Goal: Task Accomplishment & Management: Use online tool/utility

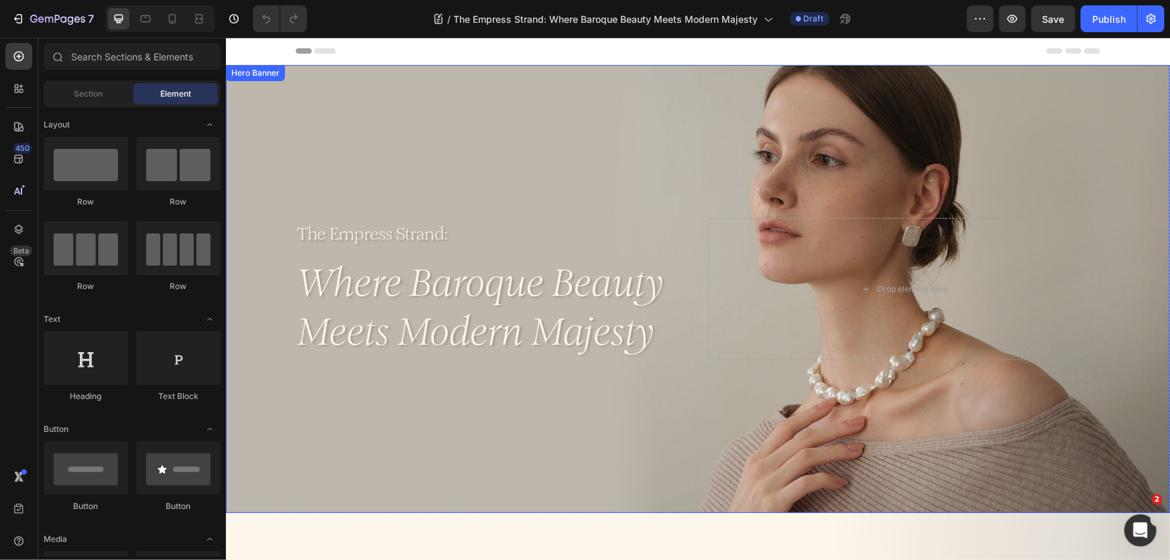
click at [536, 175] on div "Background Image" at bounding box center [697, 288] width 944 height 448
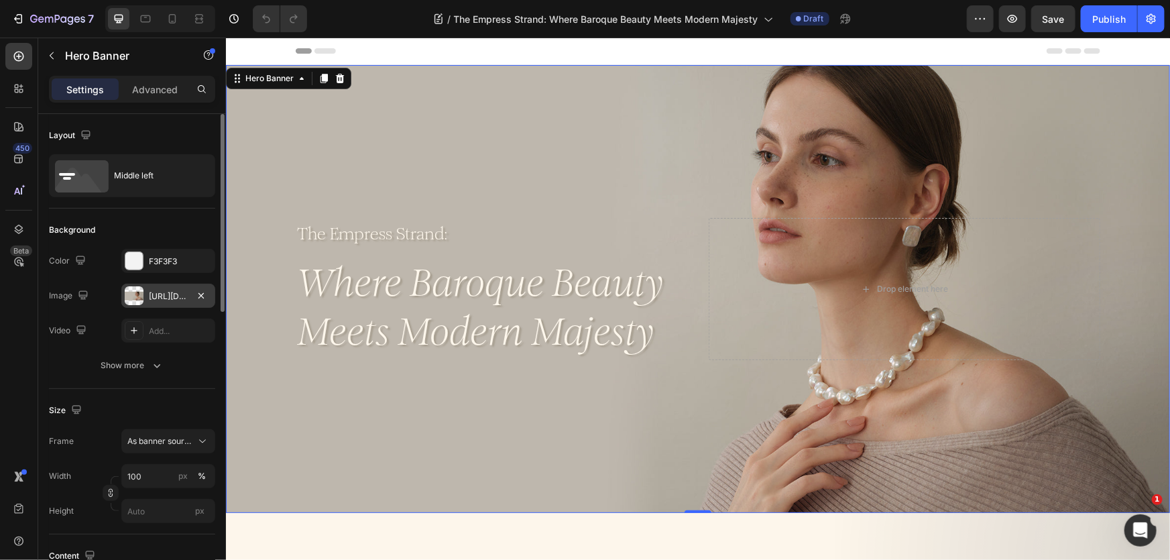
click at [135, 291] on div at bounding box center [134, 295] width 19 height 19
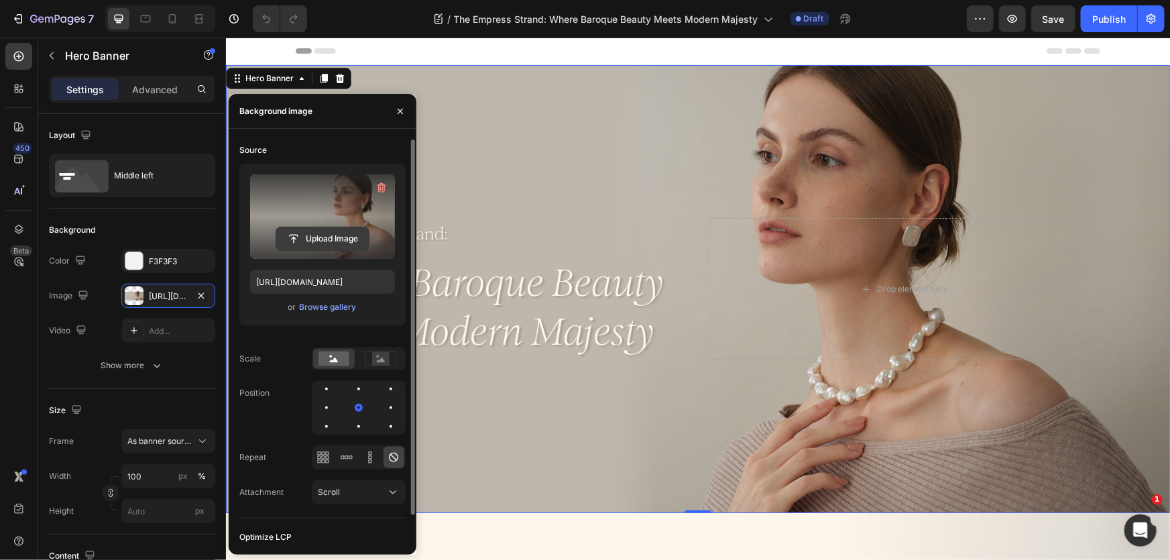
click at [320, 239] on input "file" at bounding box center [322, 238] width 93 height 23
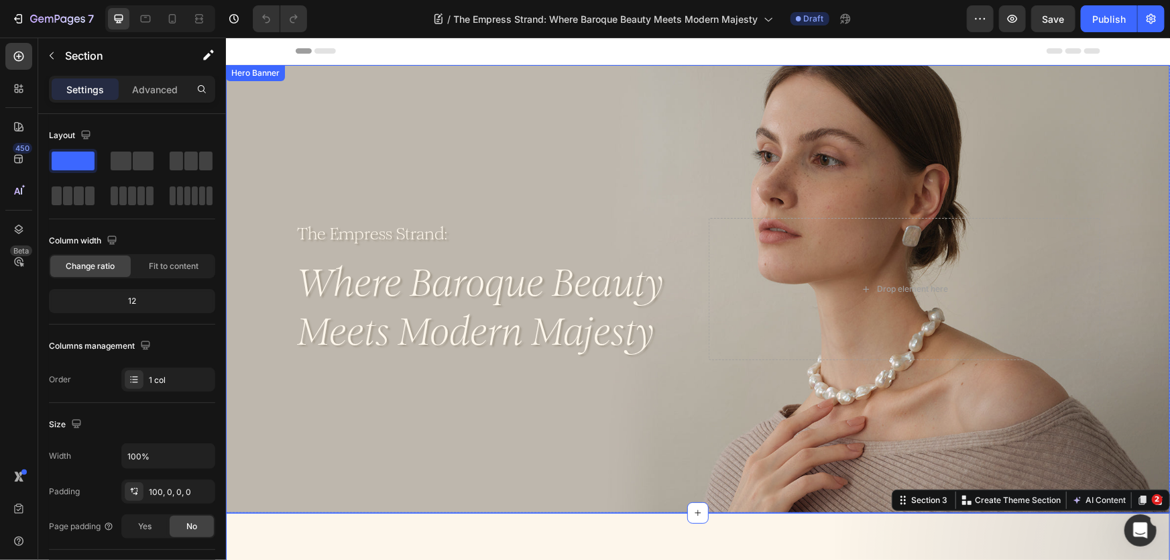
click at [641, 185] on div "Background Image" at bounding box center [697, 288] width 944 height 448
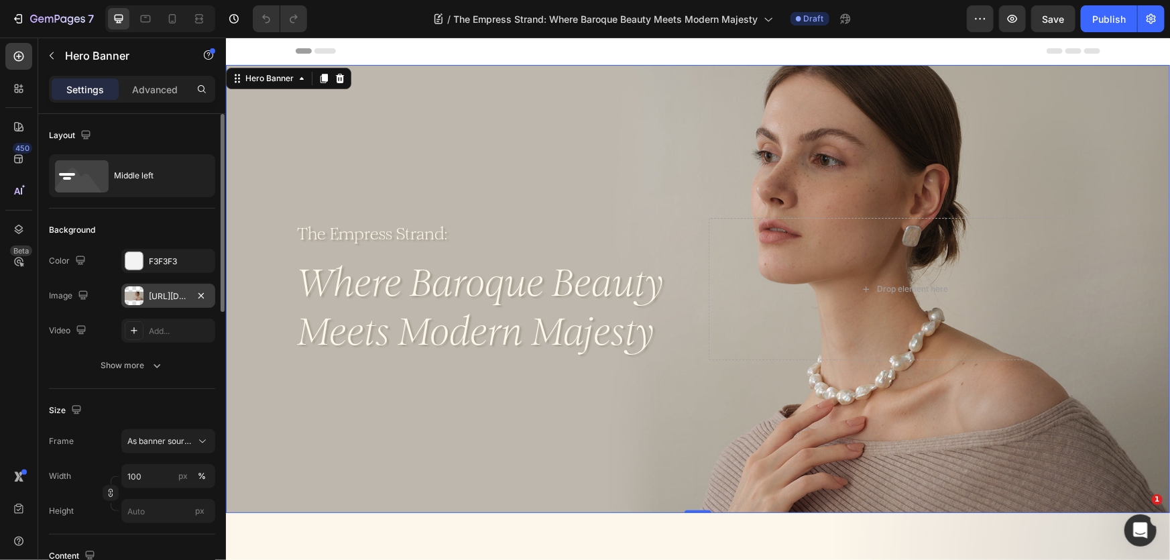
click at [181, 287] on div "[URL][DOMAIN_NAME]" at bounding box center [168, 296] width 94 height 24
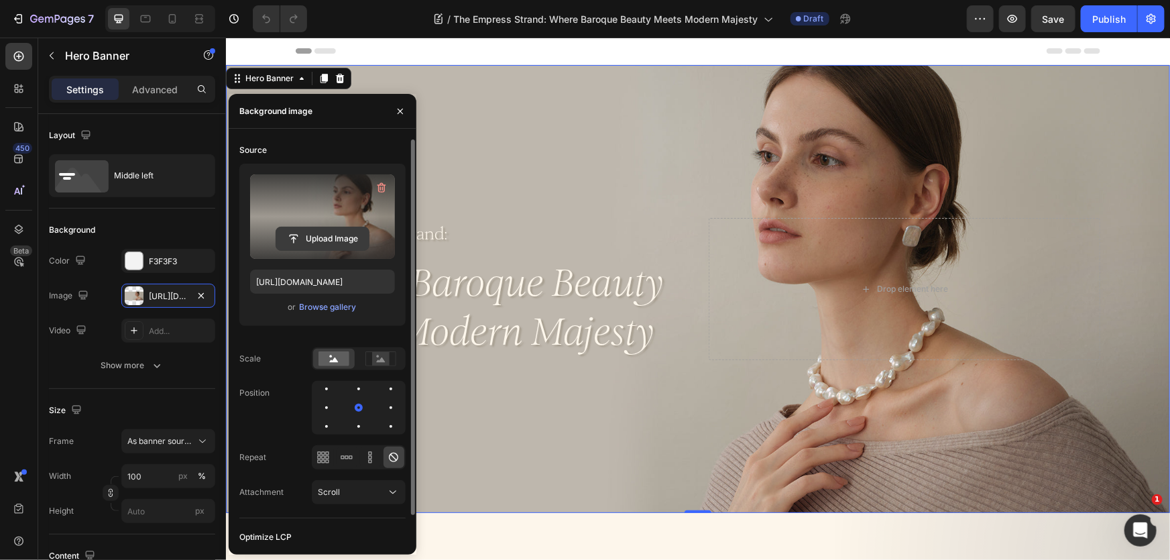
click at [322, 233] on input "file" at bounding box center [322, 238] width 93 height 23
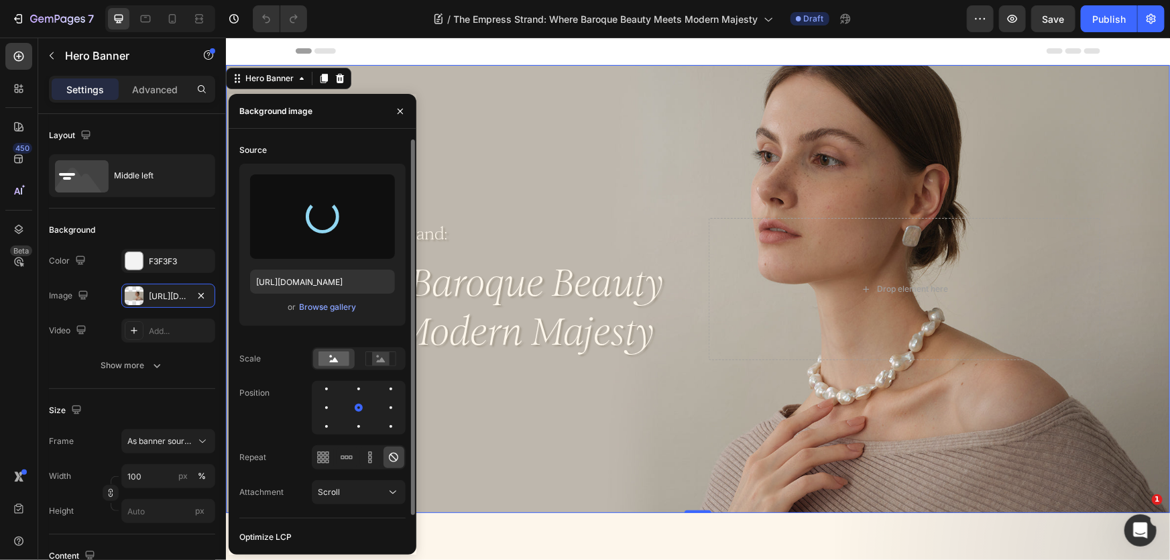
type input "[URL][DOMAIN_NAME]"
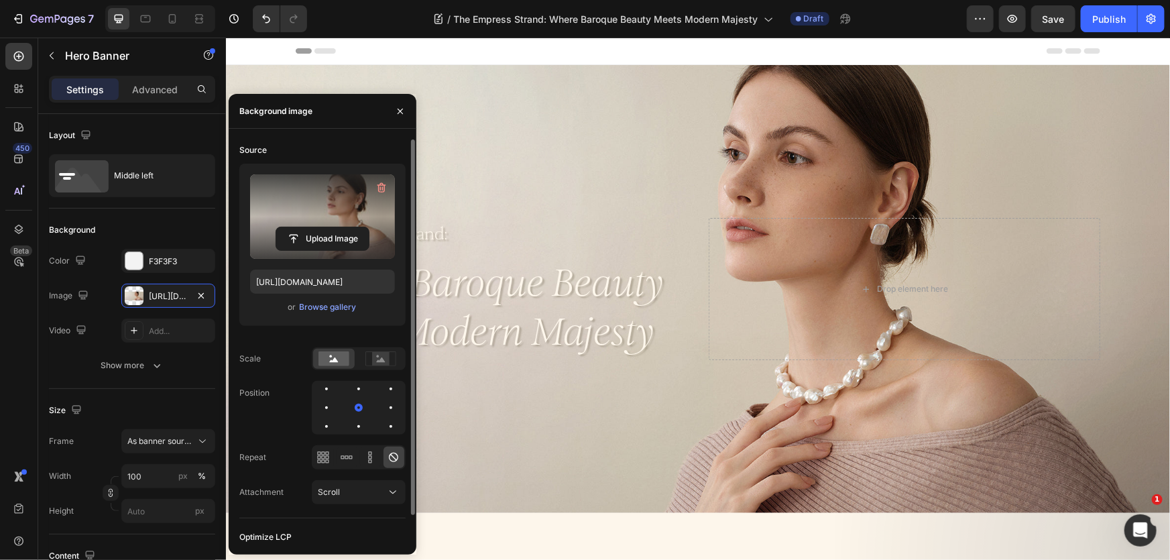
click at [694, 53] on div "Header" at bounding box center [697, 50] width 804 height 27
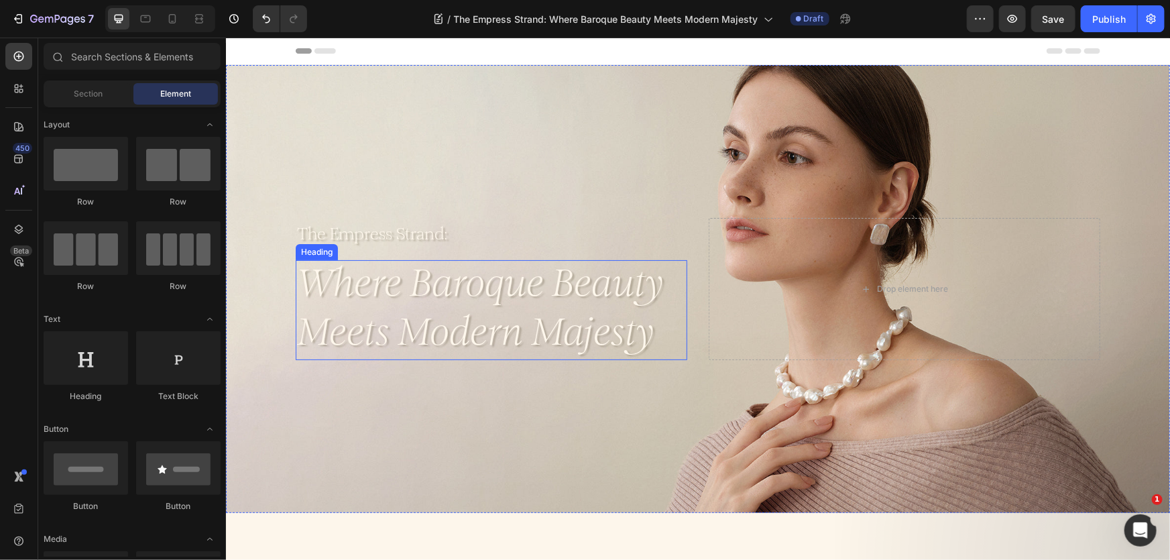
click at [554, 286] on h2 "Where Baroque Beauty Meets Modern Majesty" at bounding box center [491, 309] width 392 height 101
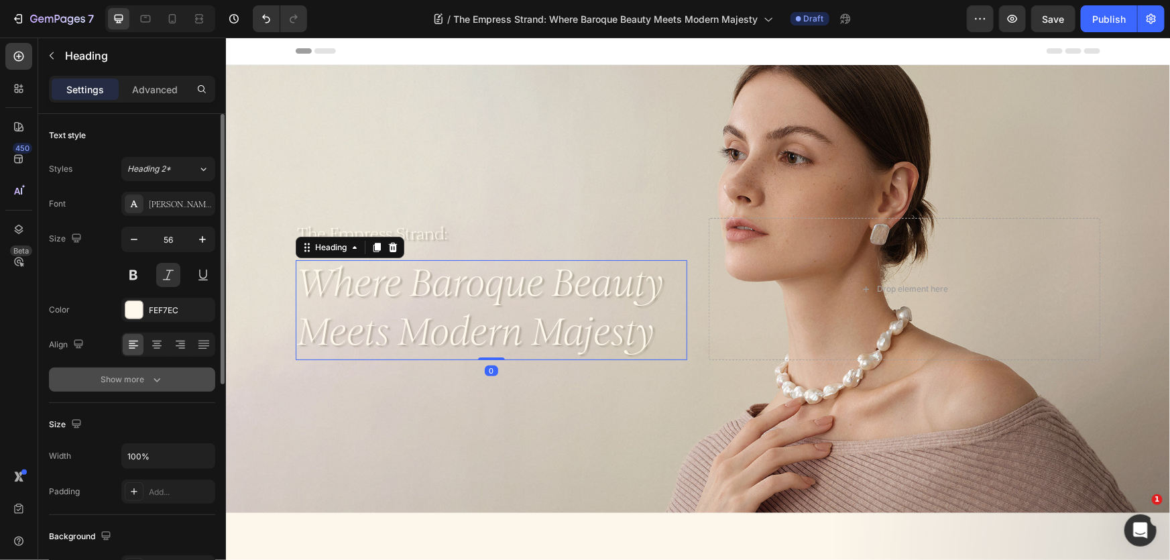
click at [143, 382] on div "Show more" at bounding box center [132, 379] width 62 height 13
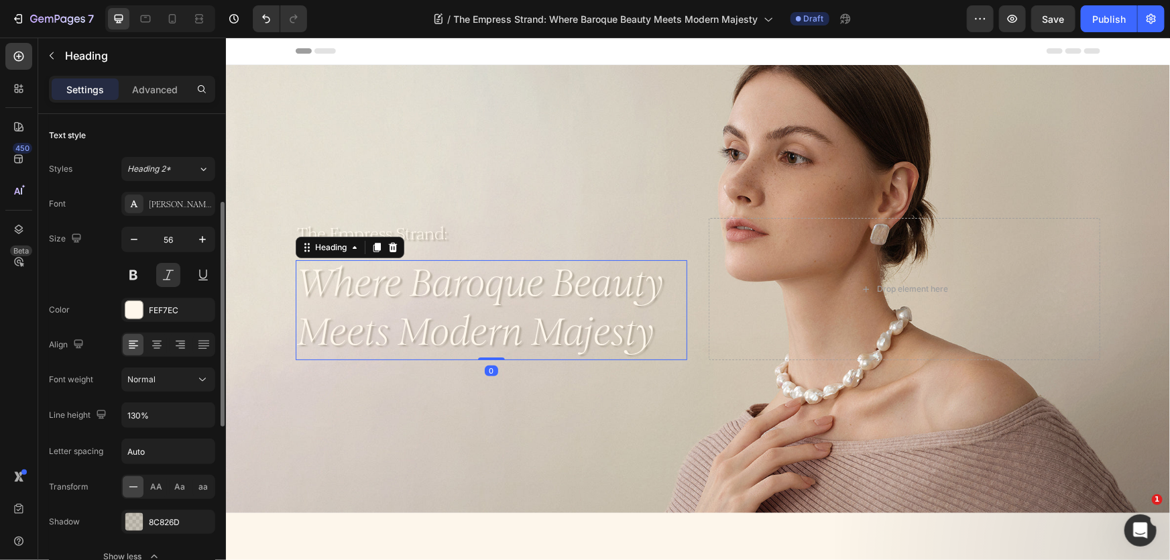
scroll to position [60, 0]
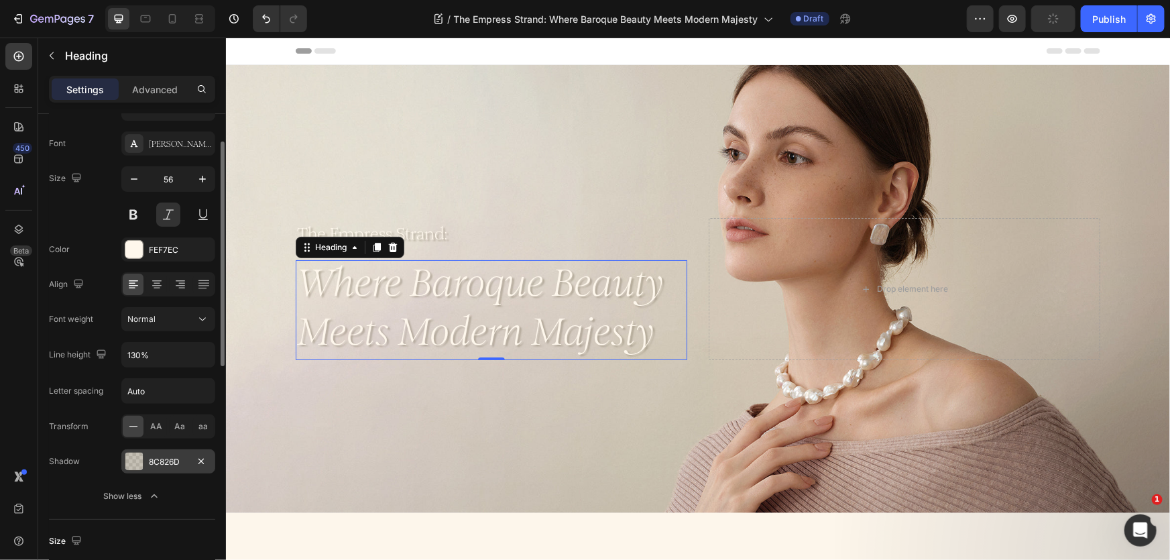
click at [133, 463] on div at bounding box center [133, 461] width 17 height 17
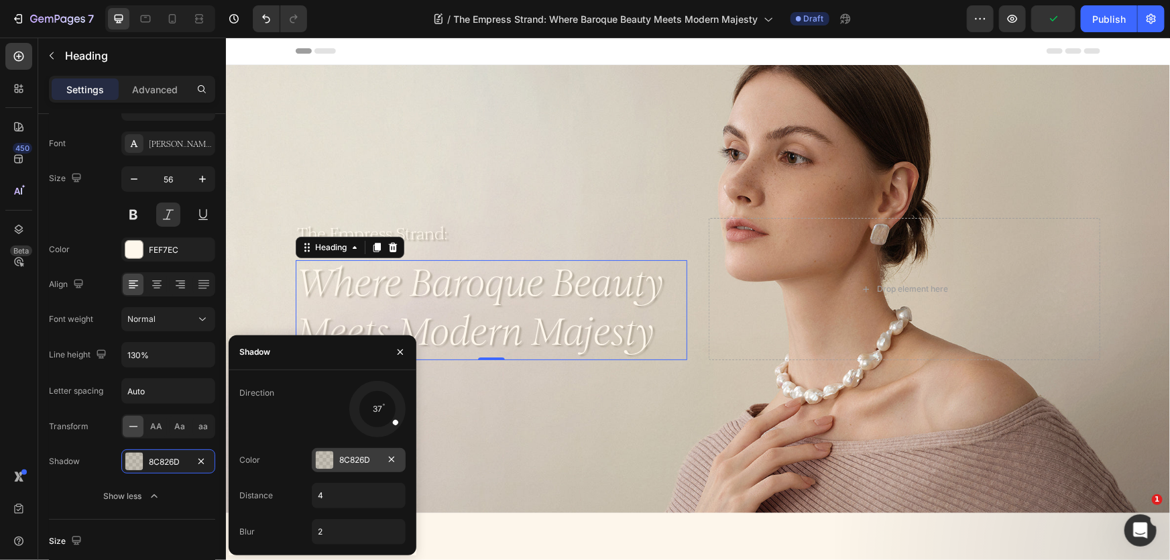
click at [326, 463] on div at bounding box center [324, 459] width 17 height 17
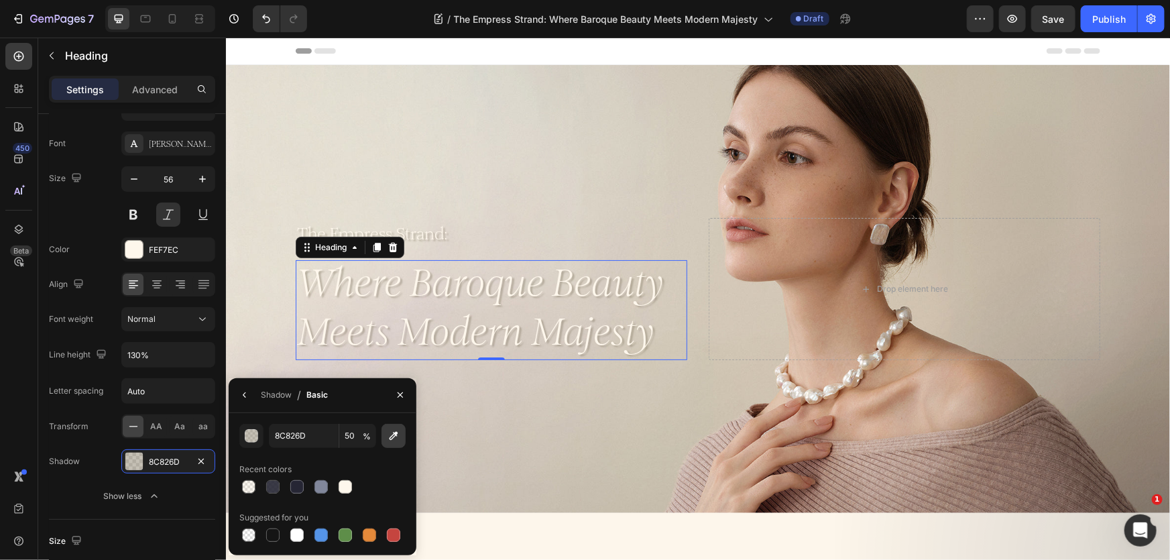
click at [392, 438] on icon "button" at bounding box center [394, 435] width 9 height 9
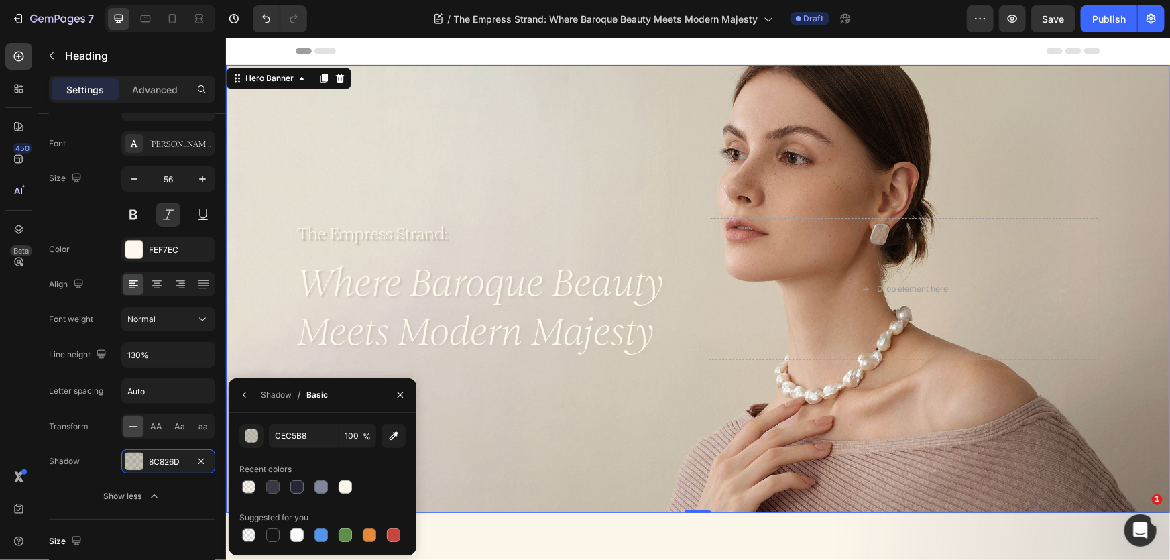
click at [500, 439] on div "Background Image" at bounding box center [697, 288] width 944 height 448
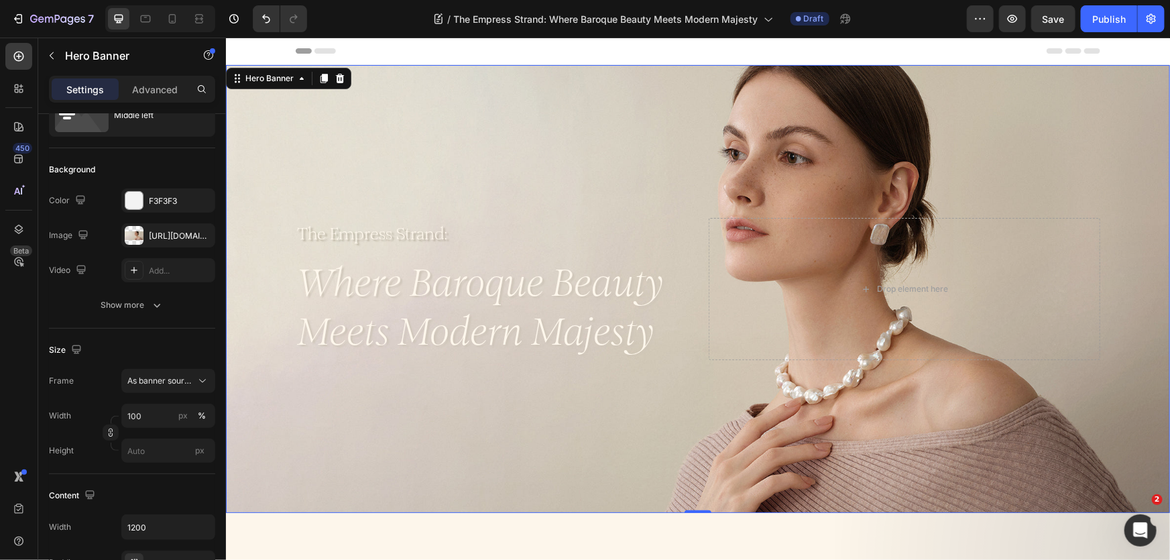
scroll to position [0, 0]
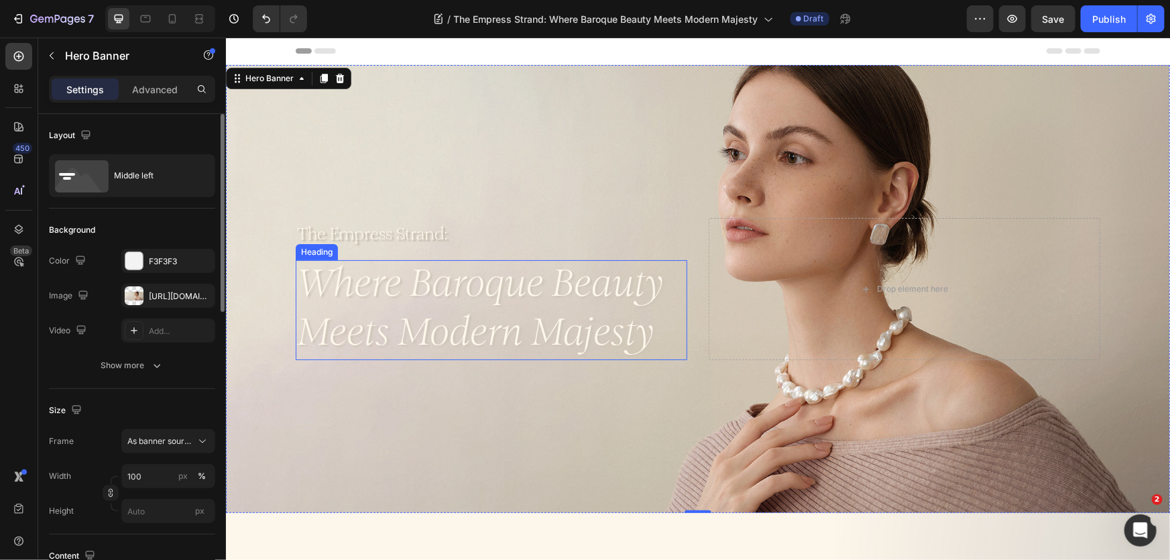
click at [377, 328] on h2 "Where Baroque Beauty Meets Modern Majesty" at bounding box center [491, 309] width 392 height 101
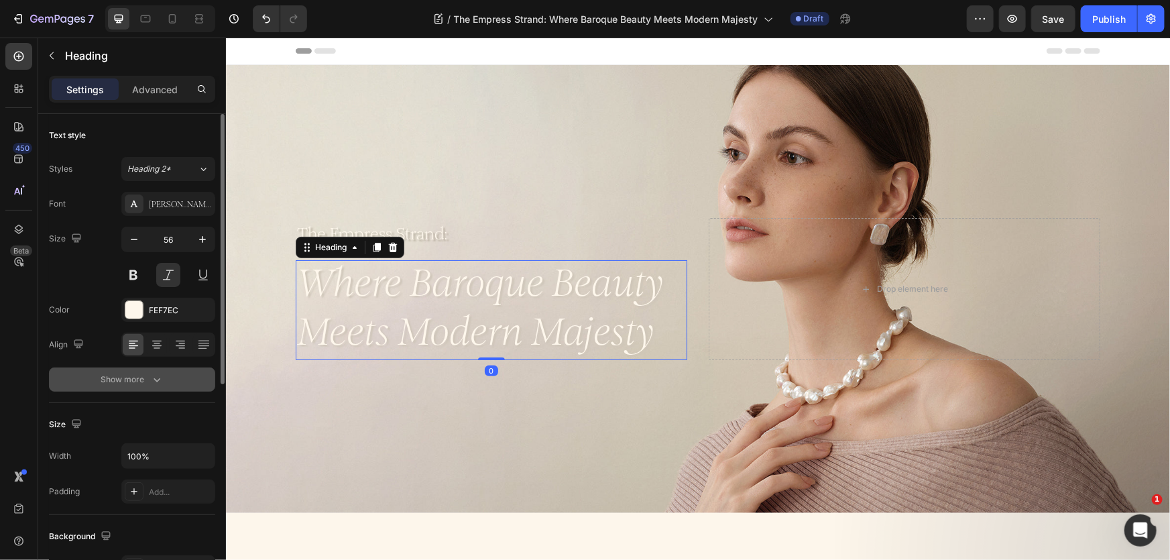
click at [158, 369] on button "Show more" at bounding box center [132, 379] width 166 height 24
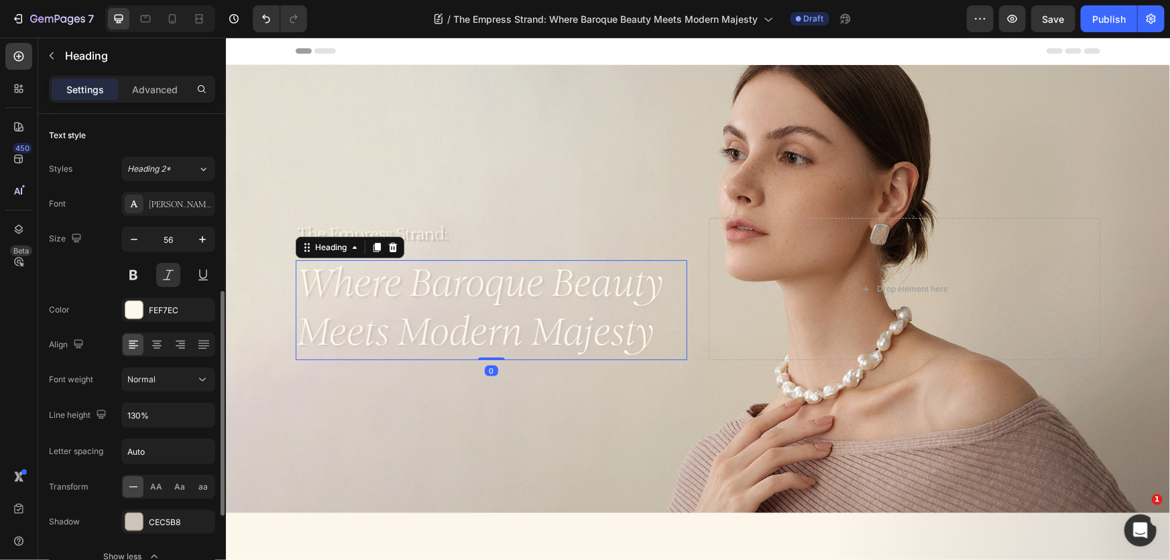
scroll to position [121, 0]
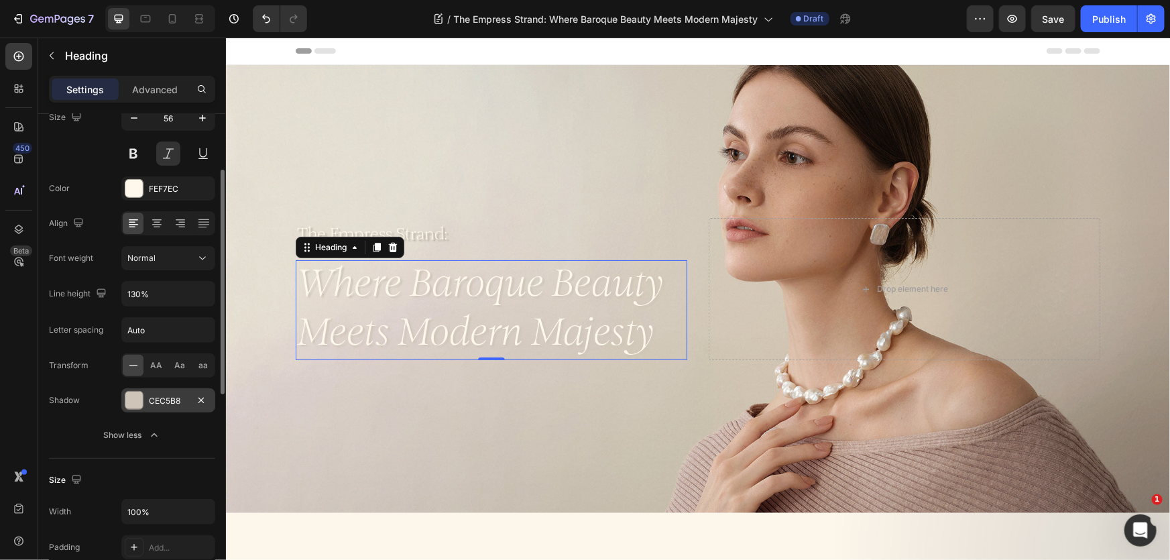
click at [154, 406] on div "CEC5B8" at bounding box center [168, 400] width 94 height 24
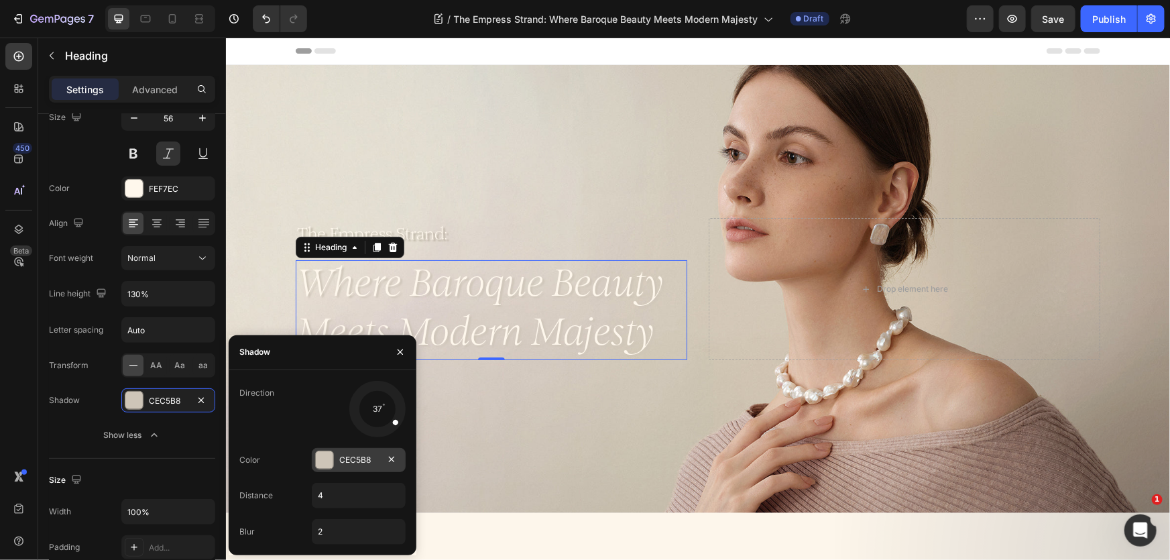
click at [321, 461] on div at bounding box center [324, 459] width 17 height 17
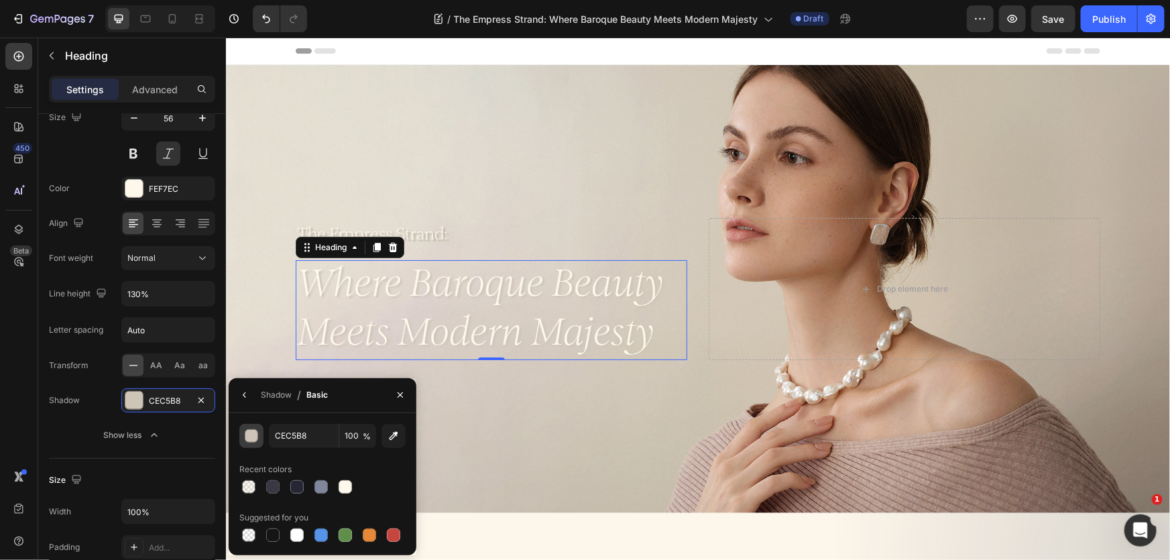
click at [253, 441] on div "button" at bounding box center [251, 435] width 13 height 13
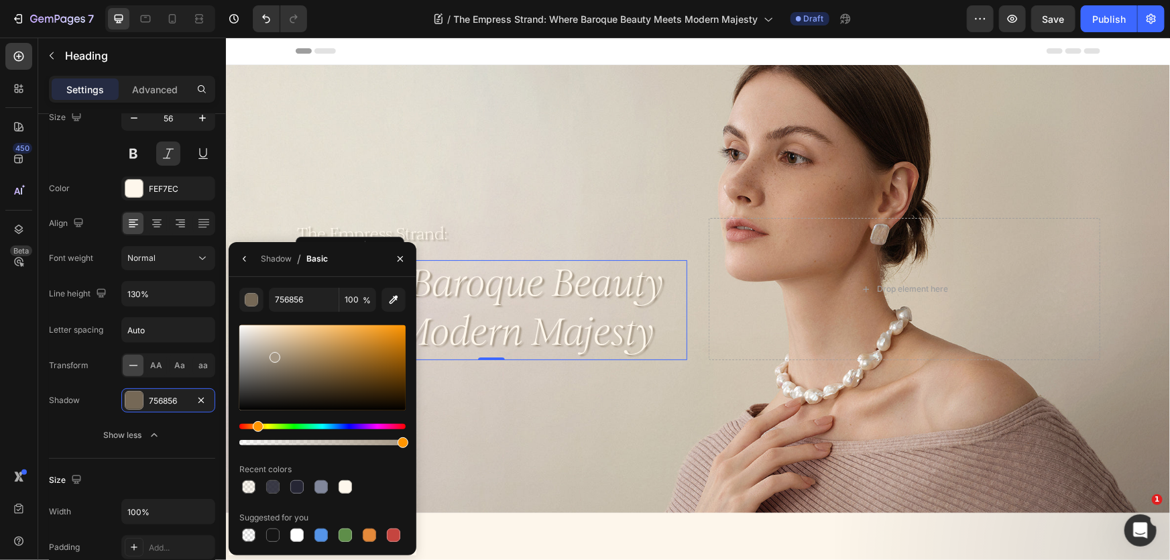
drag, startPoint x: 261, startPoint y: 347, endPoint x: 274, endPoint y: 355, distance: 15.6
click at [274, 355] on div at bounding box center [275, 357] width 11 height 11
type input "A59784"
click at [396, 260] on icon "button" at bounding box center [400, 258] width 11 height 11
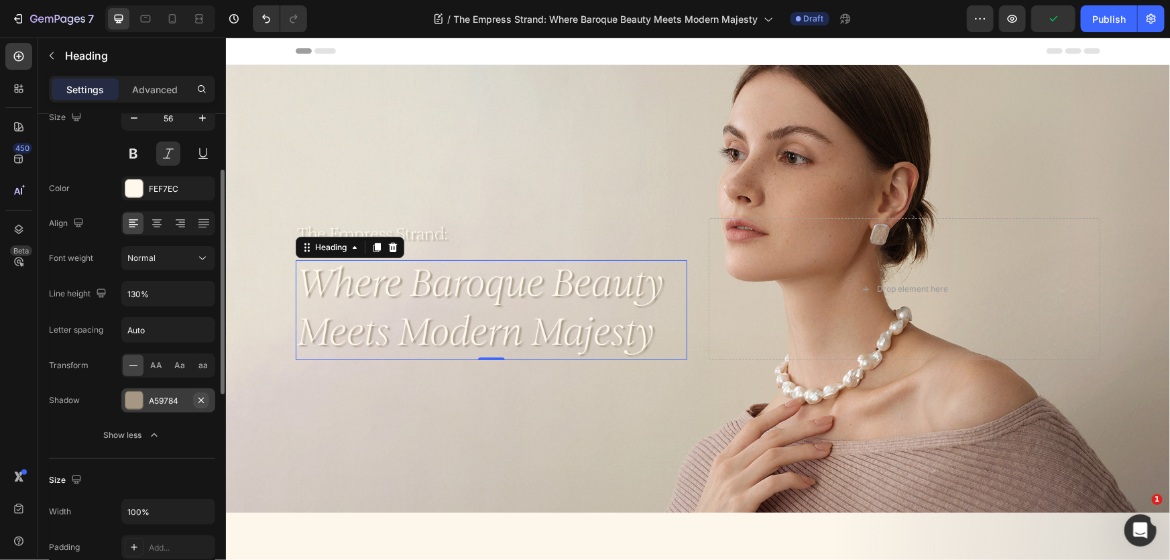
click at [203, 395] on icon "button" at bounding box center [201, 400] width 11 height 11
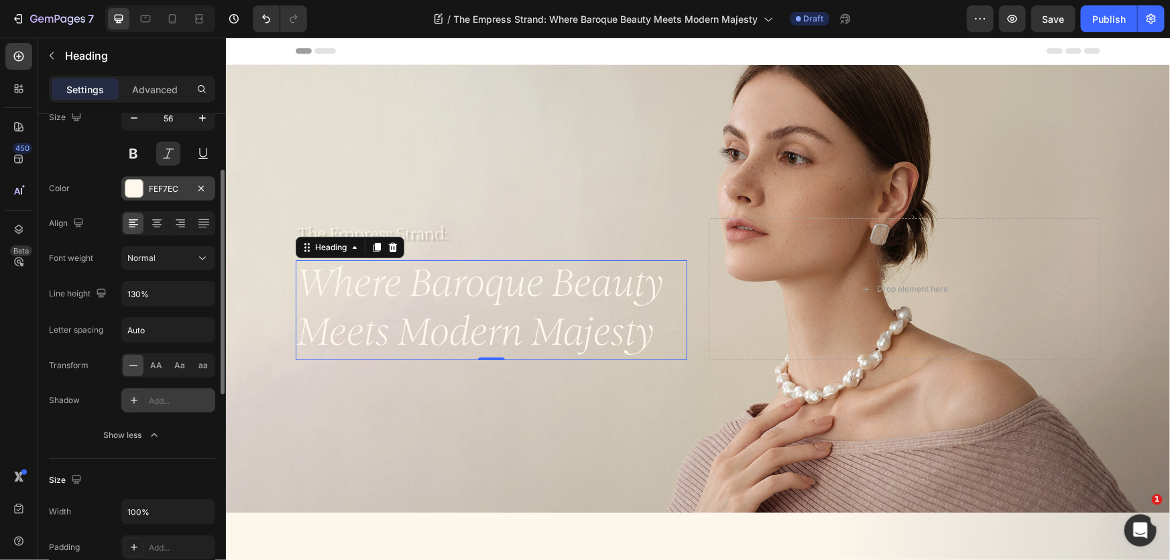
click at [134, 190] on div at bounding box center [133, 188] width 17 height 17
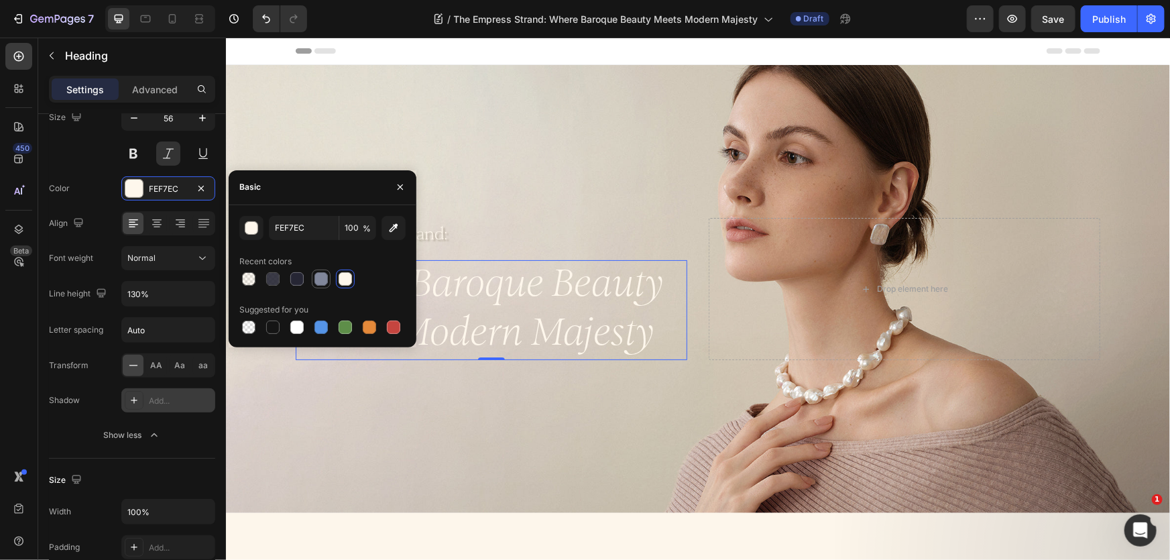
click at [323, 278] on div at bounding box center [320, 278] width 13 height 13
type input "81879B"
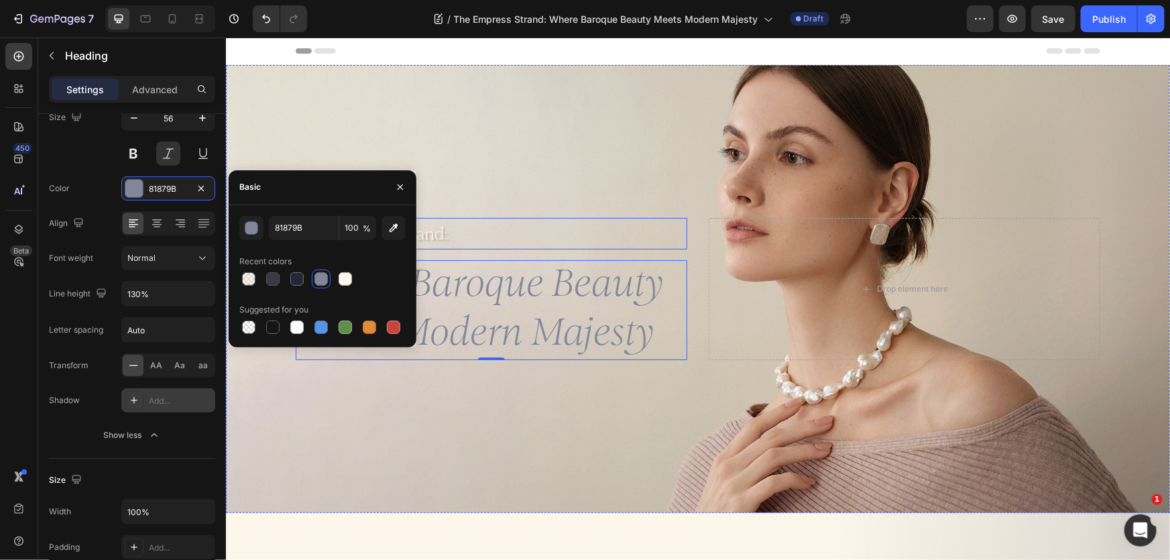
click at [467, 225] on p "The Empress Strand:" at bounding box center [490, 233] width 389 height 29
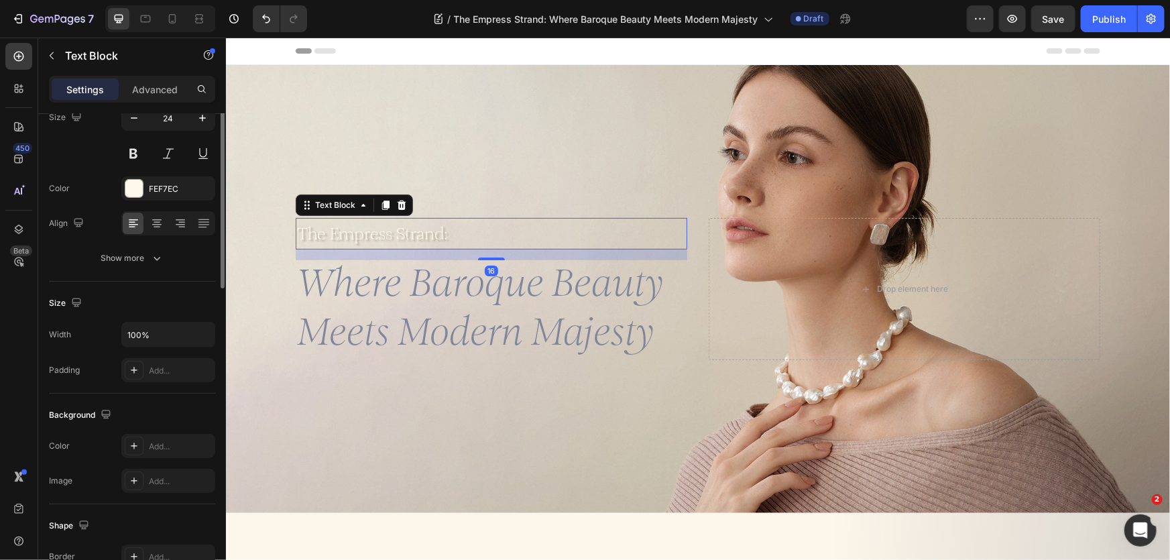
scroll to position [0, 0]
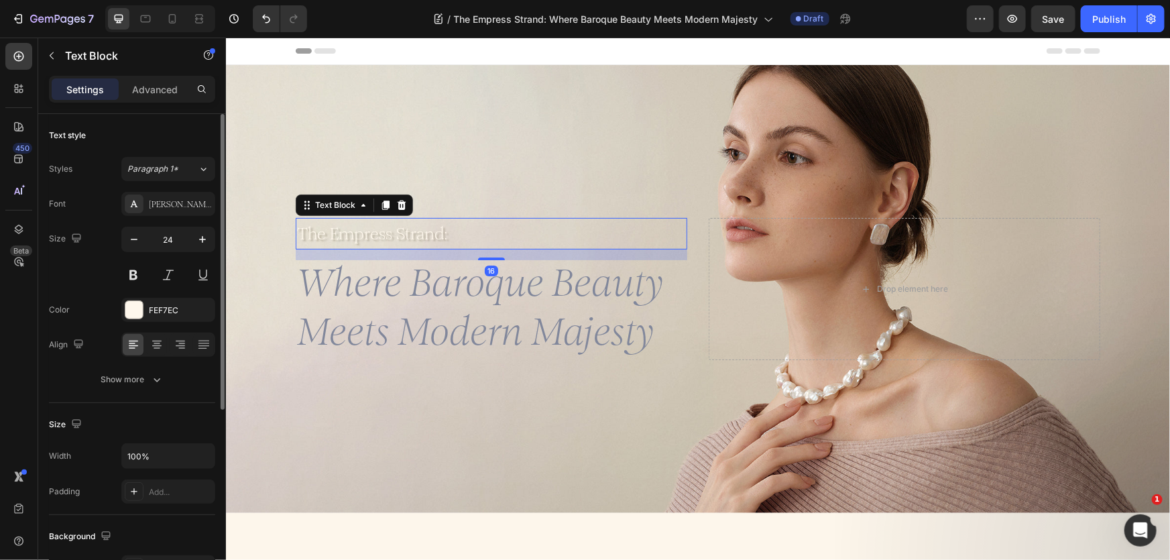
click at [143, 358] on div "Font [PERSON_NAME] Size 24 Color FEF7EC Align Show more" at bounding box center [132, 292] width 166 height 200
click at [145, 371] on button "Show more" at bounding box center [132, 379] width 166 height 24
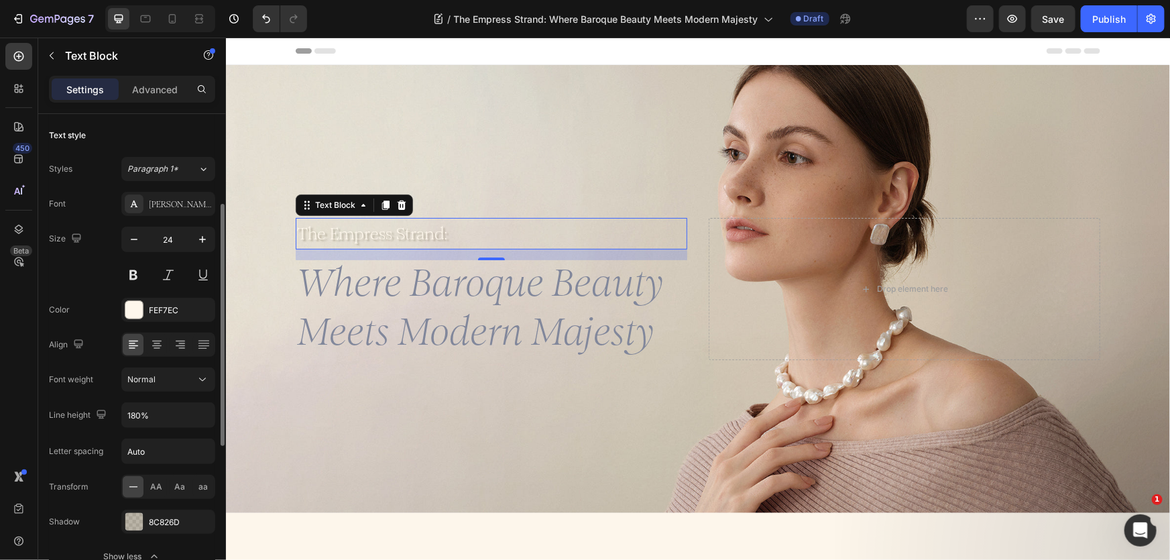
scroll to position [60, 0]
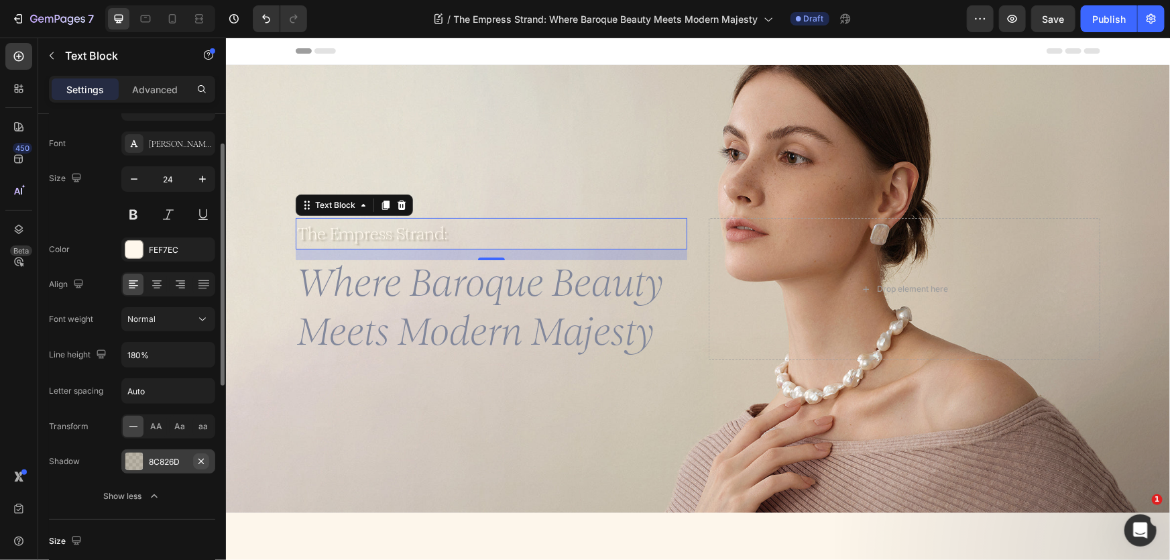
click at [201, 461] on icon "button" at bounding box center [201, 461] width 11 height 11
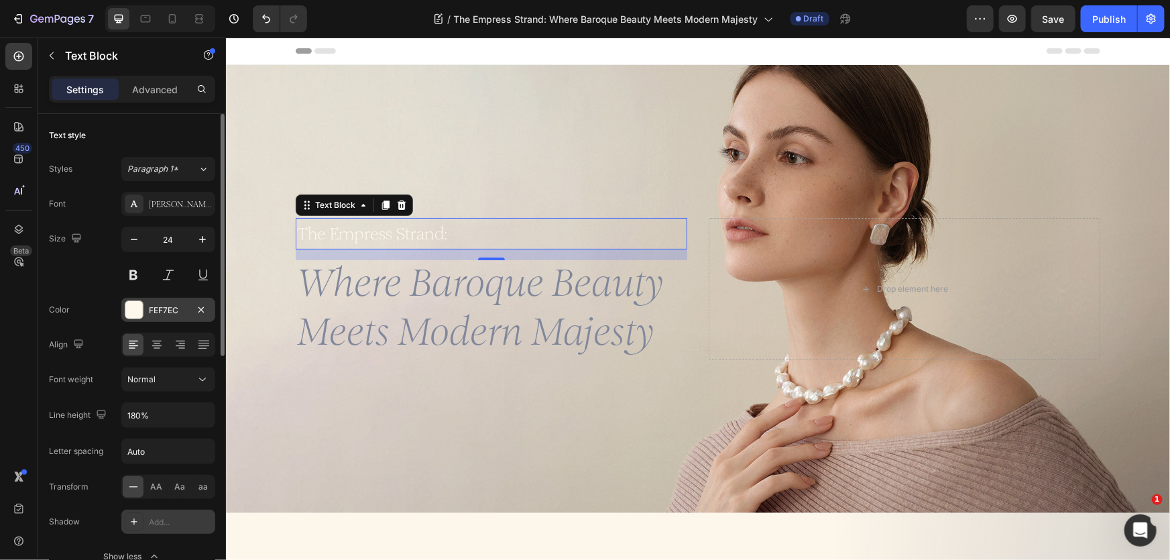
click at [130, 307] on div at bounding box center [133, 309] width 17 height 17
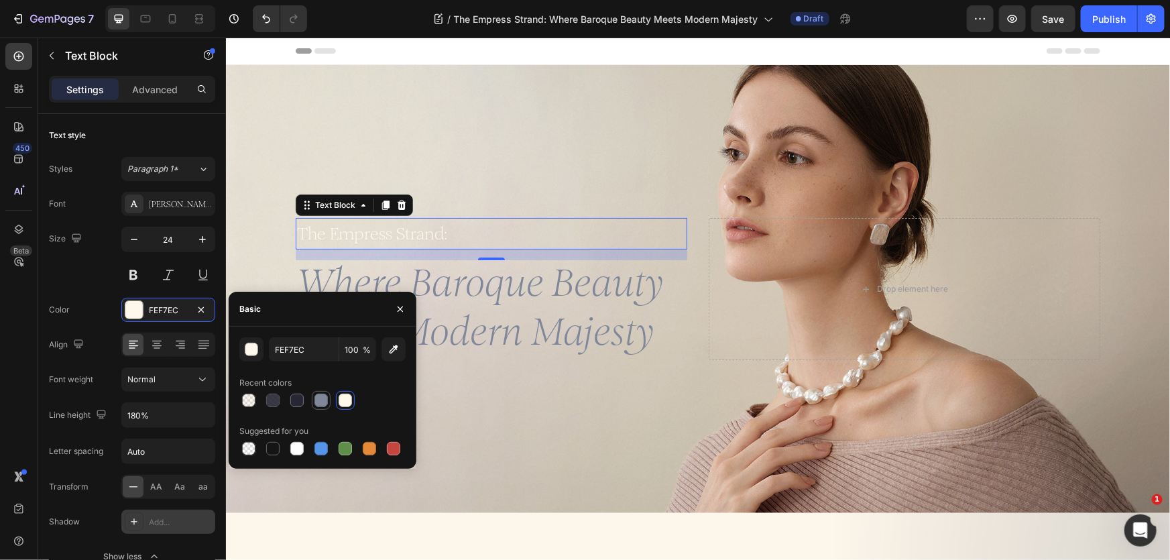
click at [322, 402] on div at bounding box center [320, 400] width 13 height 13
type input "81879B"
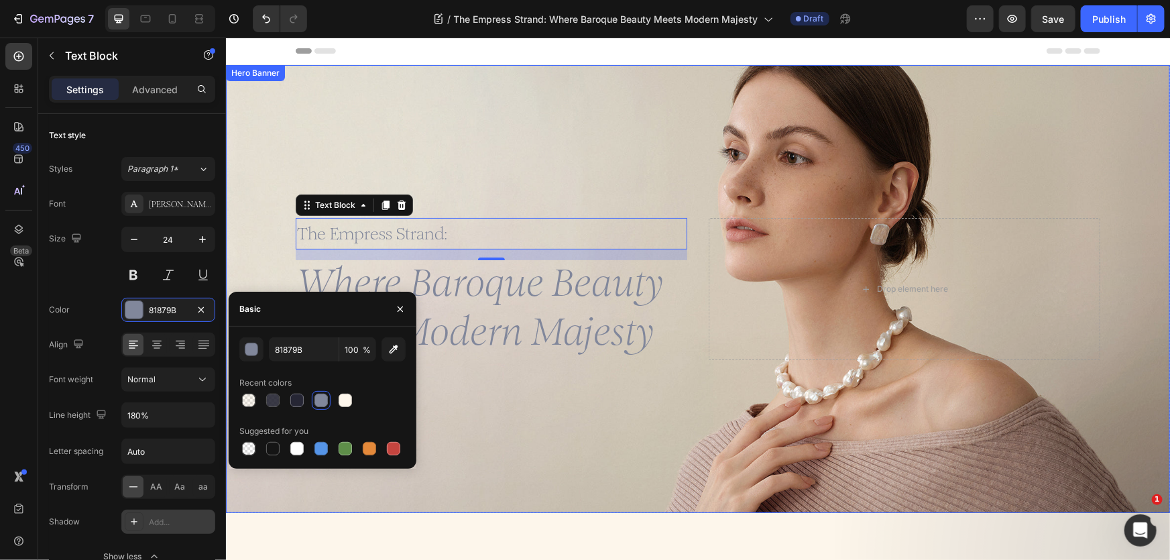
click at [527, 136] on div "Background Image" at bounding box center [697, 288] width 944 height 448
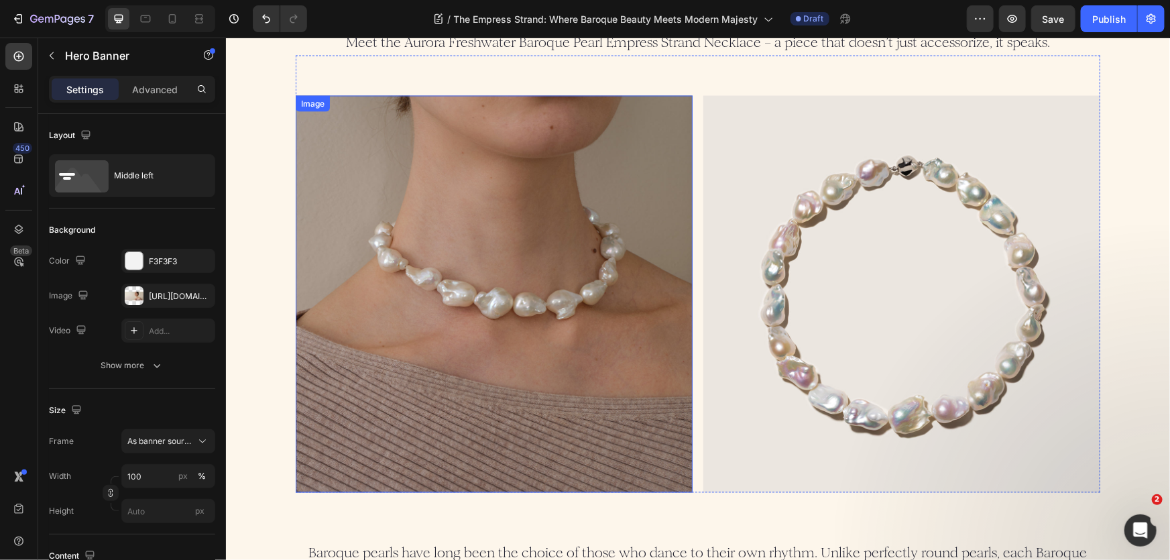
scroll to position [1097, 0]
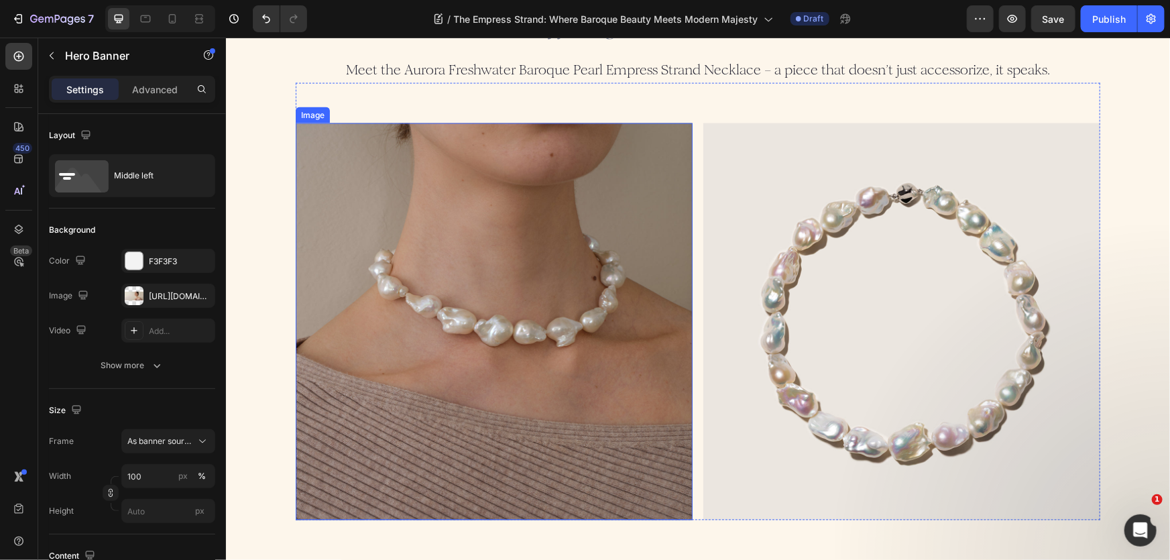
click at [414, 339] on img at bounding box center [493, 321] width 397 height 397
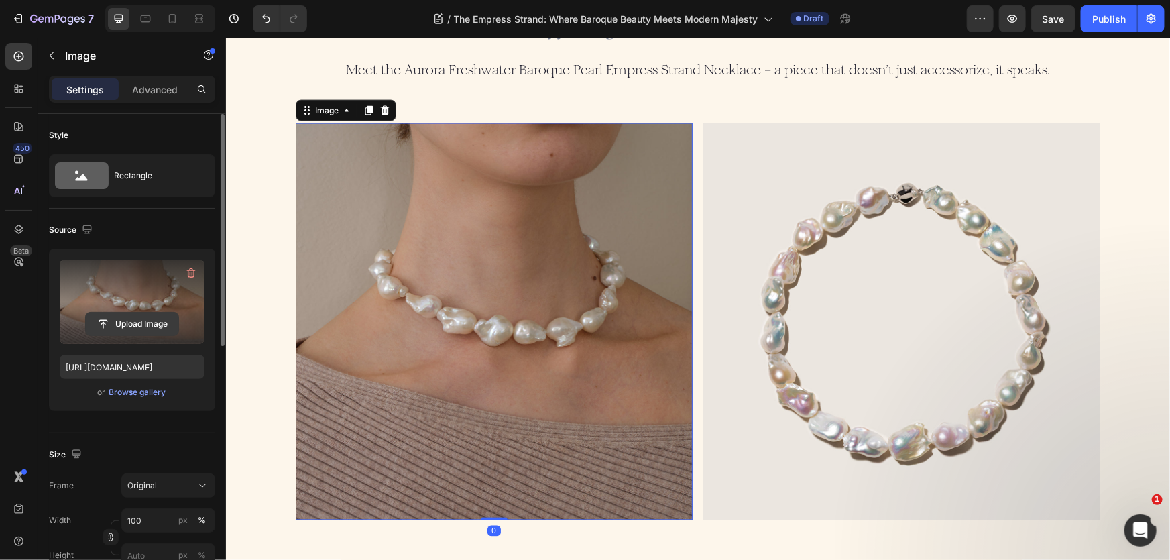
click at [139, 329] on input "file" at bounding box center [132, 323] width 93 height 23
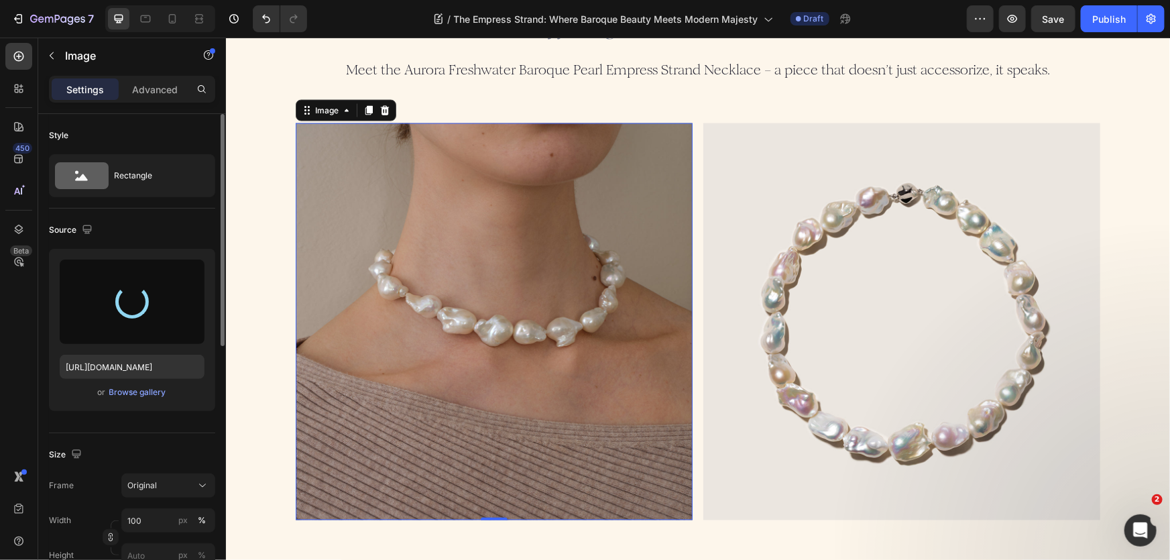
type input "[URL][DOMAIN_NAME]"
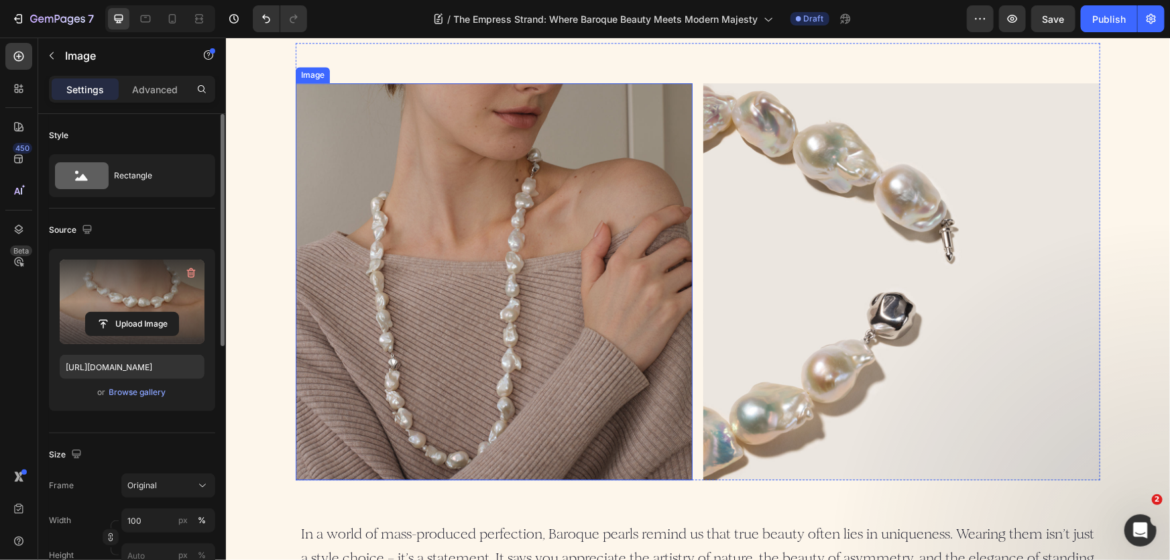
scroll to position [1767, 0]
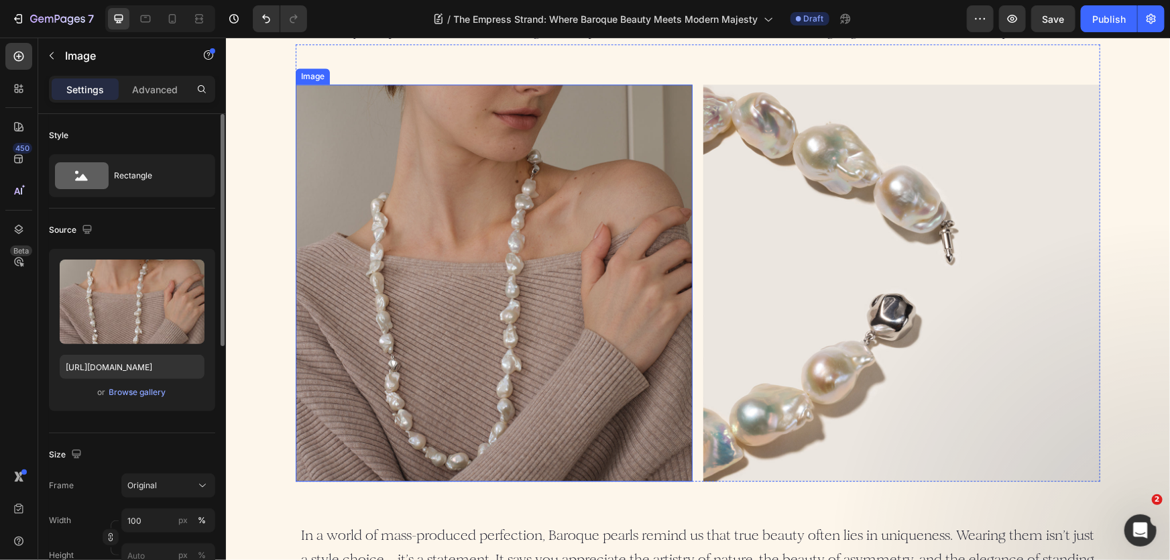
click at [464, 238] on img at bounding box center [493, 282] width 397 height 397
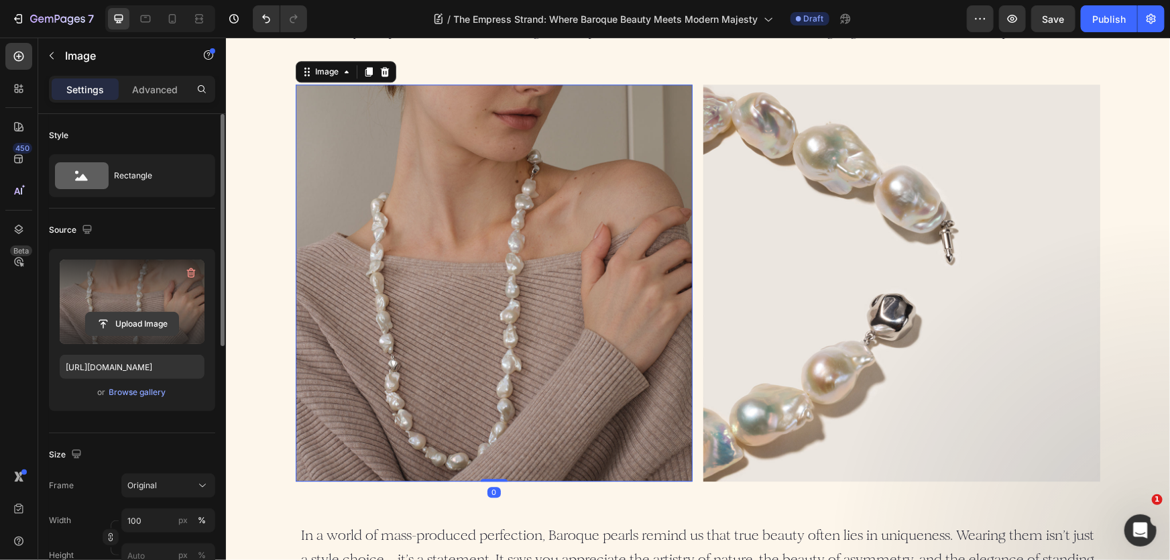
click at [143, 318] on input "file" at bounding box center [132, 323] width 93 height 23
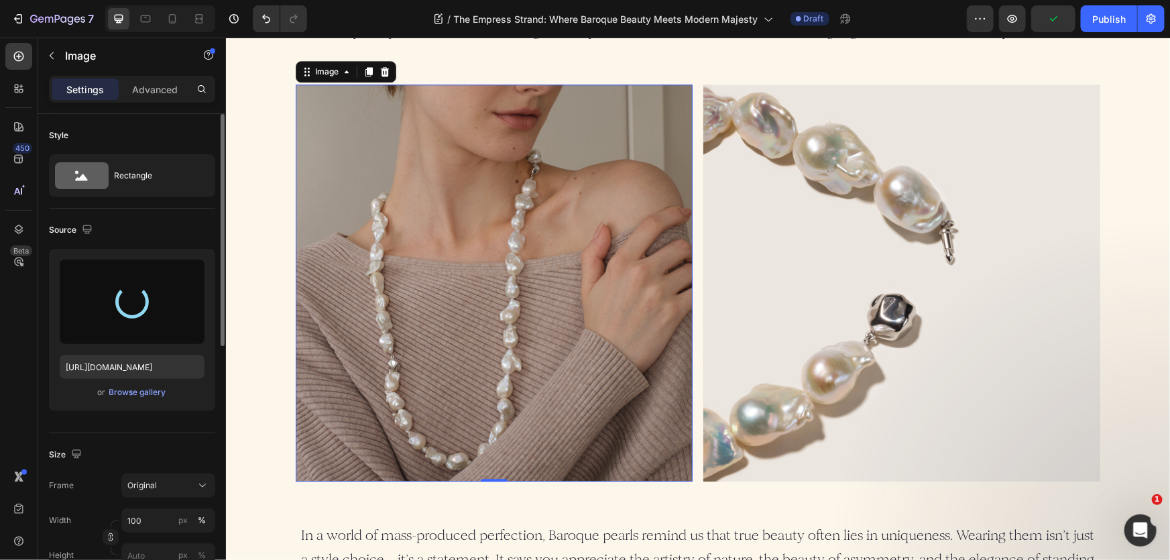
type input "[URL][DOMAIN_NAME]"
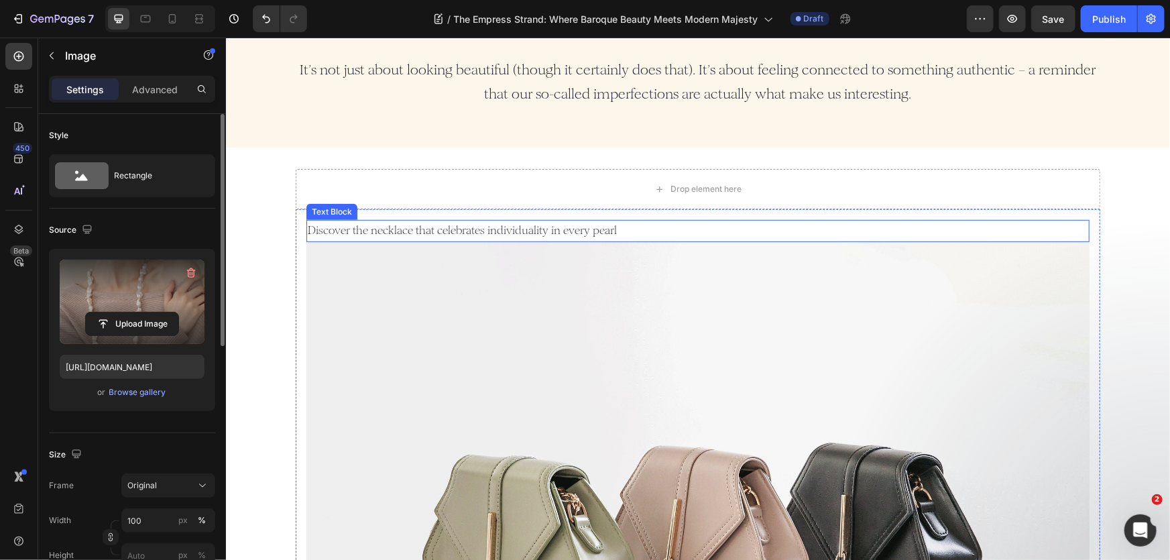
scroll to position [2790, 0]
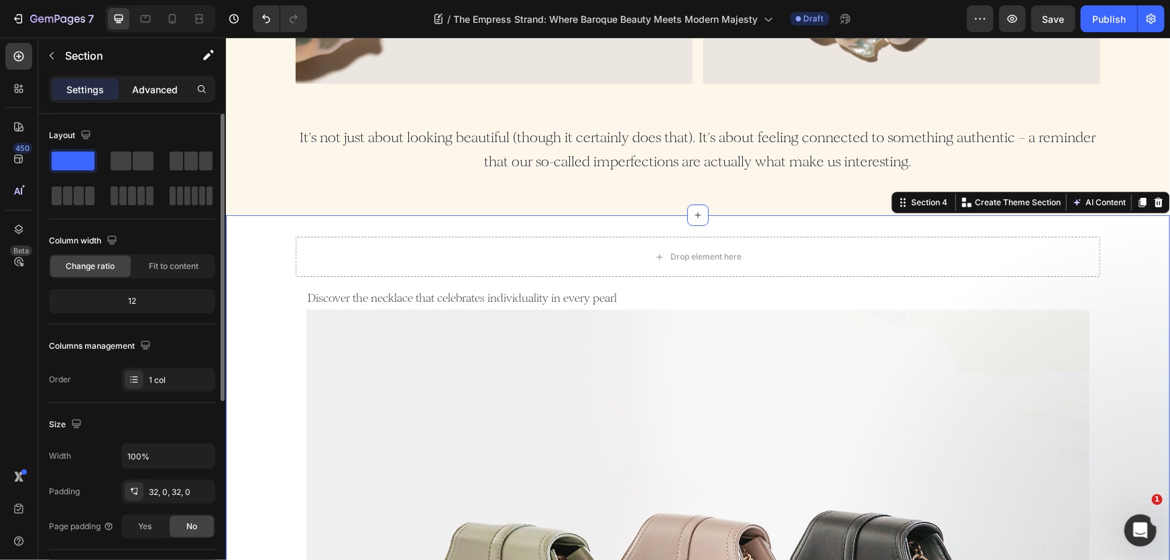
click at [167, 95] on p "Advanced" at bounding box center [155, 89] width 46 height 14
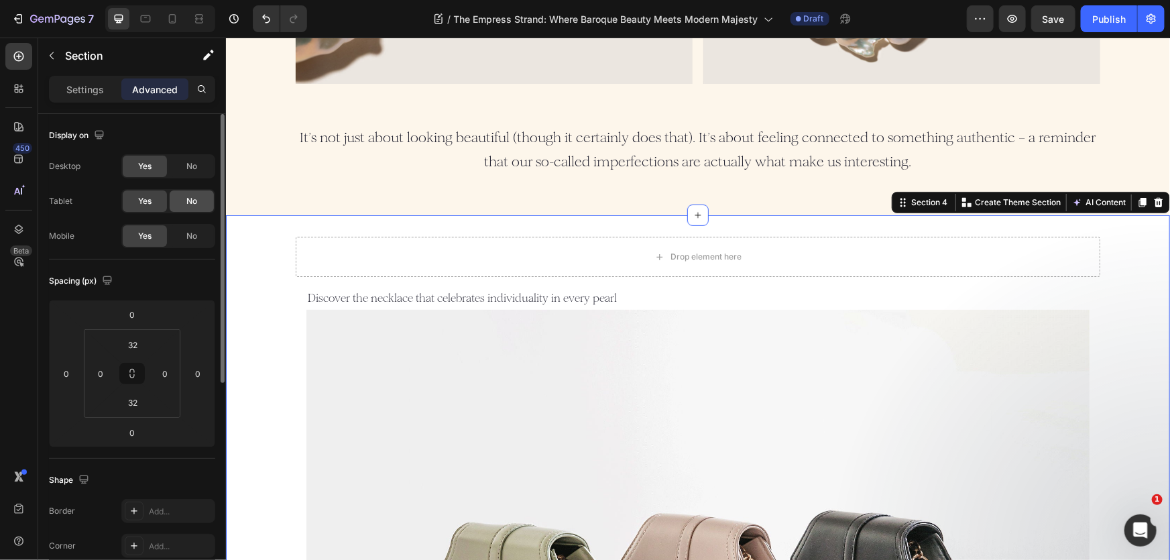
click at [184, 209] on div "No" at bounding box center [192, 200] width 44 height 21
click at [192, 167] on span "No" at bounding box center [191, 166] width 11 height 12
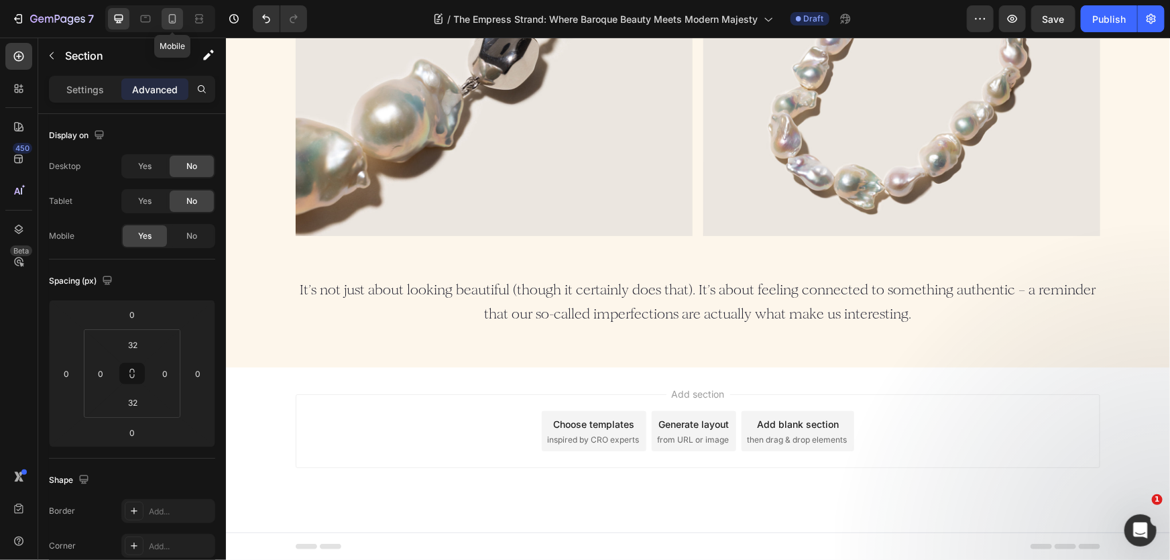
click at [176, 25] on div at bounding box center [172, 18] width 21 height 21
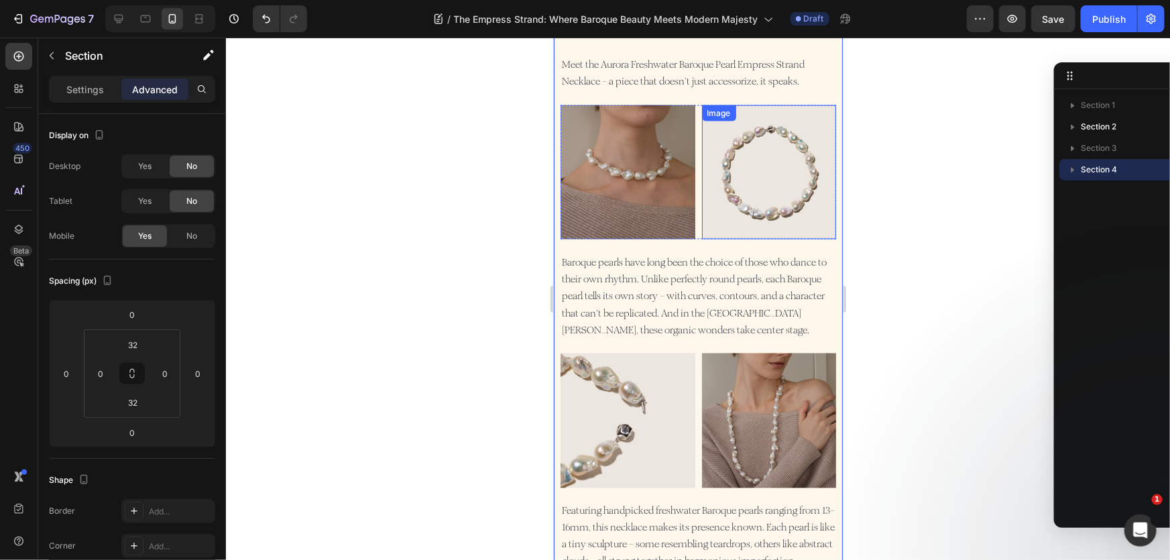
scroll to position [670, 0]
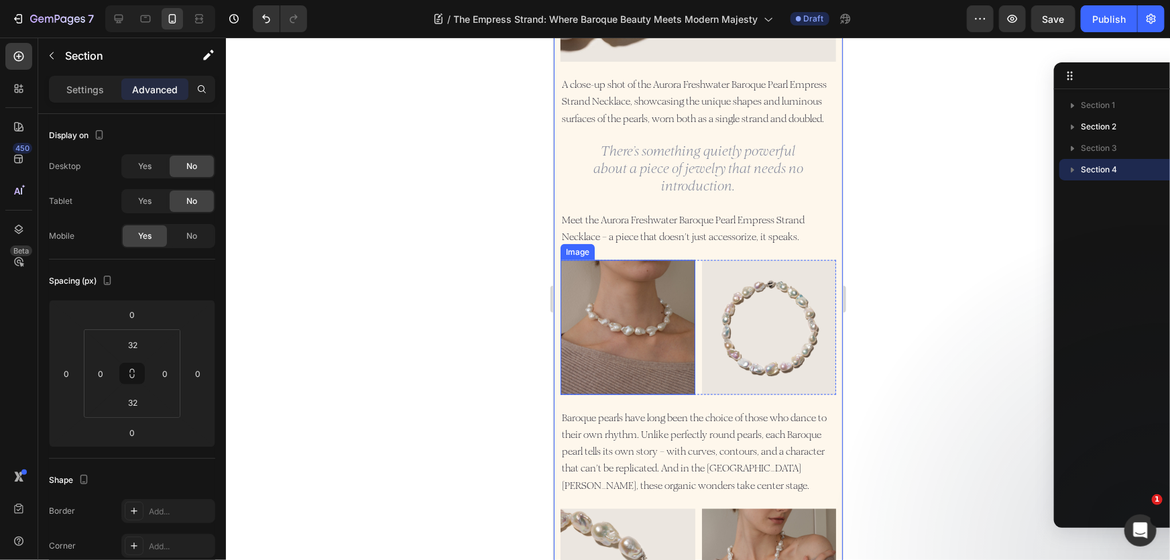
click at [619, 322] on img at bounding box center [627, 326] width 135 height 135
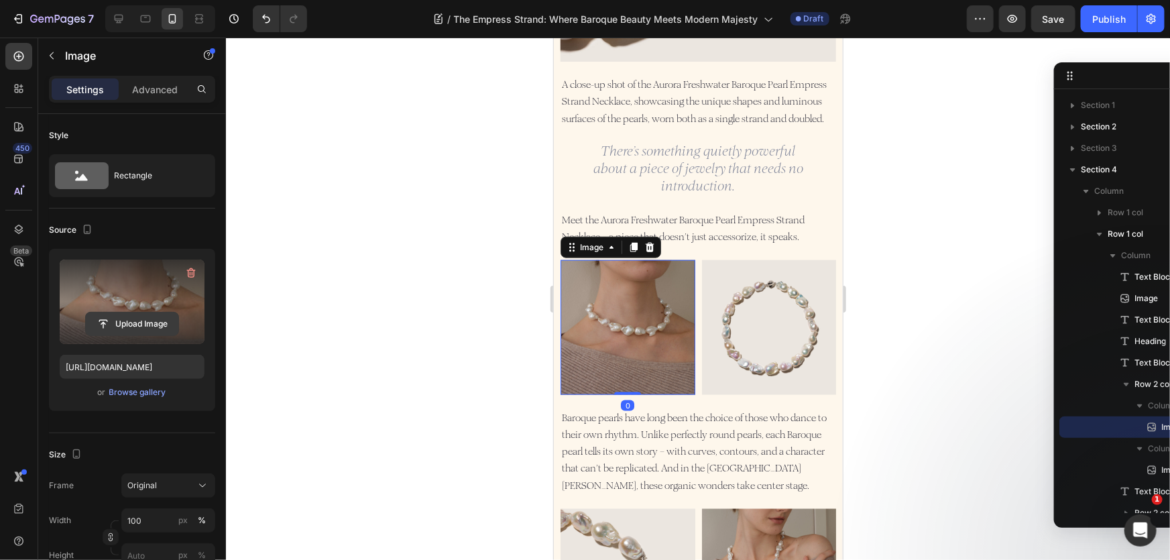
click at [107, 324] on input "file" at bounding box center [132, 323] width 93 height 23
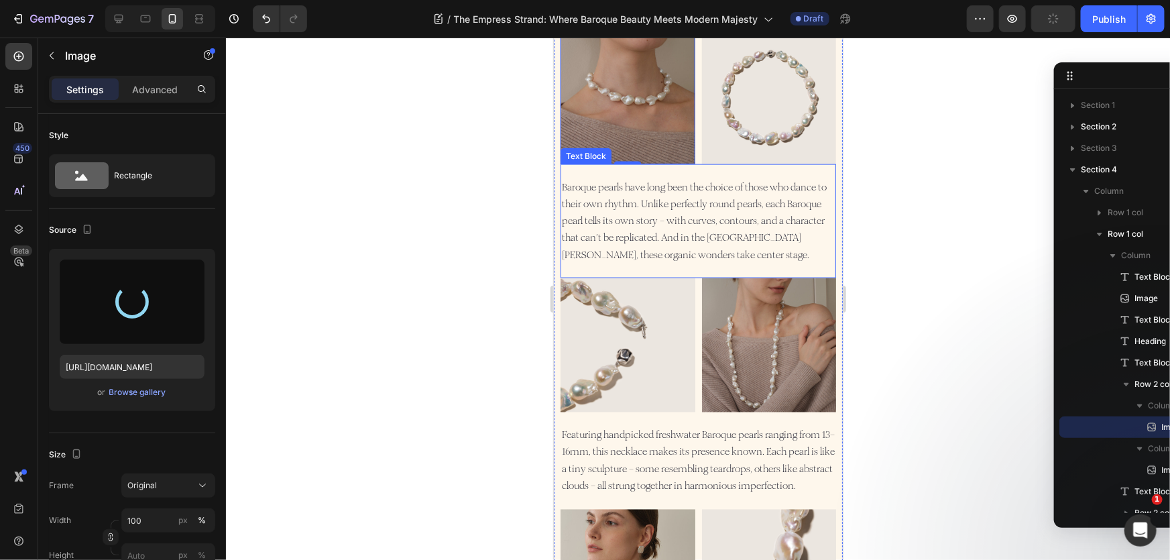
scroll to position [914, 0]
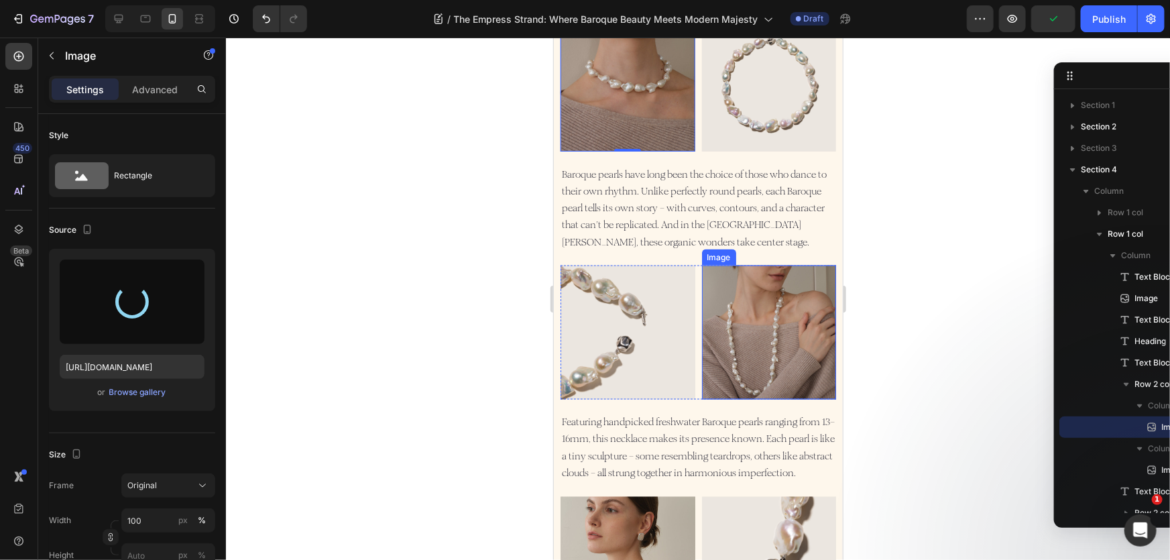
type input "[URL][DOMAIN_NAME]"
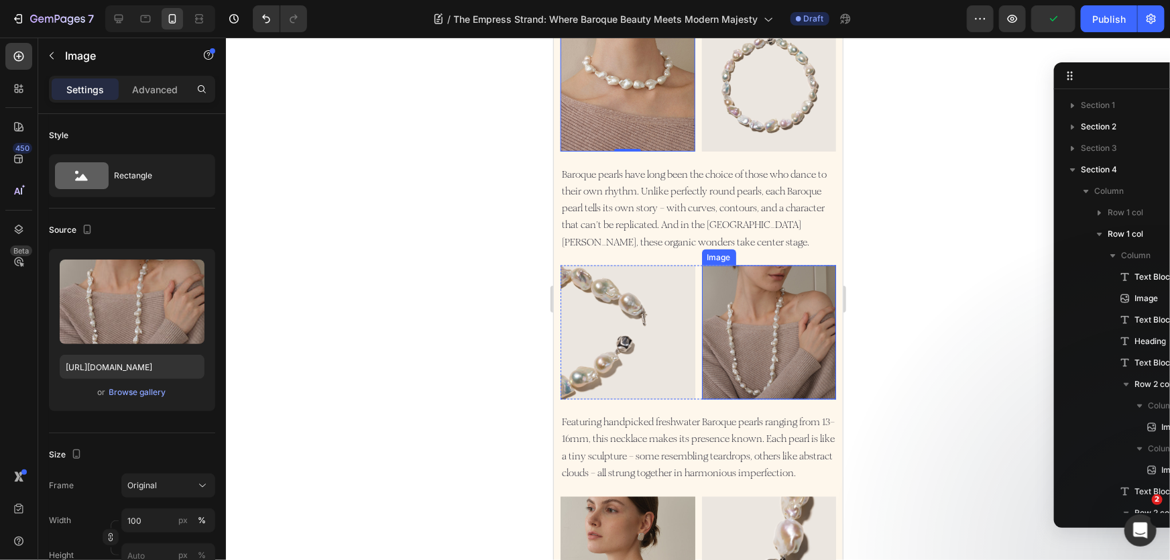
click at [783, 315] on img at bounding box center [768, 332] width 135 height 135
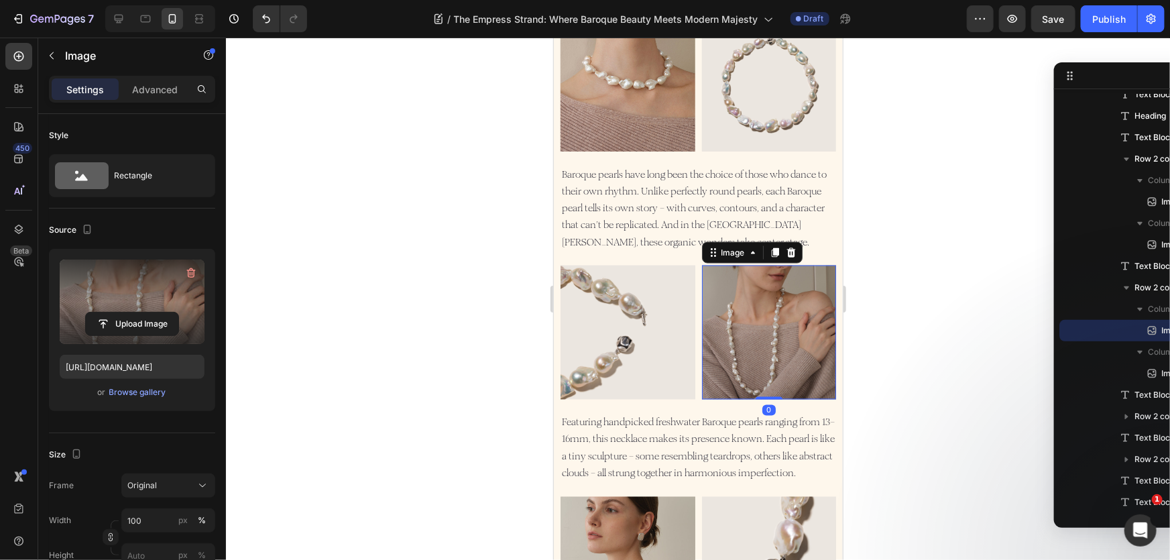
click at [137, 339] on label at bounding box center [132, 301] width 145 height 84
click at [137, 335] on input "file" at bounding box center [132, 323] width 93 height 23
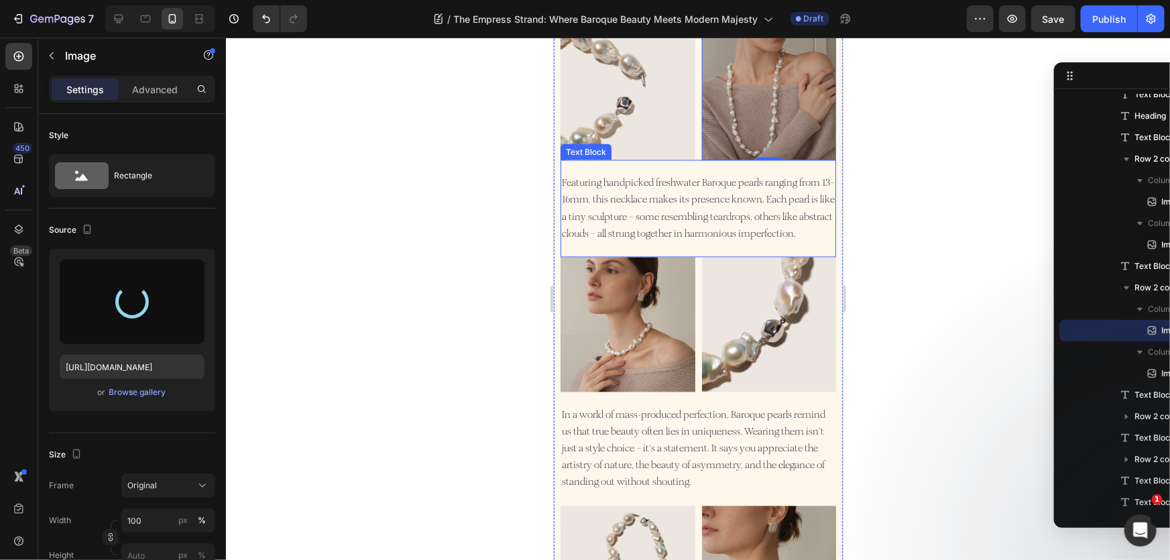
scroll to position [1219, 0]
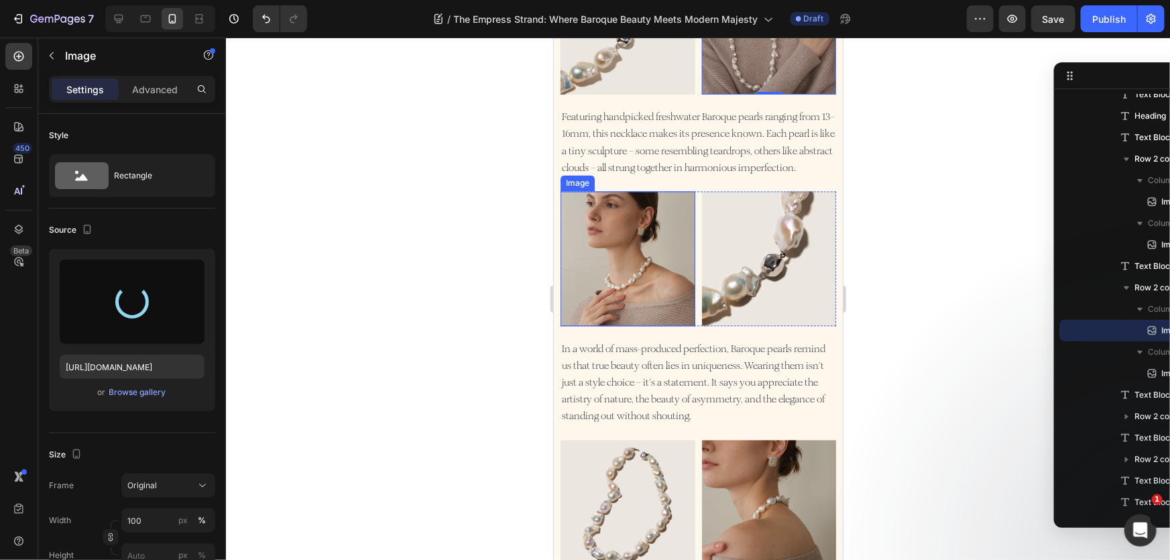
type input "[URL][DOMAIN_NAME]"
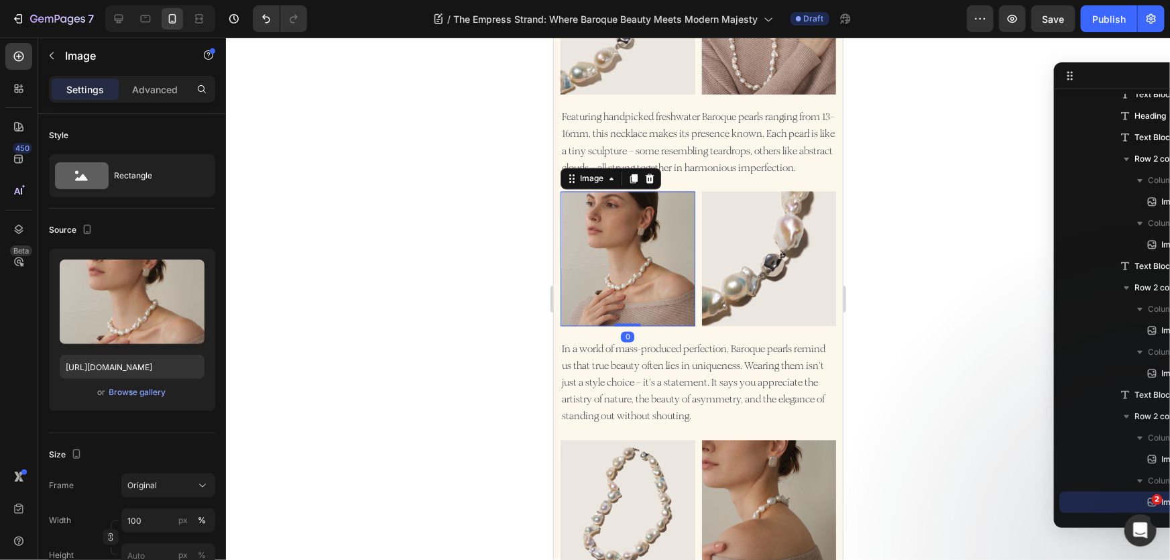
click at [610, 277] on img at bounding box center [627, 258] width 135 height 135
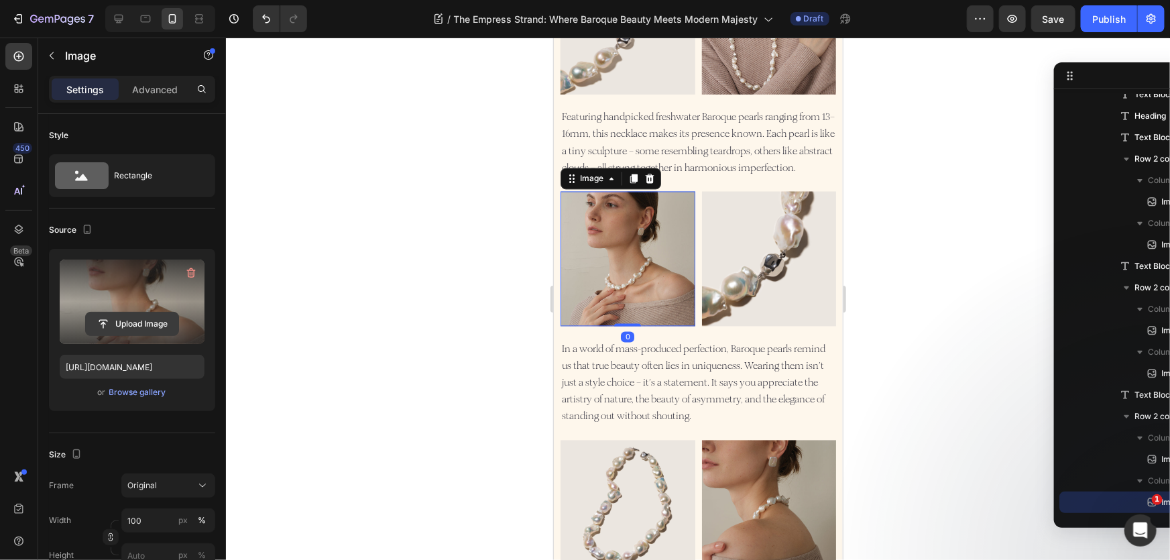
click at [155, 325] on input "file" at bounding box center [132, 323] width 93 height 23
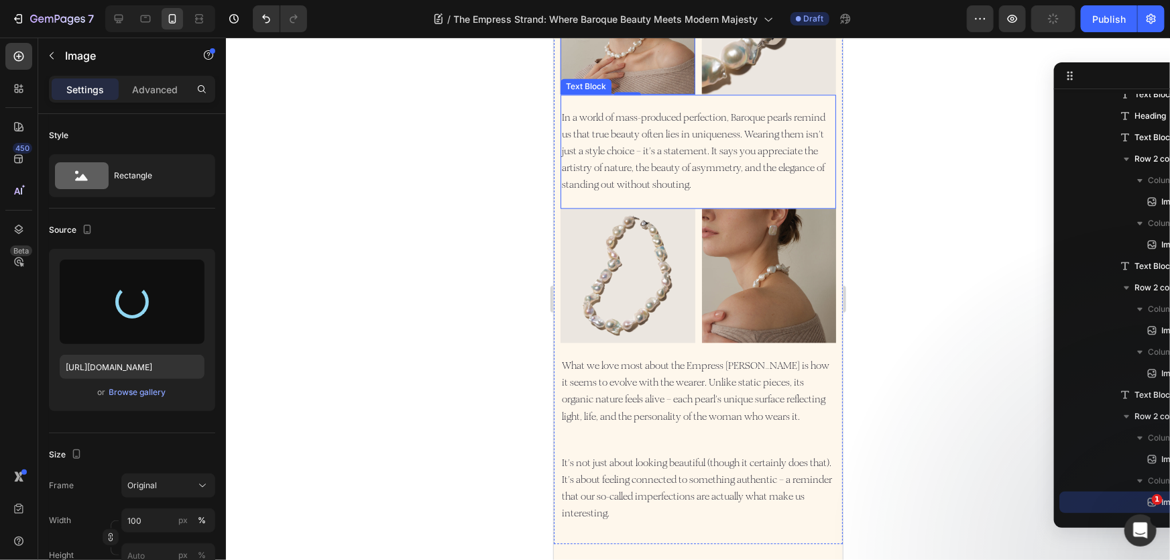
scroll to position [1523, 0]
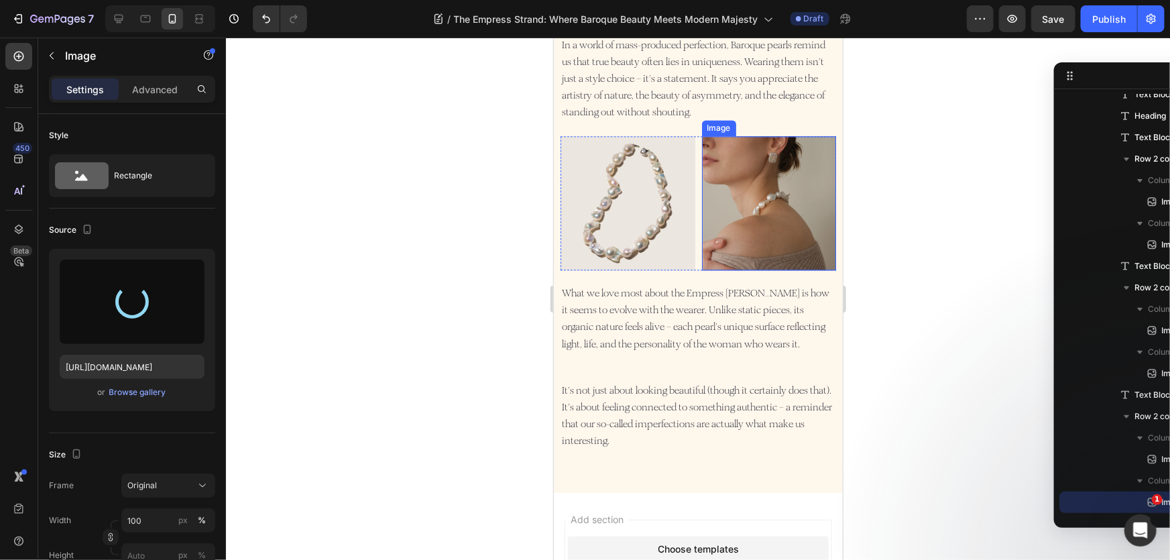
type input "[URL][DOMAIN_NAME]"
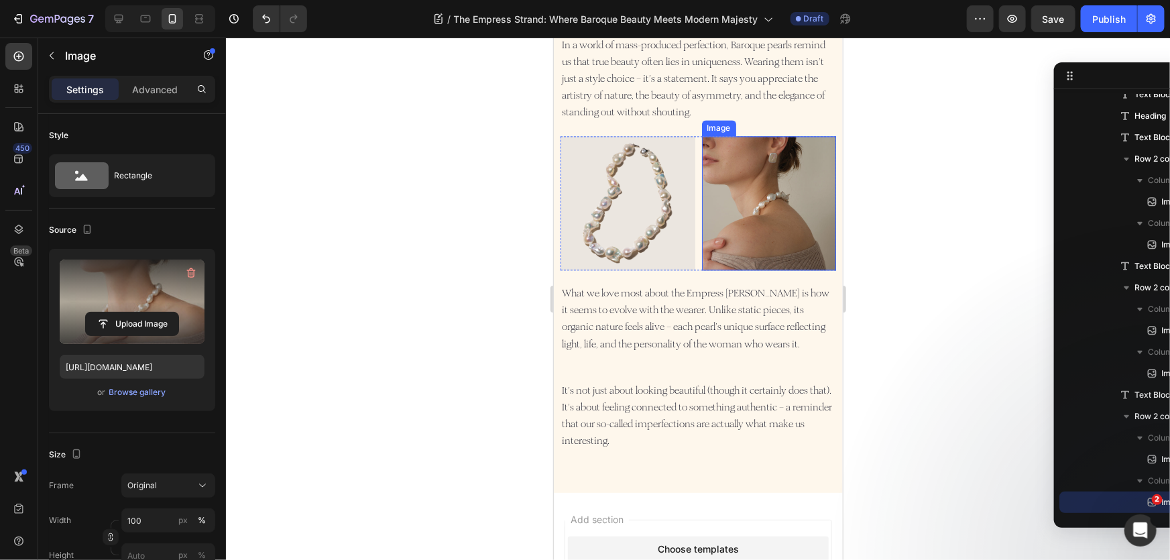
click at [759, 225] on img at bounding box center [768, 202] width 135 height 135
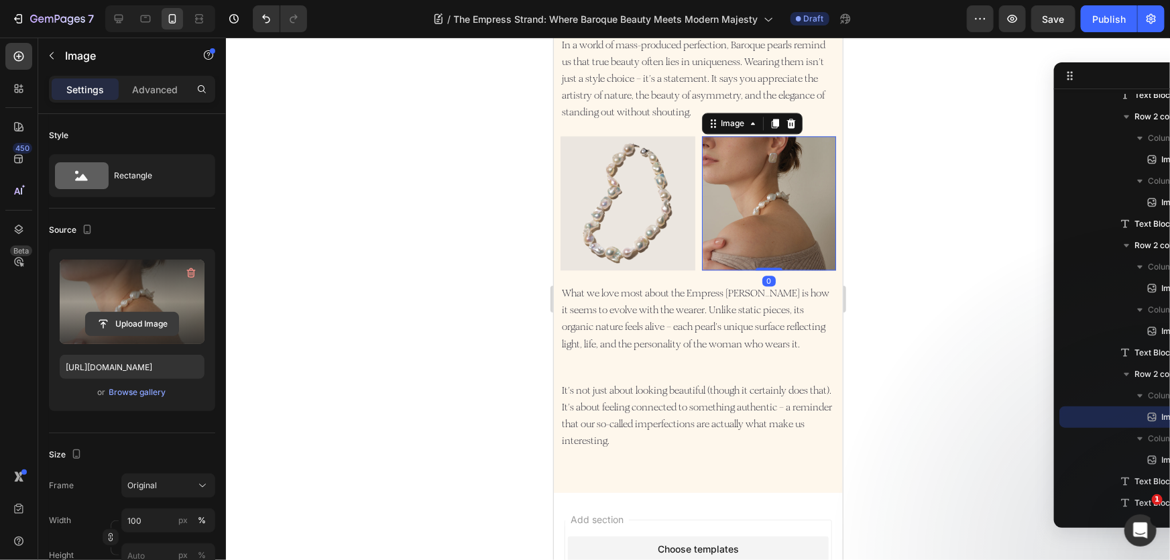
click at [157, 321] on input "file" at bounding box center [132, 323] width 93 height 23
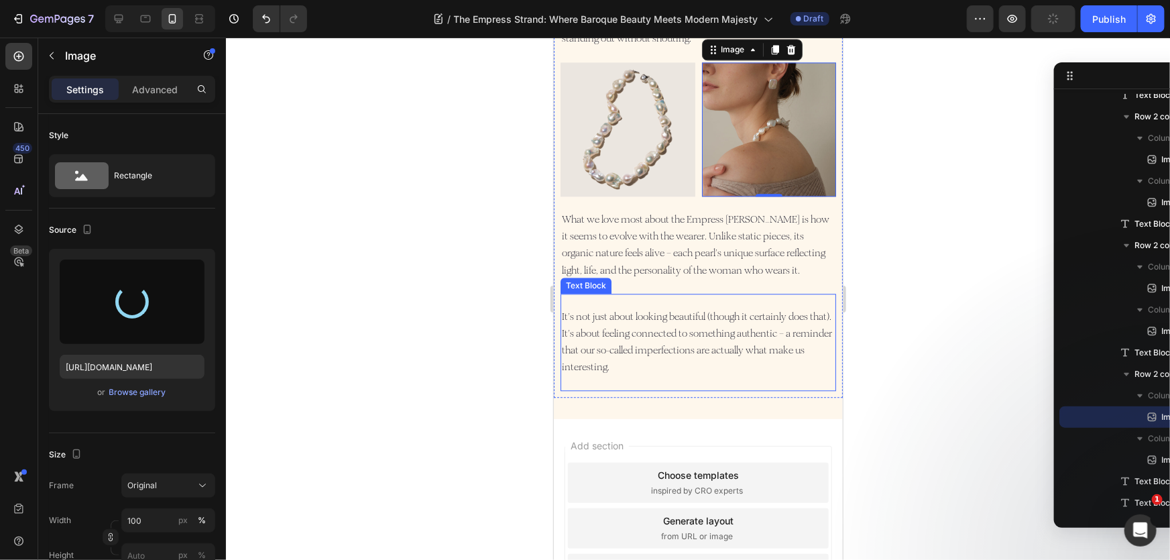
type input "[URL][DOMAIN_NAME]"
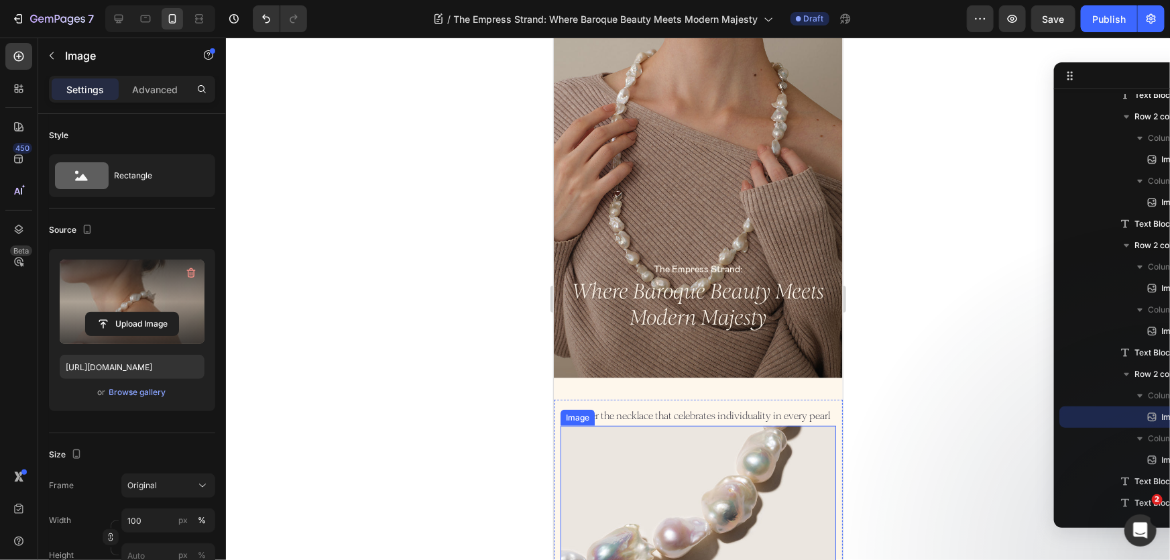
scroll to position [0, 0]
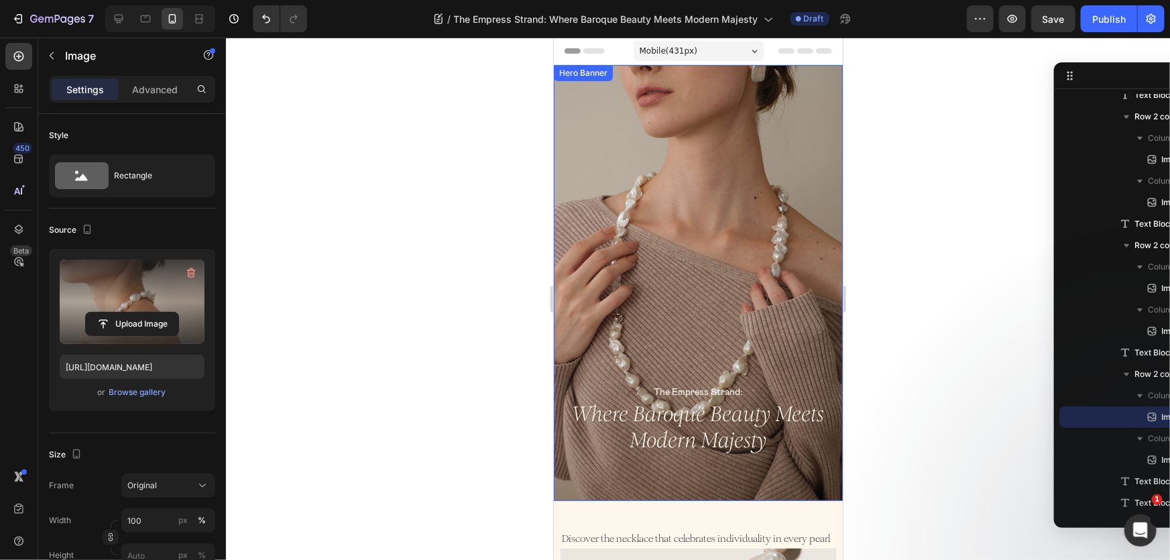
click at [681, 257] on div "Background Image" at bounding box center [697, 282] width 289 height 436
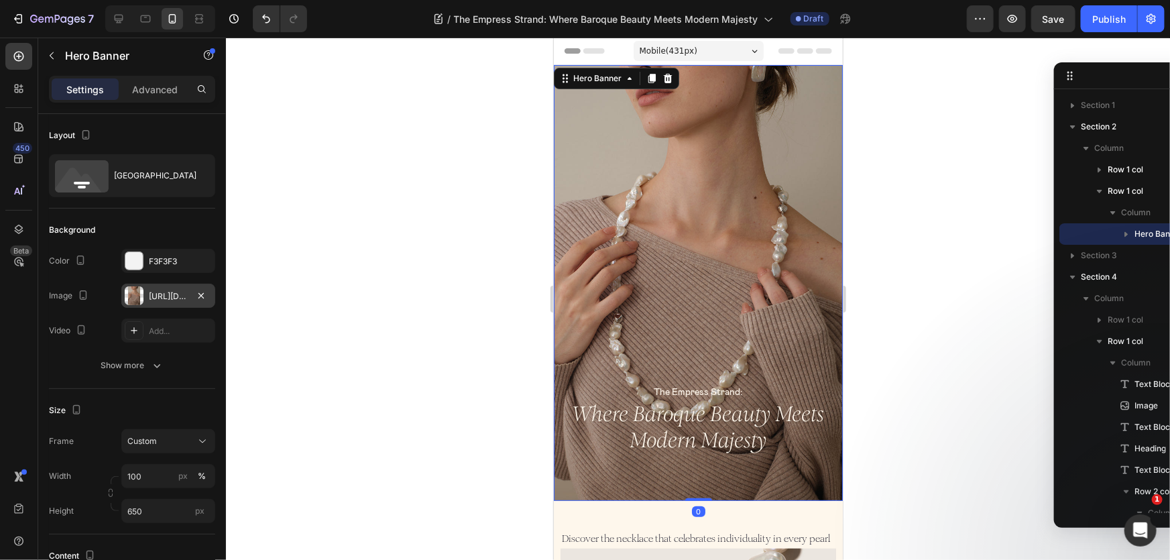
click at [135, 290] on div at bounding box center [134, 295] width 19 height 19
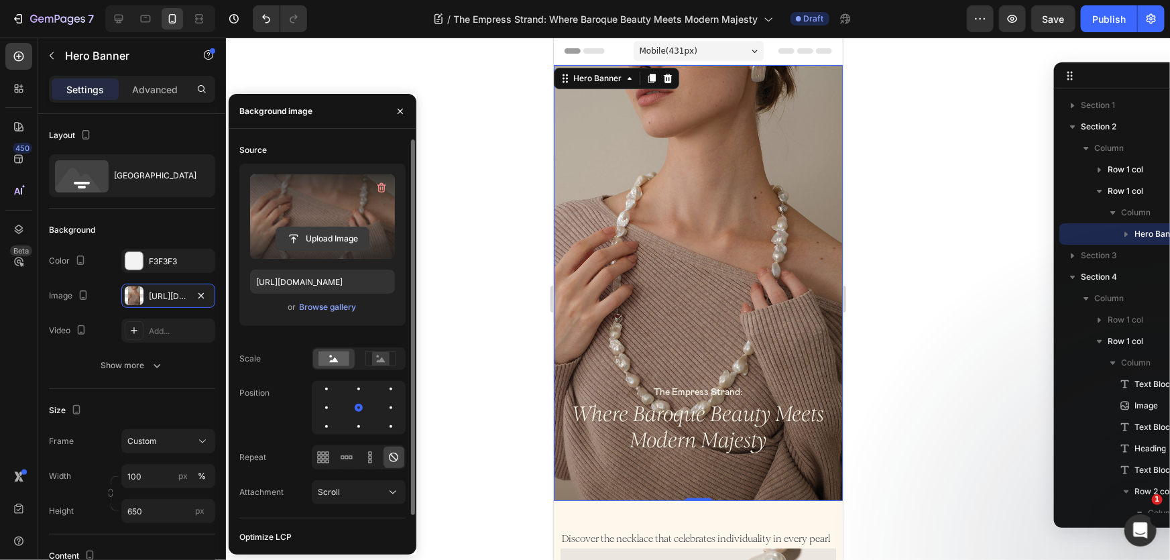
click at [316, 235] on input "file" at bounding box center [322, 238] width 93 height 23
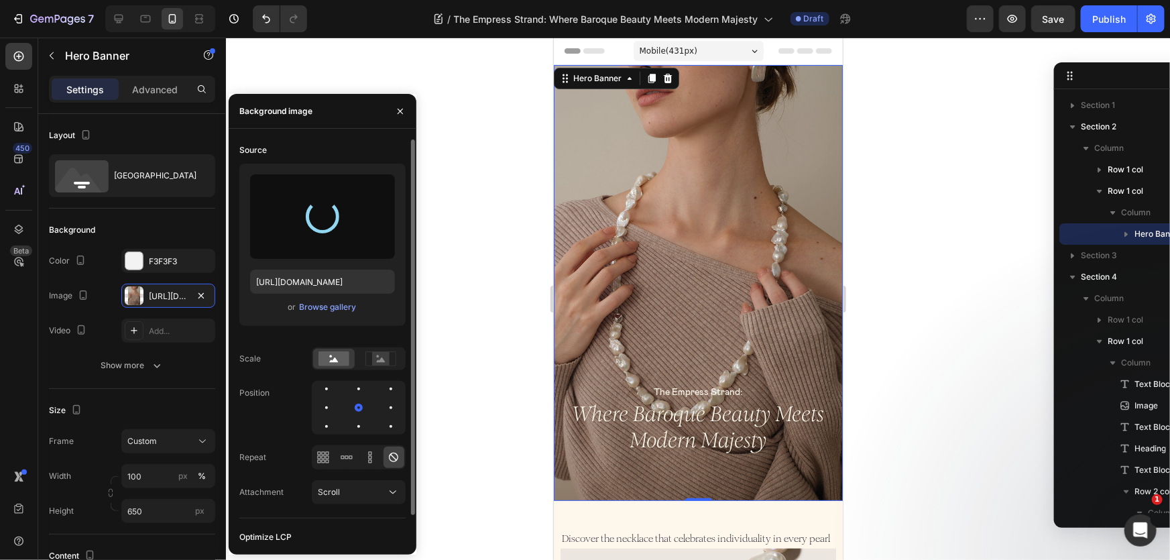
type input "[URL][DOMAIN_NAME]"
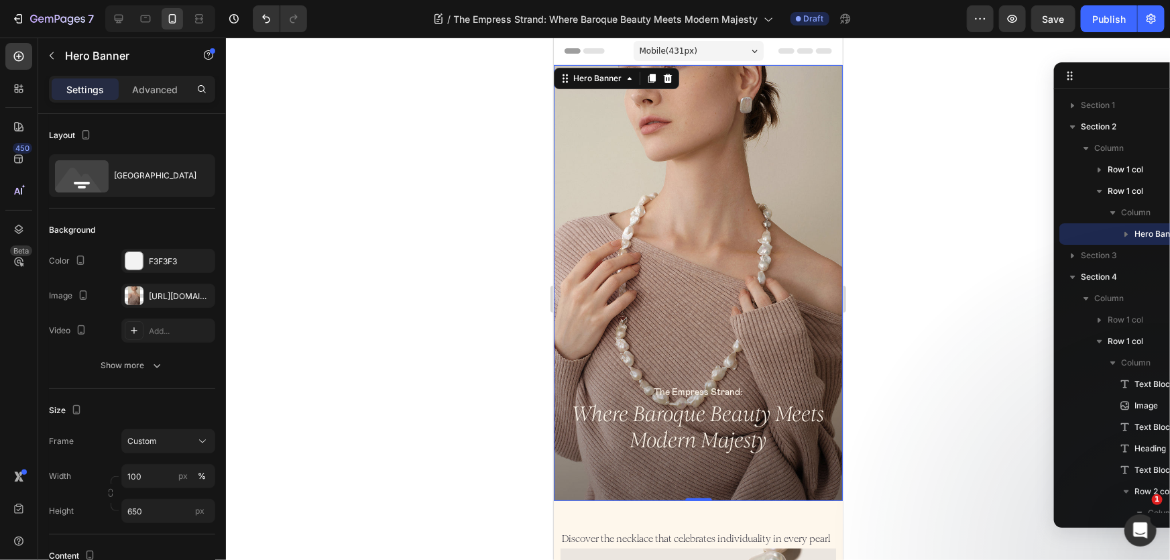
click at [883, 213] on div at bounding box center [698, 299] width 944 height 522
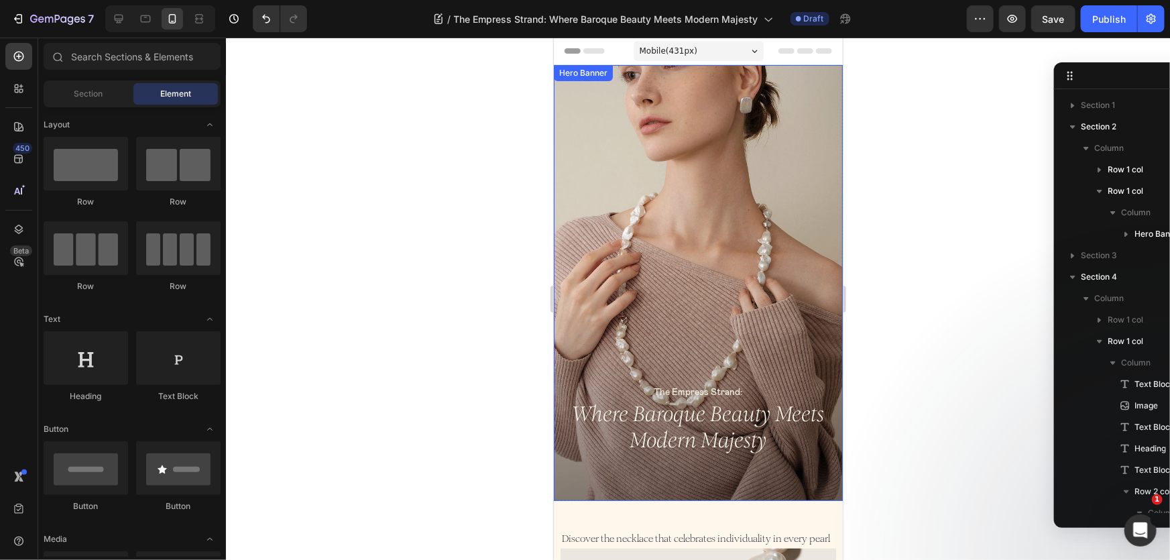
click at [701, 253] on div "Background Image" at bounding box center [697, 282] width 289 height 436
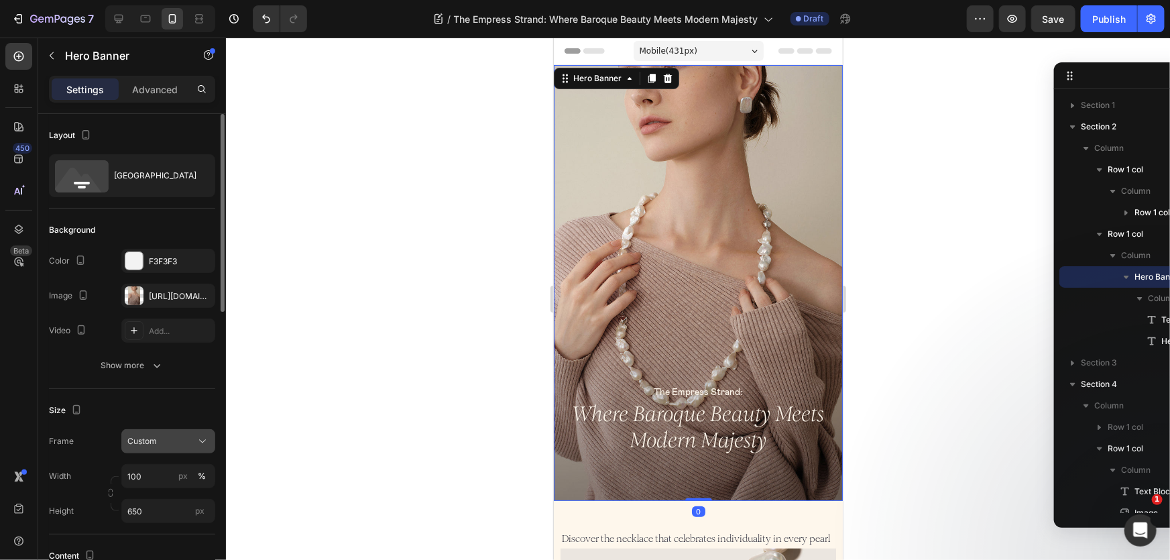
click at [161, 429] on button "Custom" at bounding box center [168, 441] width 94 height 24
click at [152, 475] on span "As banner source" at bounding box center [160, 473] width 66 height 12
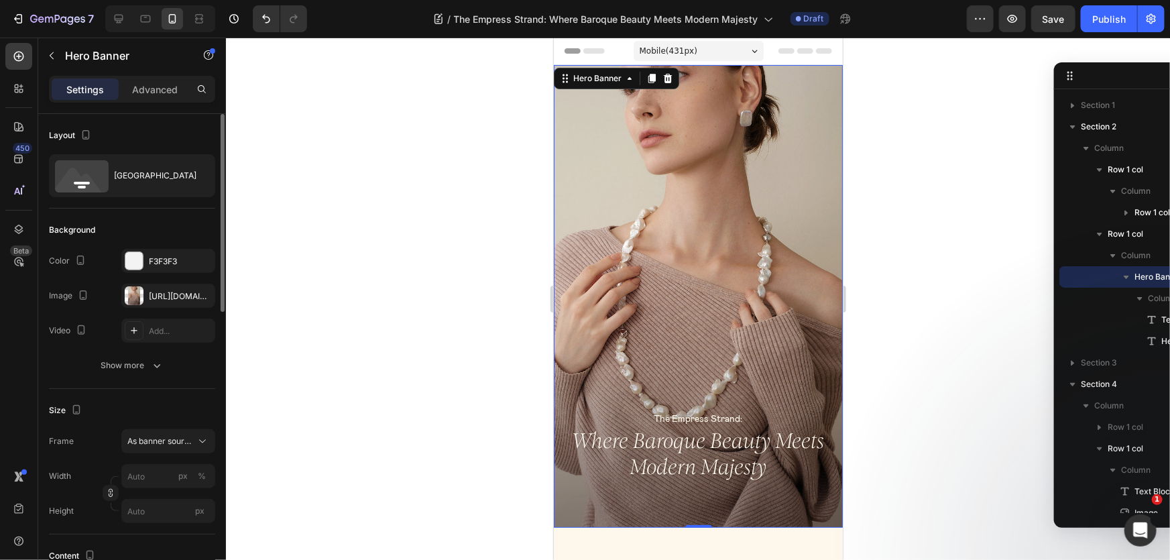
click at [932, 278] on div at bounding box center [698, 299] width 944 height 522
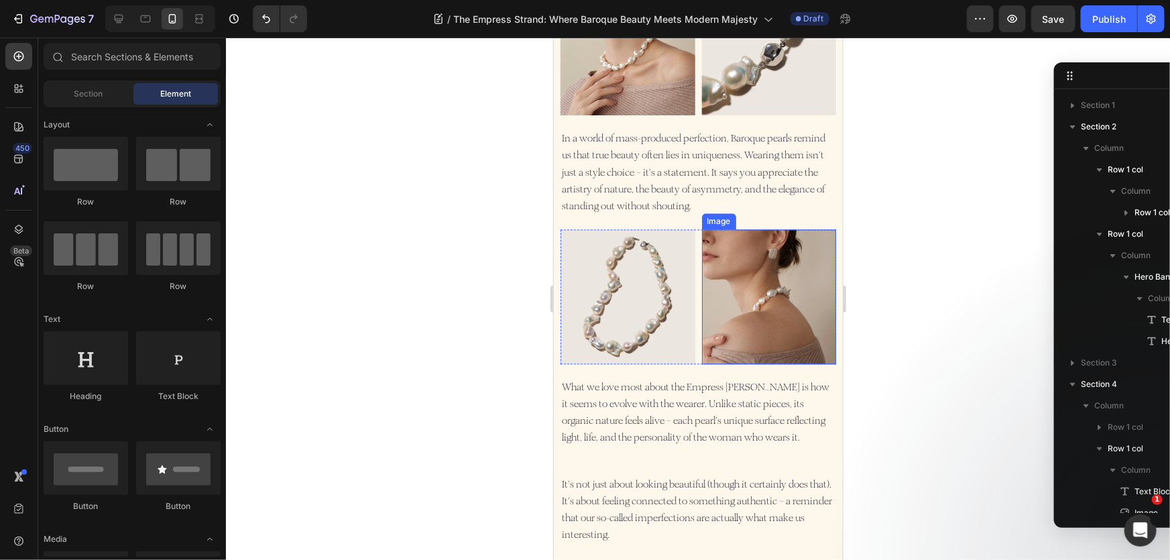
scroll to position [1401, 0]
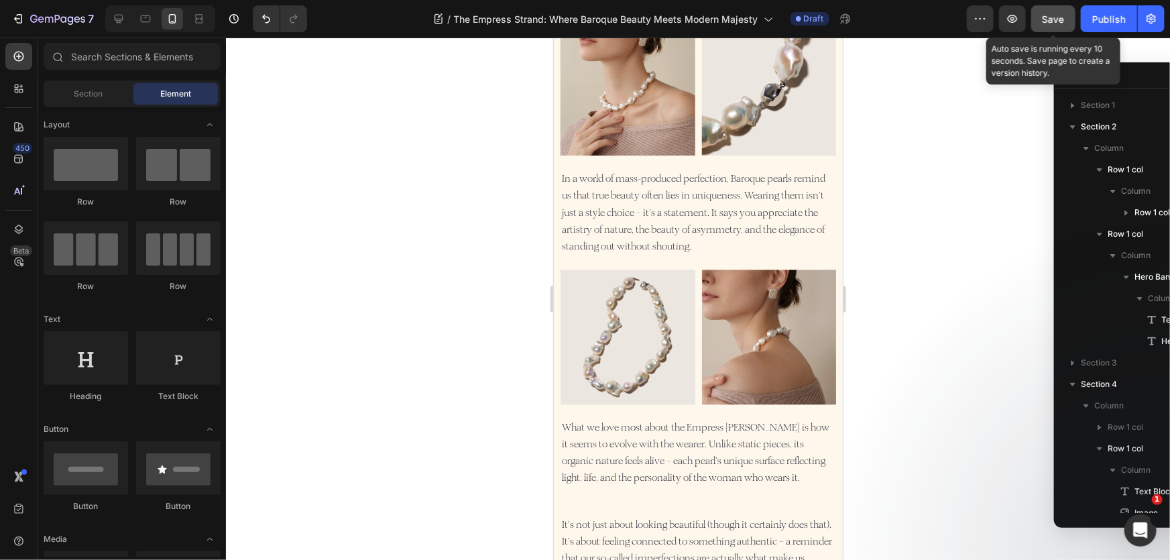
click at [1061, 25] on div "Save" at bounding box center [1053, 19] width 22 height 14
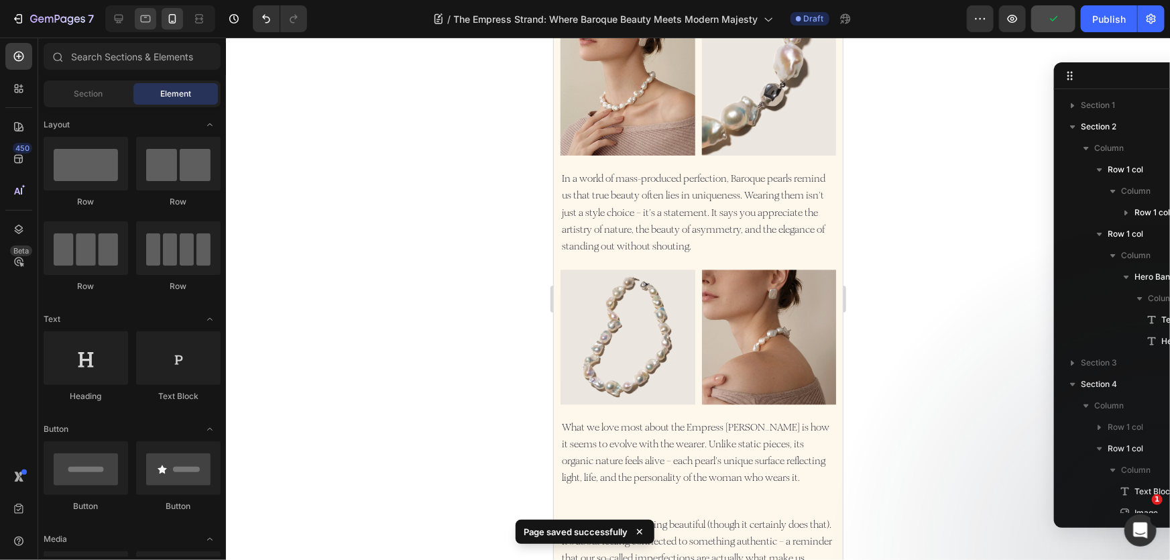
click at [145, 25] on icon at bounding box center [145, 18] width 13 height 13
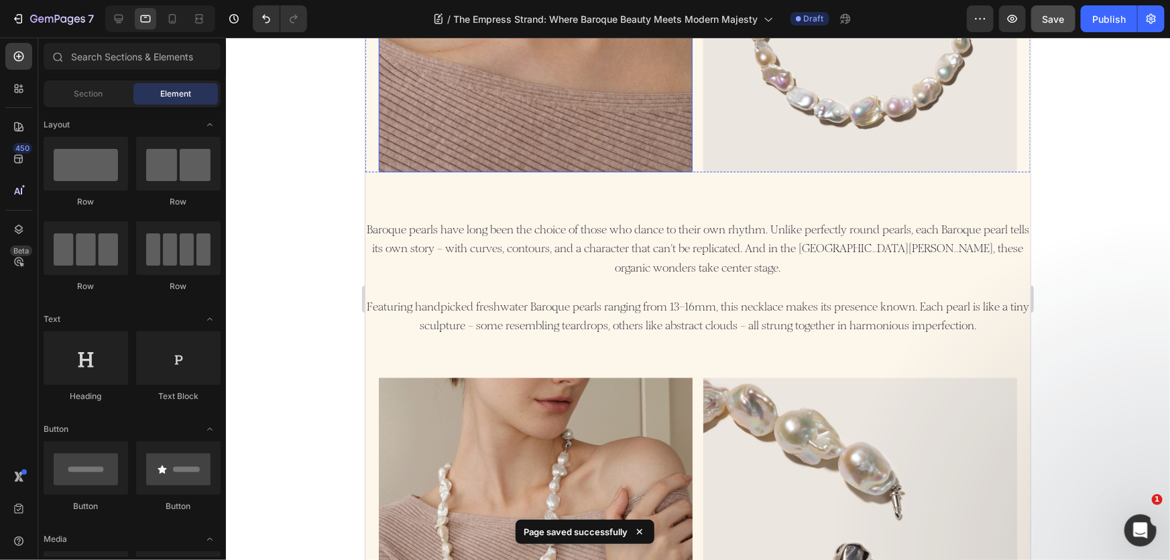
scroll to position [1169, 0]
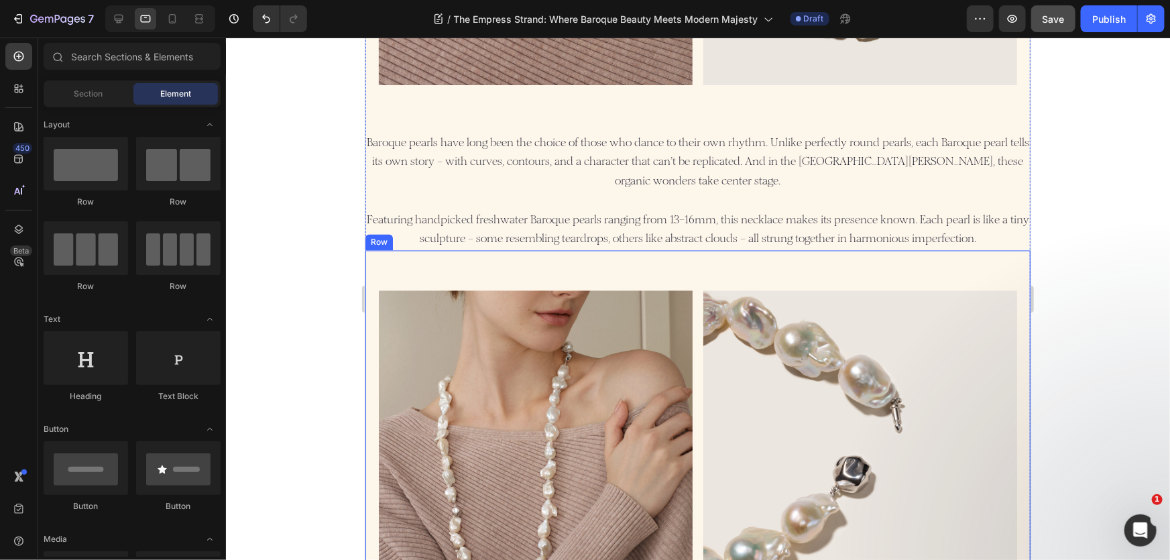
click at [691, 272] on div "Image Image Row" at bounding box center [697, 427] width 665 height 354
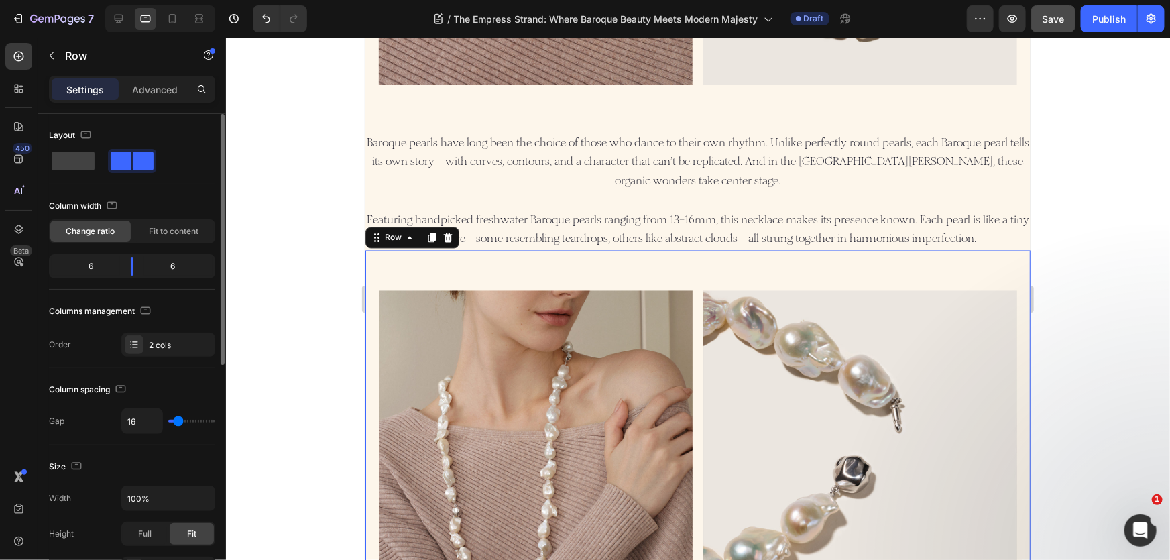
click at [146, 367] on div "Layout Column width Change ratio Fit to content 6 6 Columns management Order 2 …" at bounding box center [132, 241] width 166 height 254
click at [146, 349] on div "2 cols" at bounding box center [168, 345] width 94 height 24
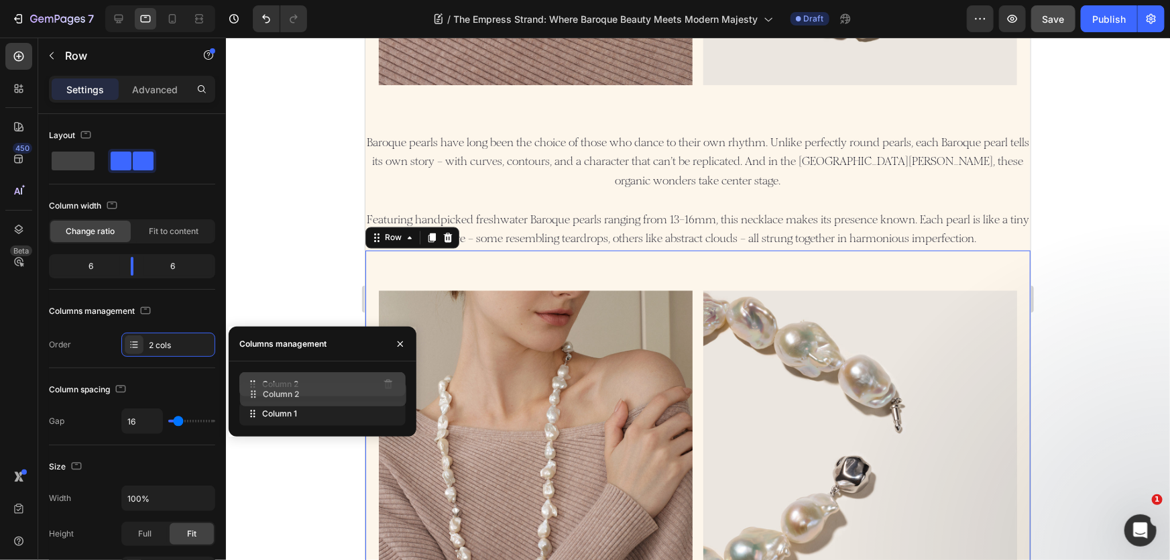
drag, startPoint x: 294, startPoint y: 411, endPoint x: 294, endPoint y: 382, distance: 28.8
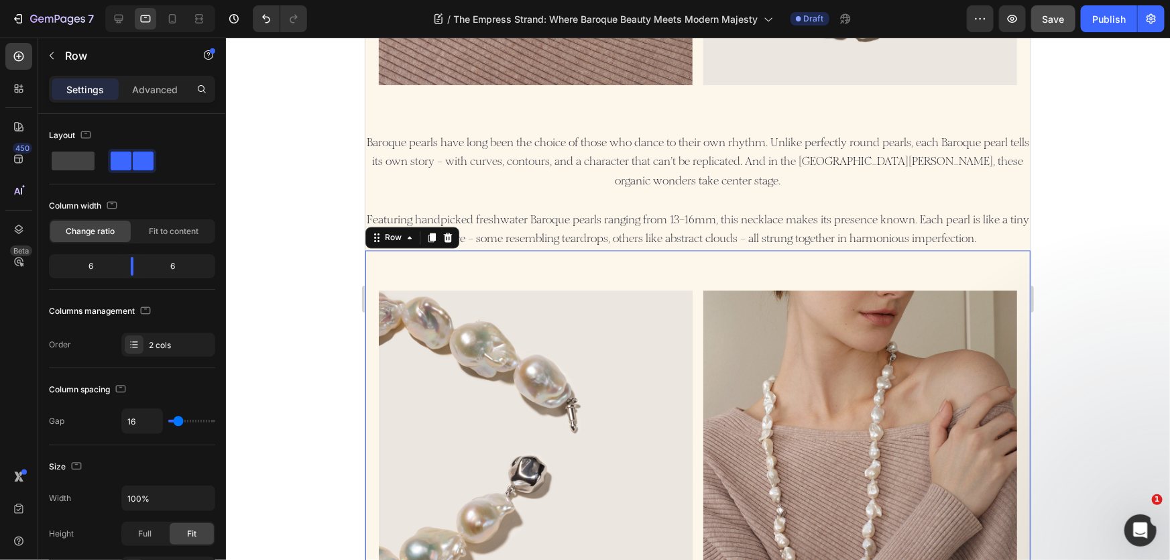
click at [297, 200] on div at bounding box center [698, 299] width 944 height 522
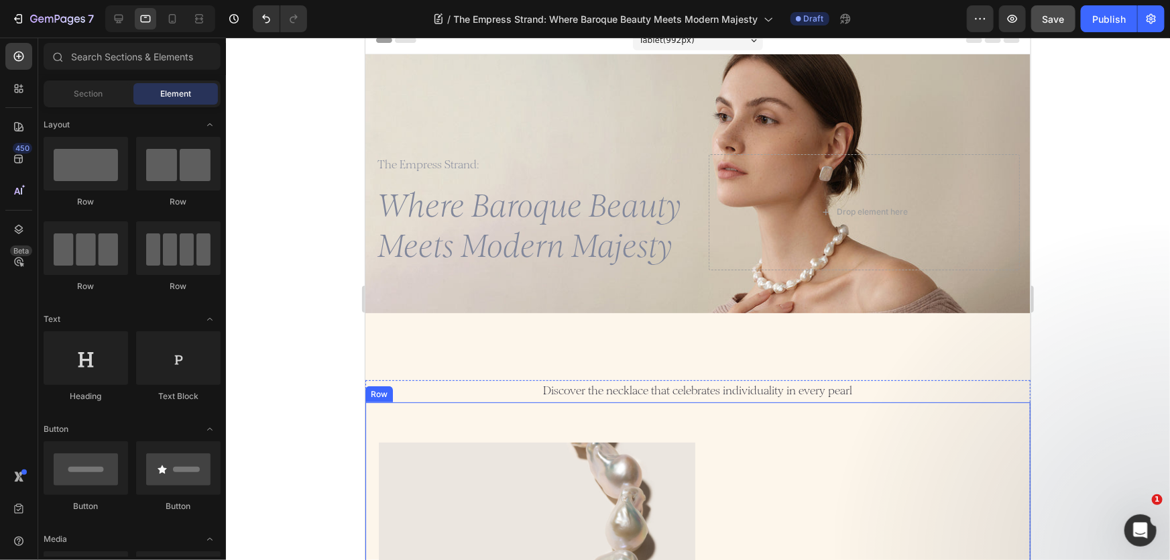
scroll to position [0, 0]
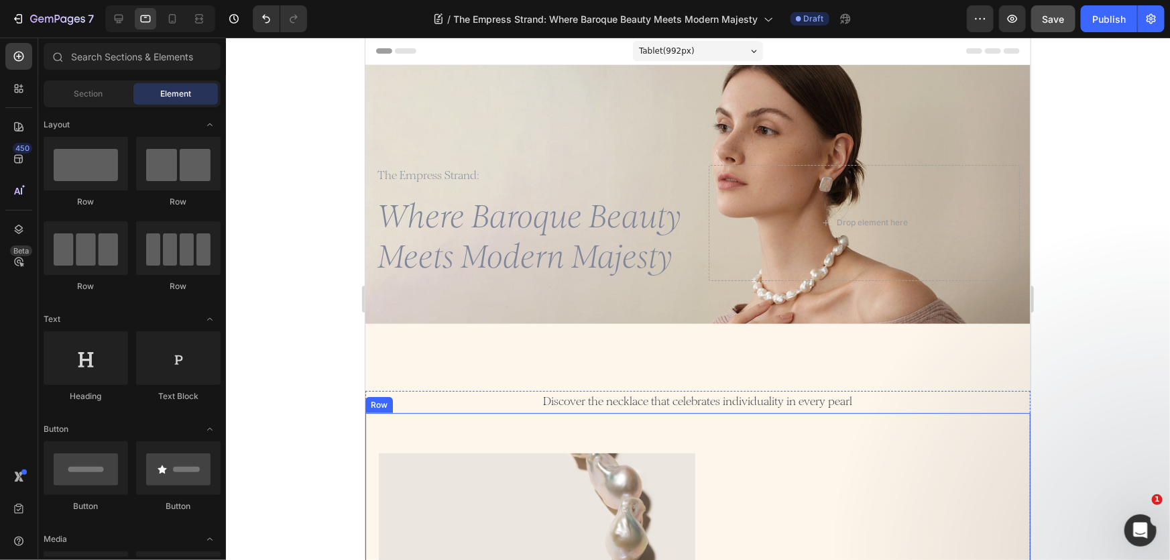
click at [654, 98] on div "Background Image" at bounding box center [697, 222] width 665 height 316
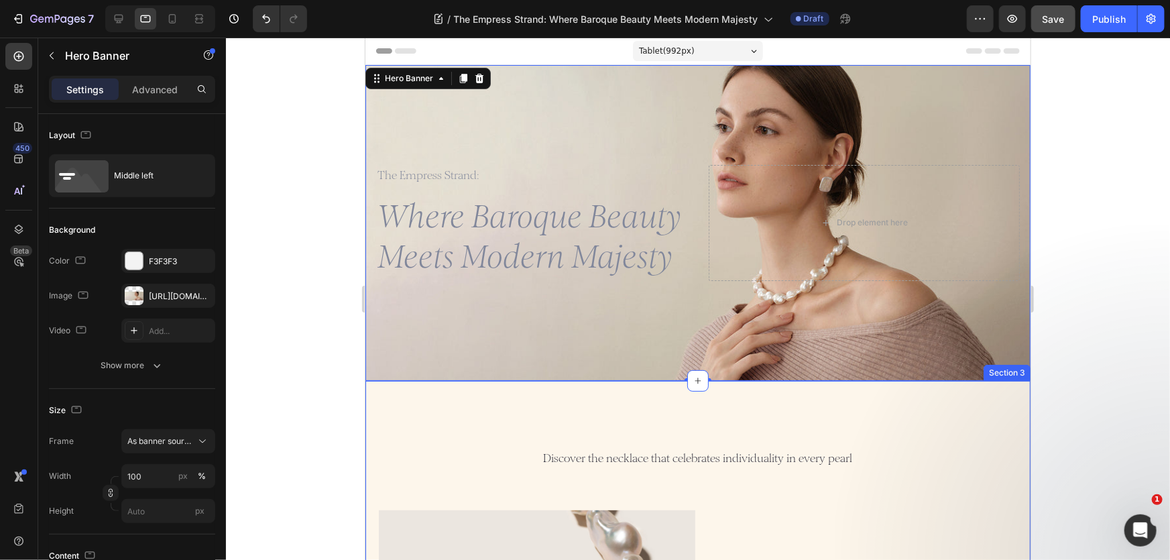
click at [278, 375] on div at bounding box center [698, 299] width 944 height 522
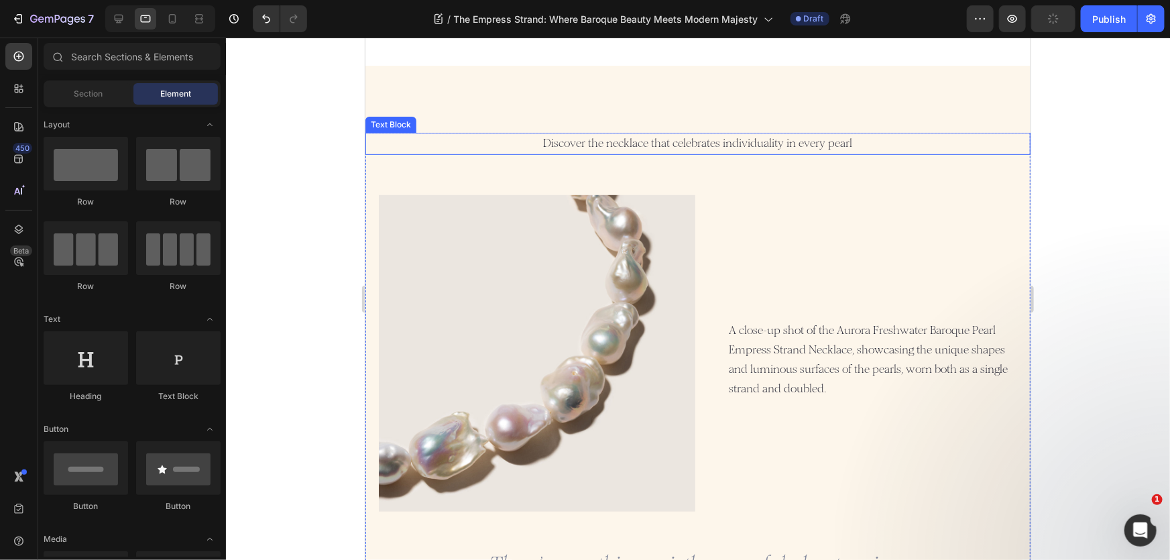
scroll to position [426, 0]
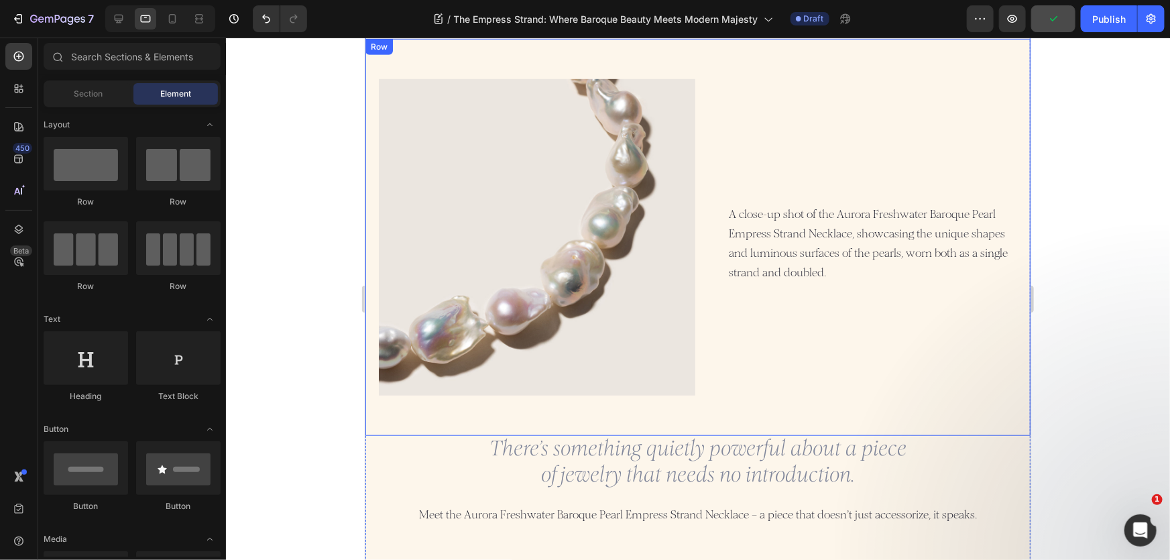
click at [770, 130] on div "A close-up shot of the Aurora Freshwater Baroque Pearl Empress Strand Necklace,…" at bounding box center [858, 236] width 316 height 316
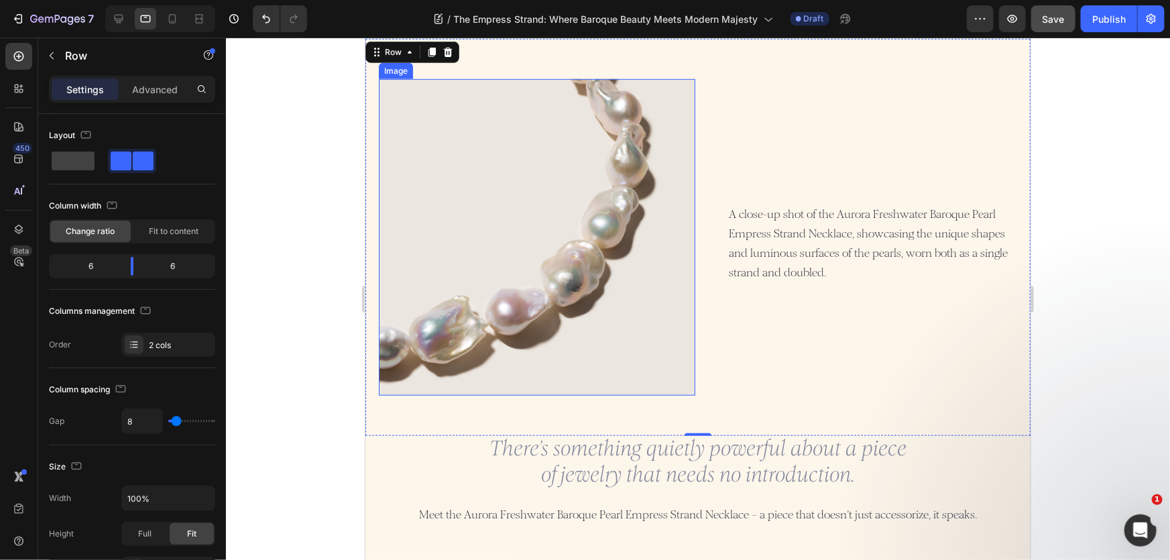
click at [631, 149] on img at bounding box center [536, 236] width 316 height 316
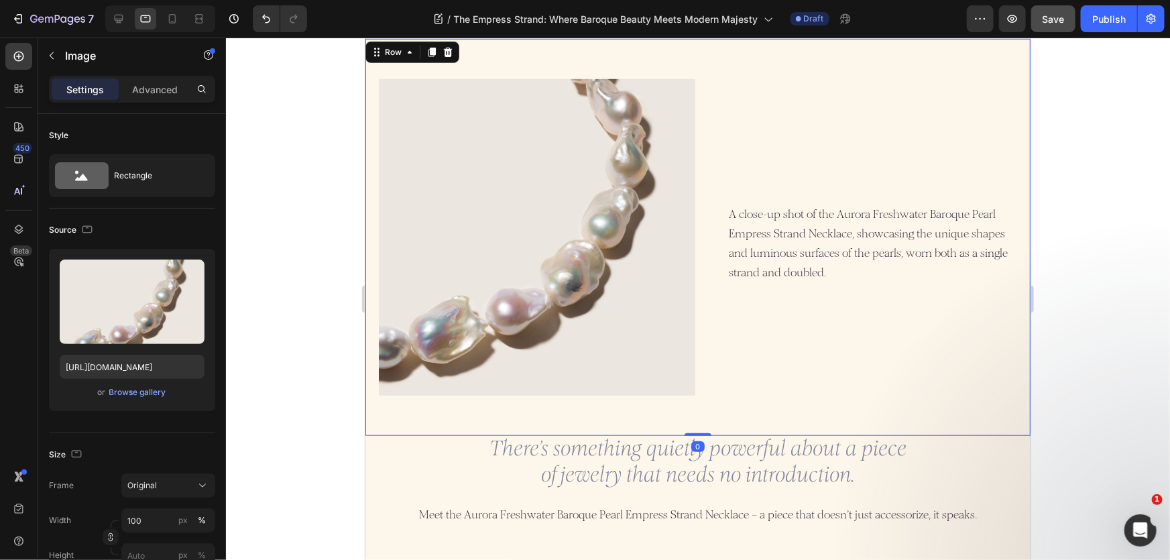
click at [777, 154] on div "A close-up shot of the Aurora Freshwater Baroque Pearl Empress Strand Necklace,…" at bounding box center [858, 236] width 316 height 316
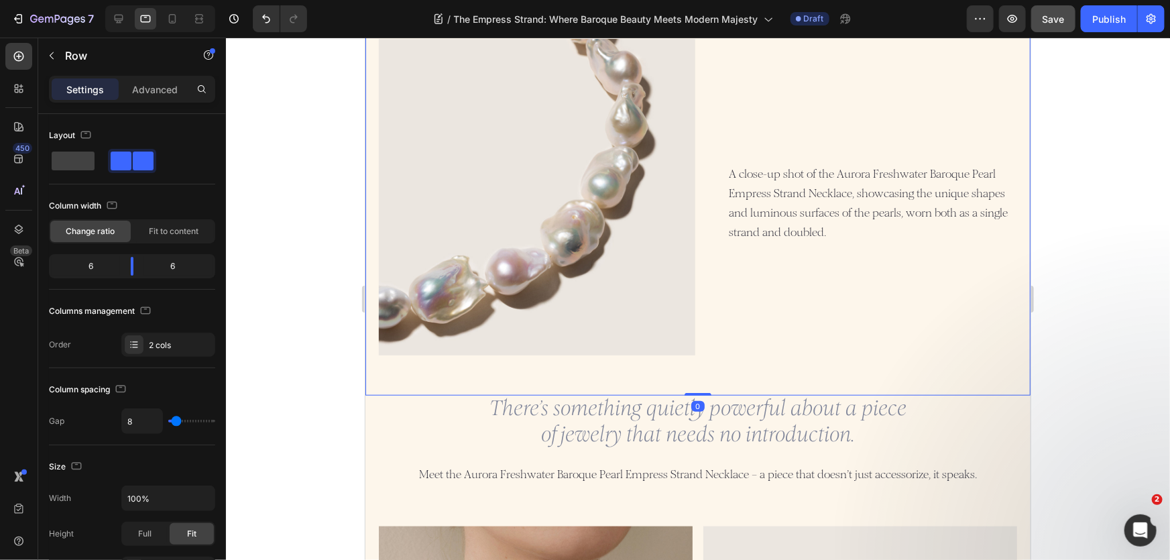
scroll to position [609, 0]
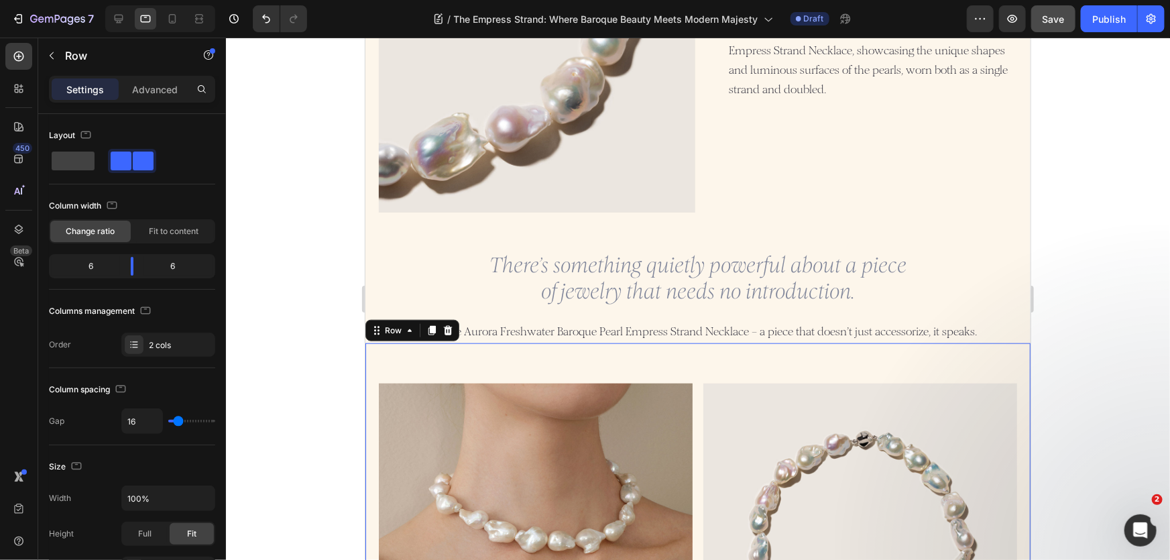
click at [576, 365] on div "Image Image Row 0" at bounding box center [697, 520] width 665 height 354
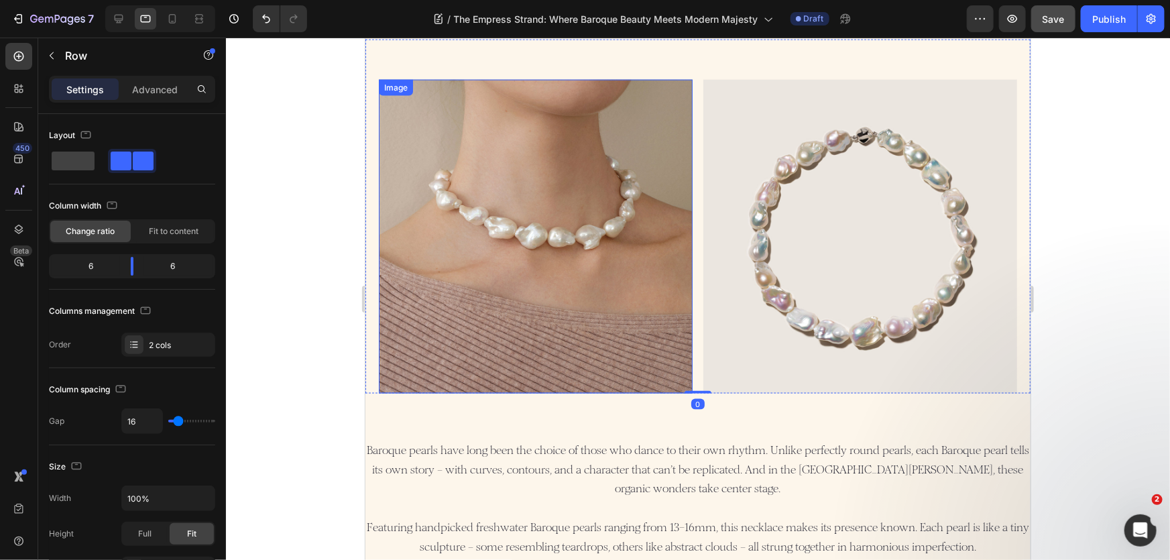
scroll to position [792, 0]
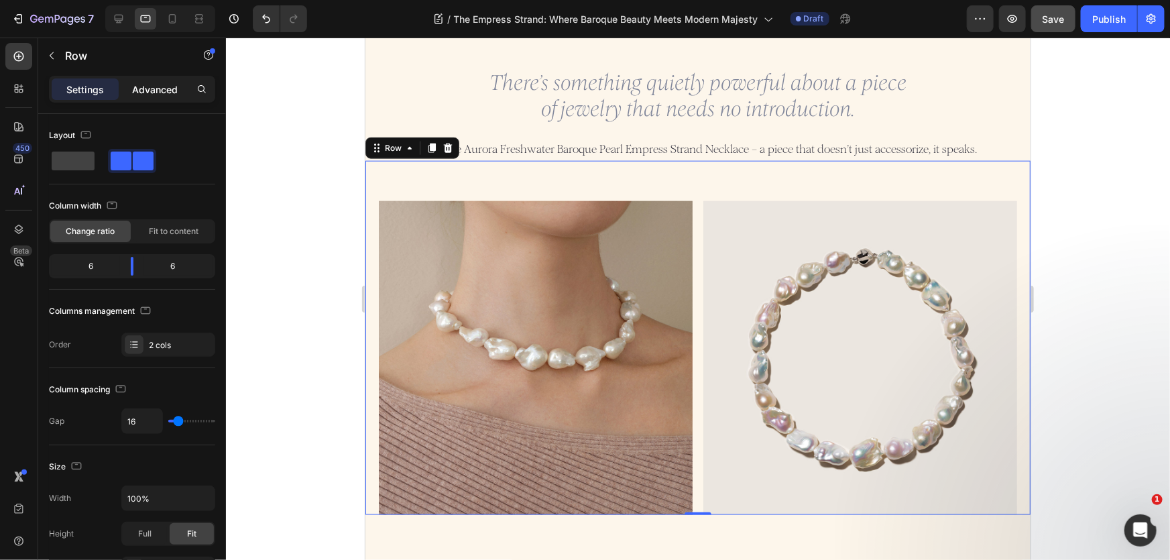
click at [153, 97] on div "Advanced" at bounding box center [154, 88] width 67 height 21
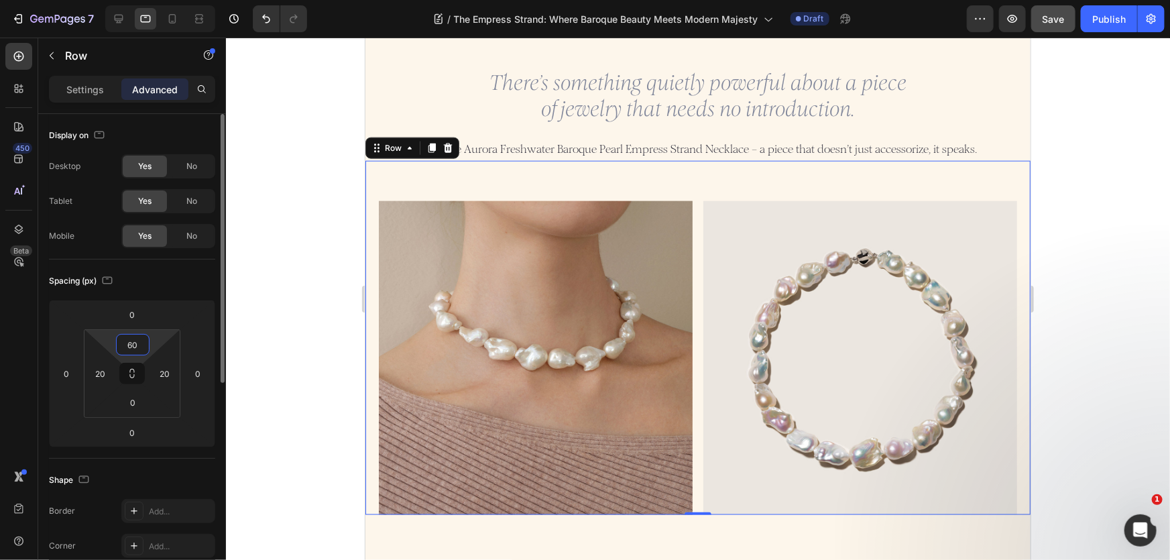
click at [136, 346] on input "60" at bounding box center [132, 345] width 27 height 20
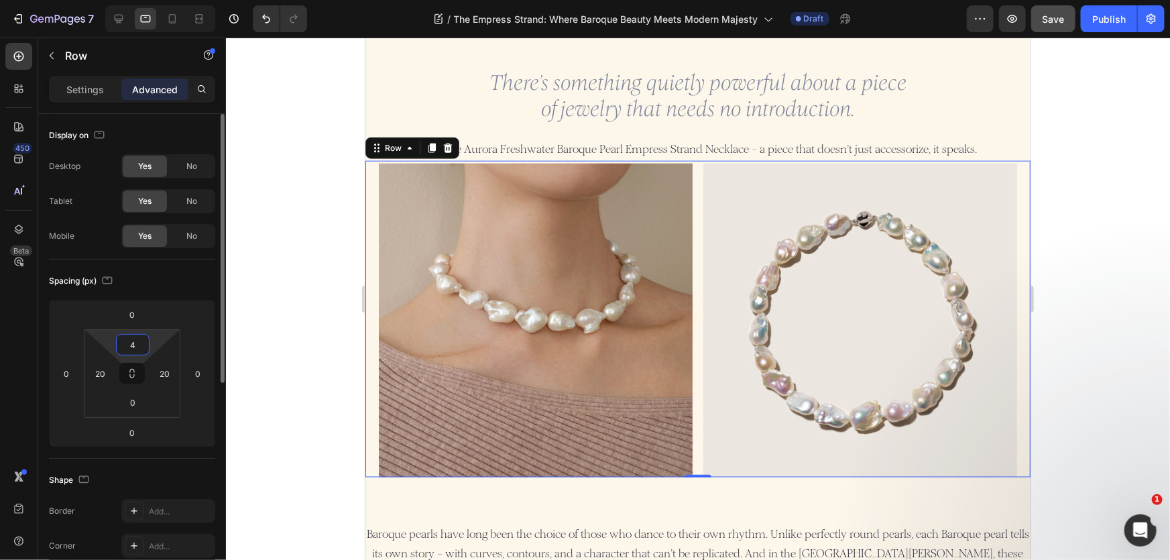
type input "40"
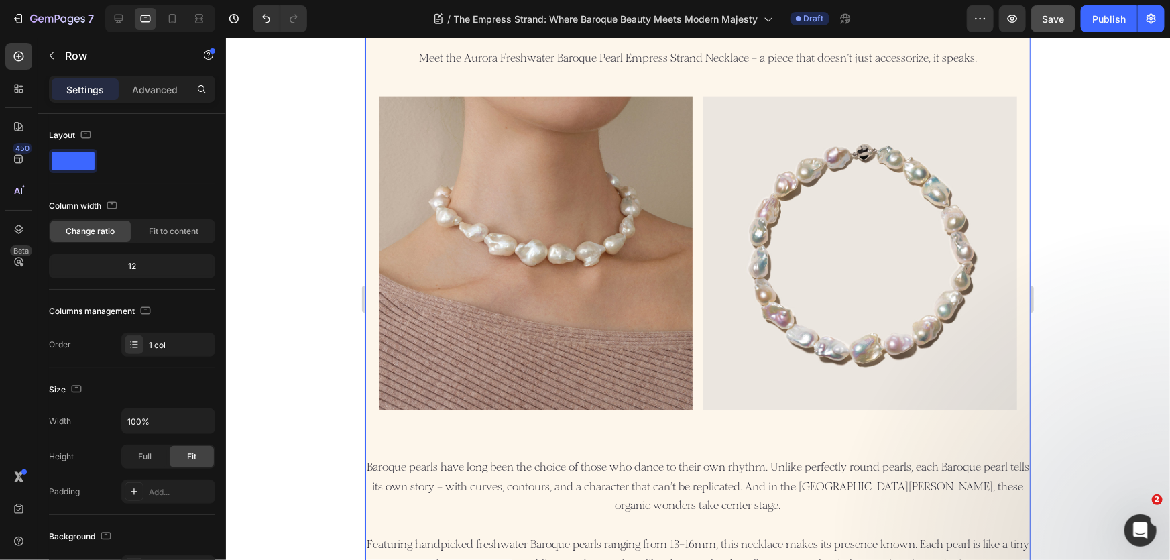
scroll to position [1036, 0]
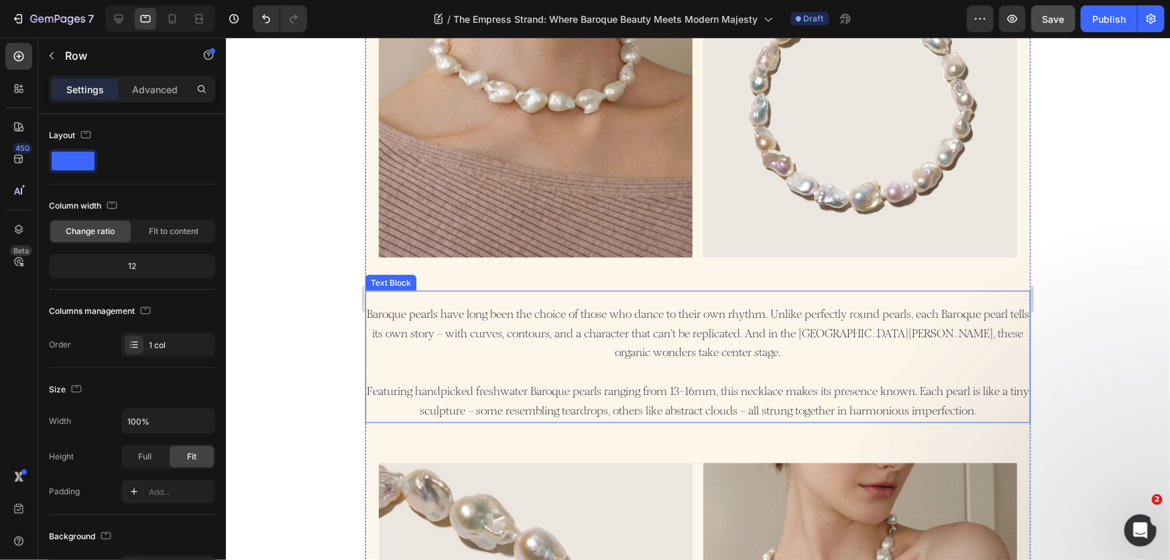
click at [567, 316] on p "Baroque pearls have long been the choice of those who dance to their own rhythm…" at bounding box center [697, 343] width 662 height 77
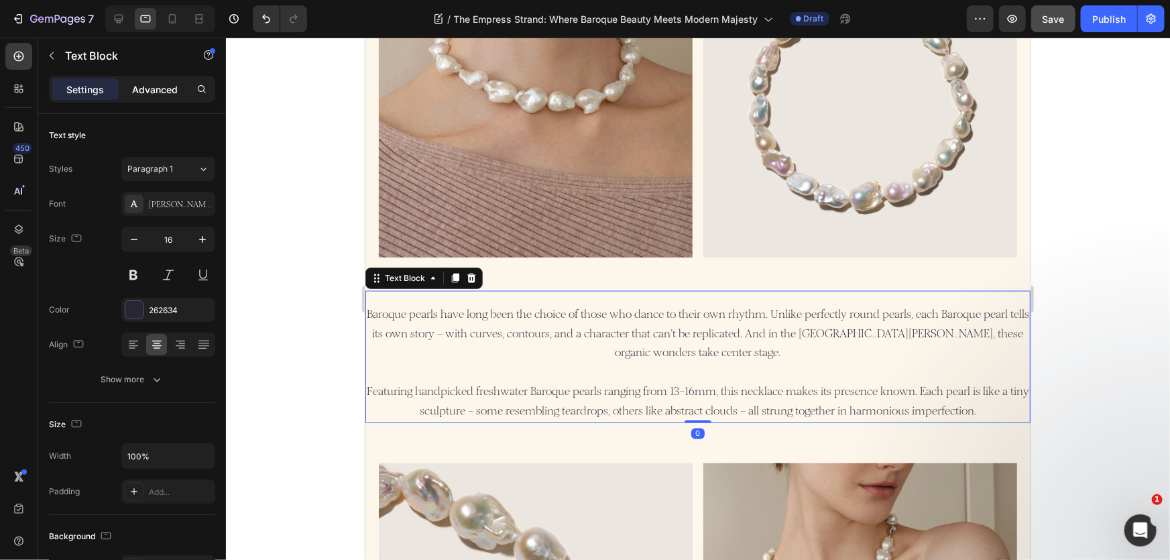
click at [160, 86] on p "Advanced" at bounding box center [155, 89] width 46 height 14
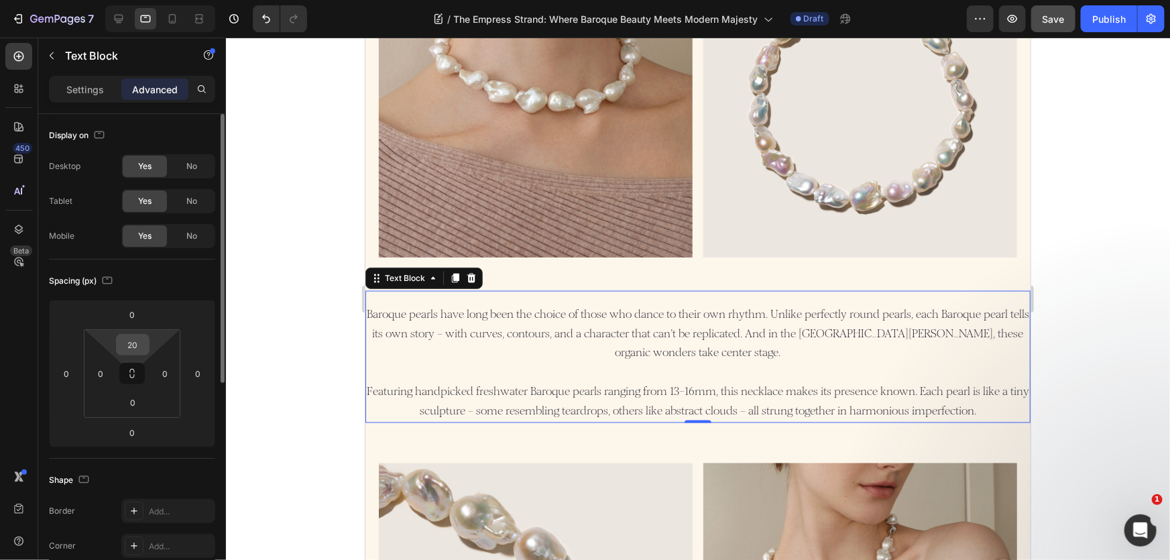
click at [125, 341] on input "20" at bounding box center [132, 345] width 27 height 20
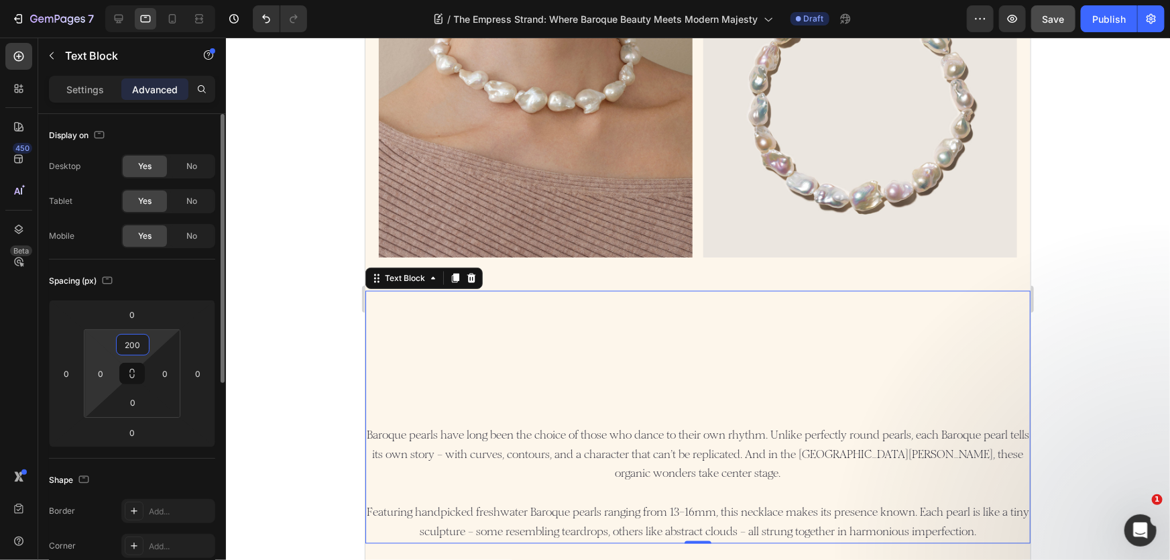
drag, startPoint x: 139, startPoint y: 345, endPoint x: 90, endPoint y: 345, distance: 49.6
click at [91, 345] on div "200 0 0 0" at bounding box center [132, 373] width 97 height 88
type input "0"
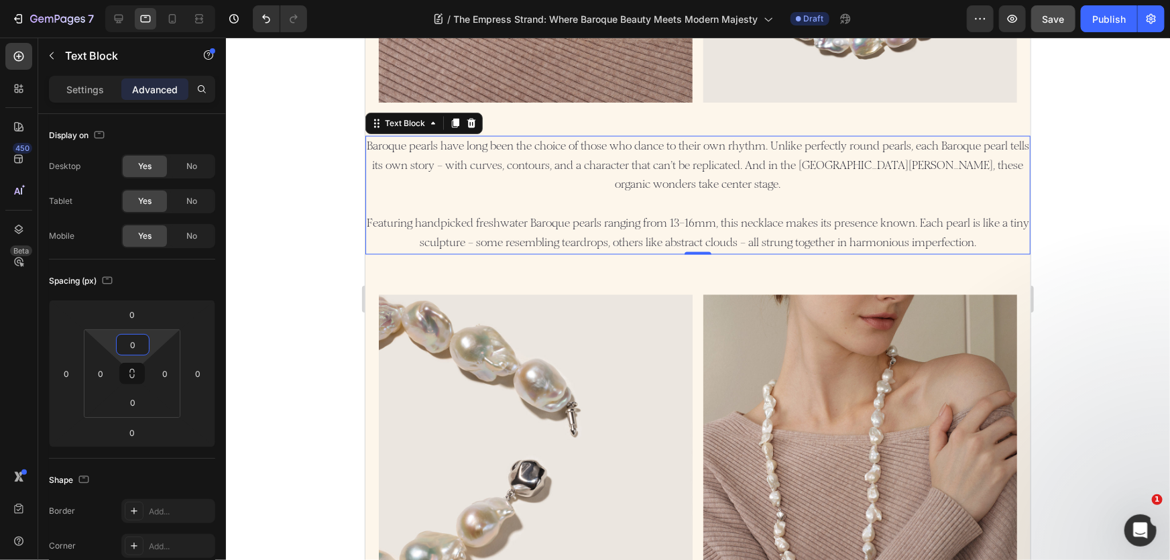
scroll to position [1280, 0]
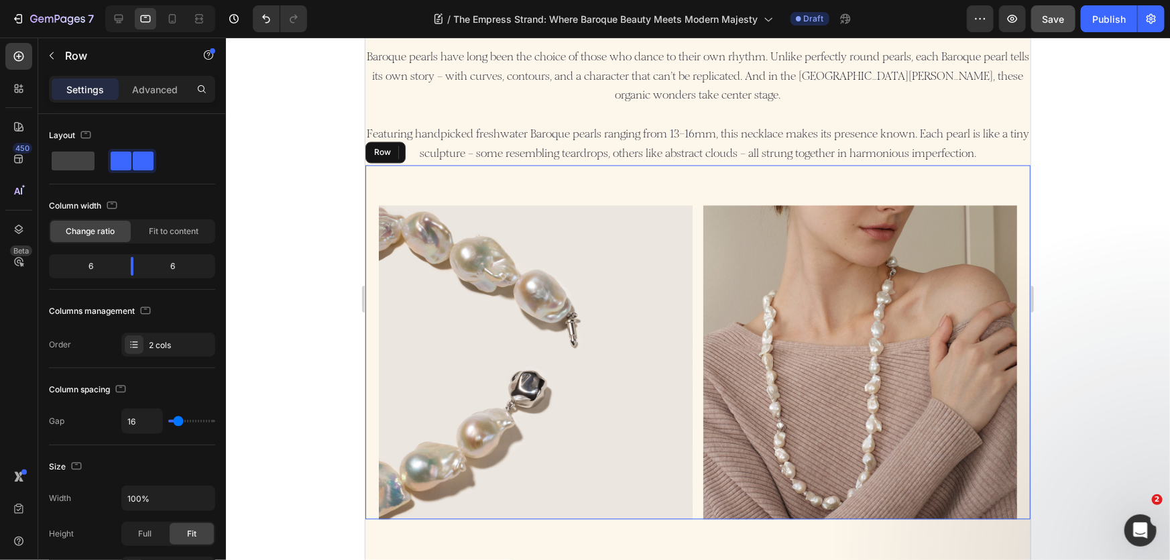
click at [654, 184] on div "Image Image Row" at bounding box center [697, 342] width 665 height 354
click at [156, 84] on p "Advanced" at bounding box center [155, 89] width 46 height 14
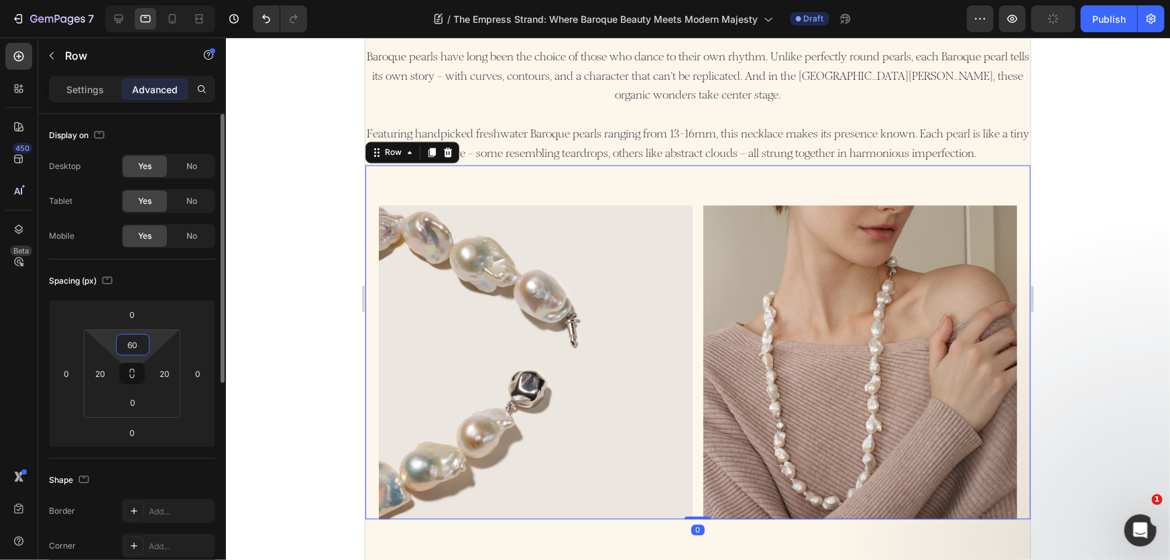
click at [128, 345] on input "60" at bounding box center [132, 345] width 27 height 20
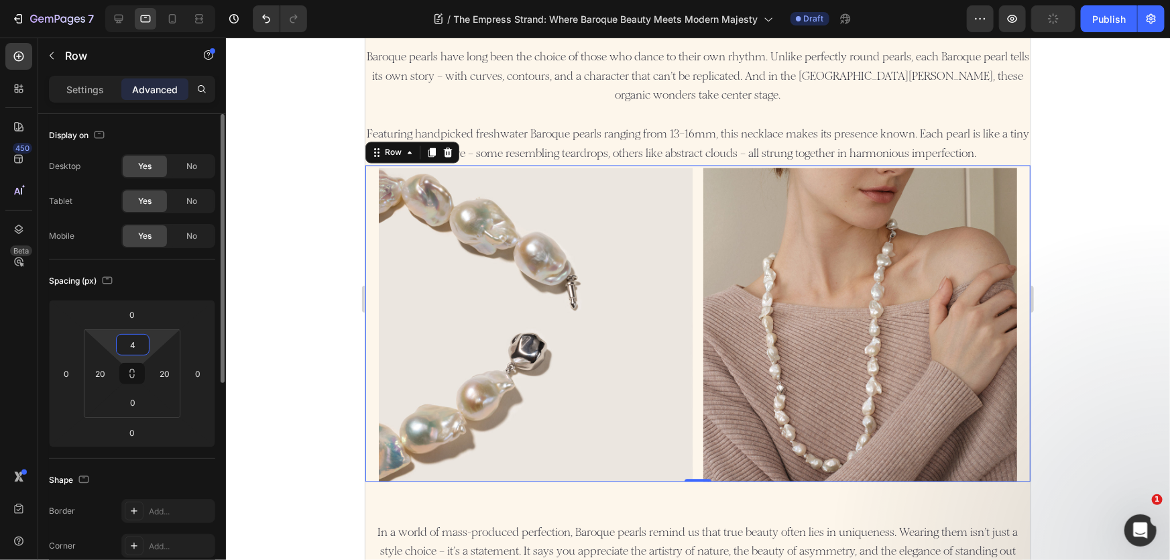
type input "40"
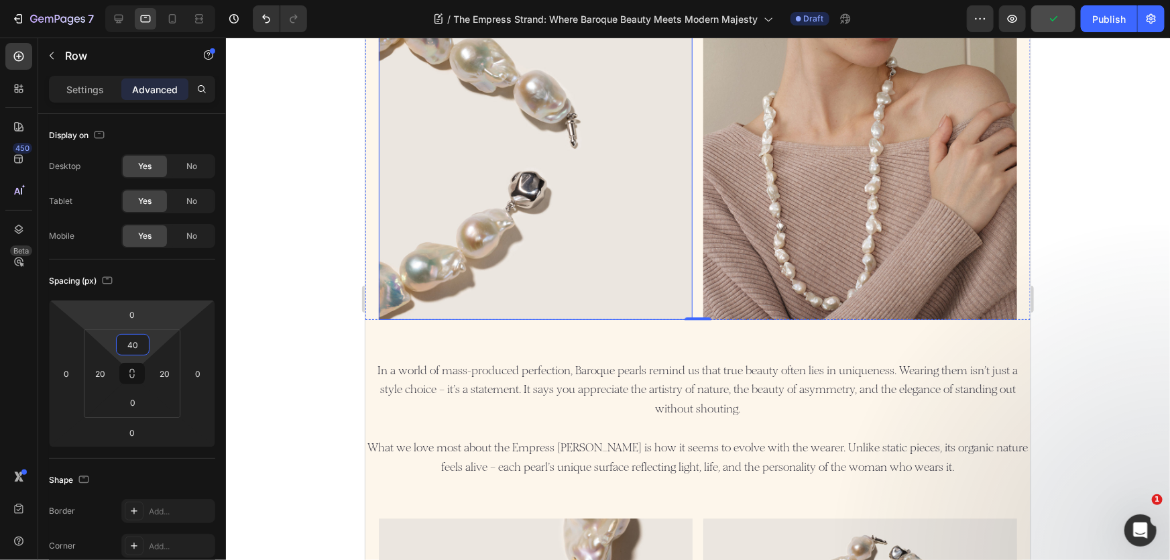
scroll to position [1645, 0]
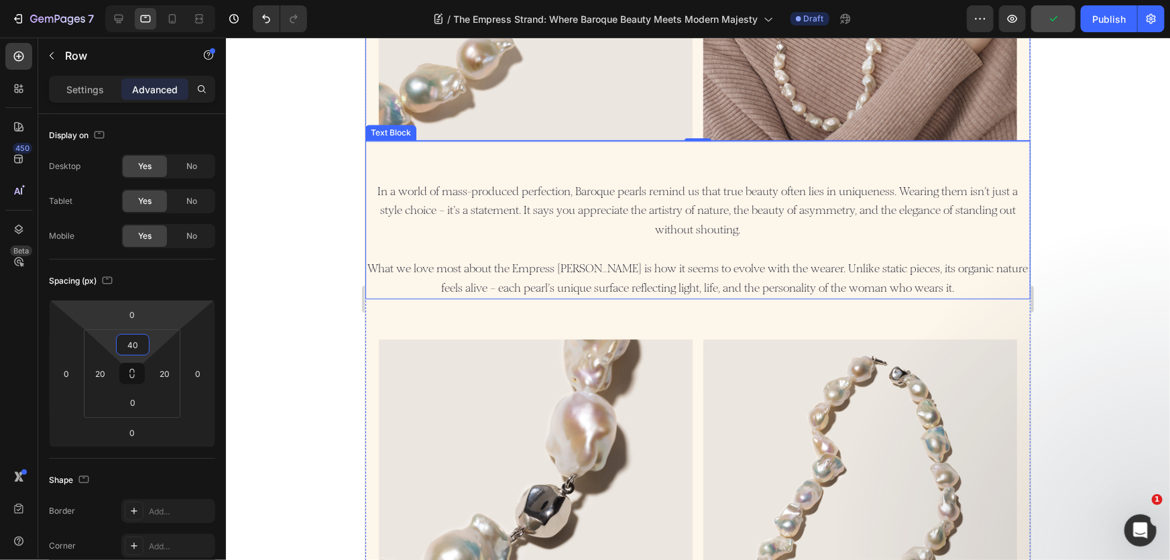
click at [599, 182] on p "In a world of mass-produced perfection, Baroque pearls remind us that true beau…" at bounding box center [697, 220] width 662 height 77
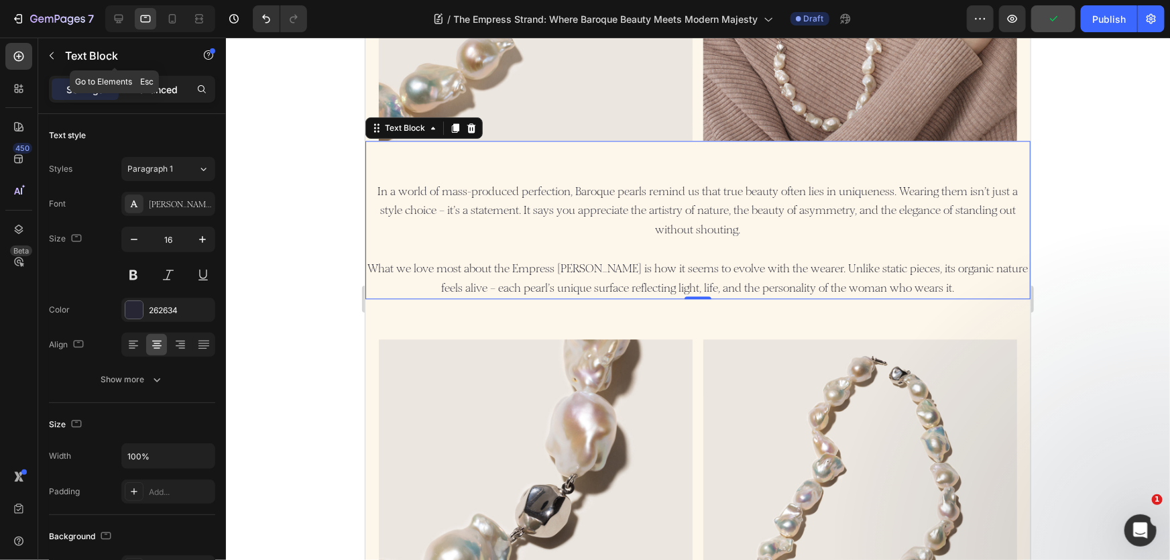
click at [158, 85] on p "Advanced" at bounding box center [155, 89] width 46 height 14
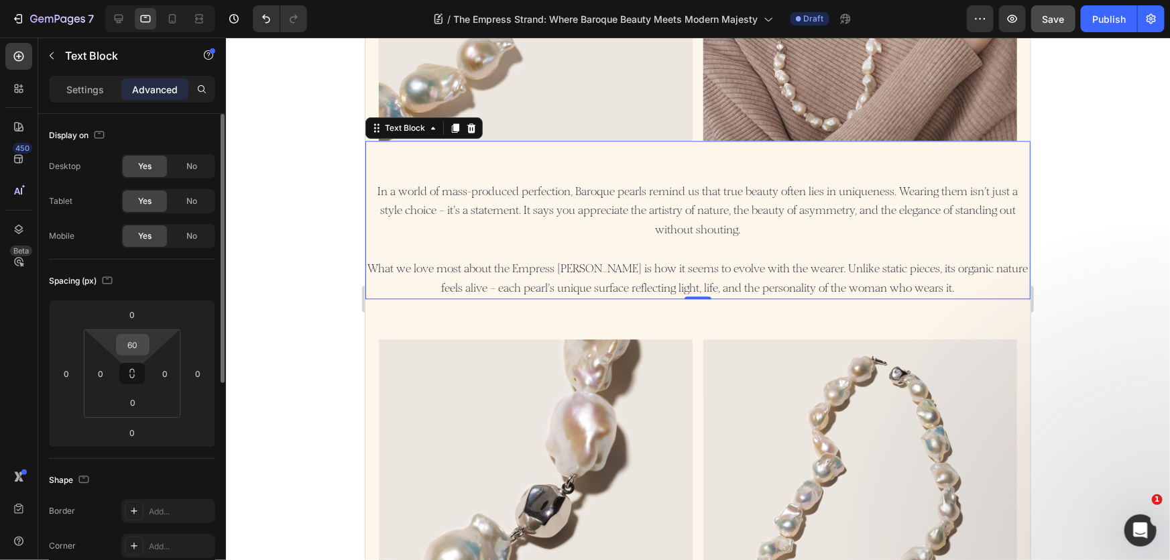
click at [131, 346] on input "60" at bounding box center [132, 345] width 27 height 20
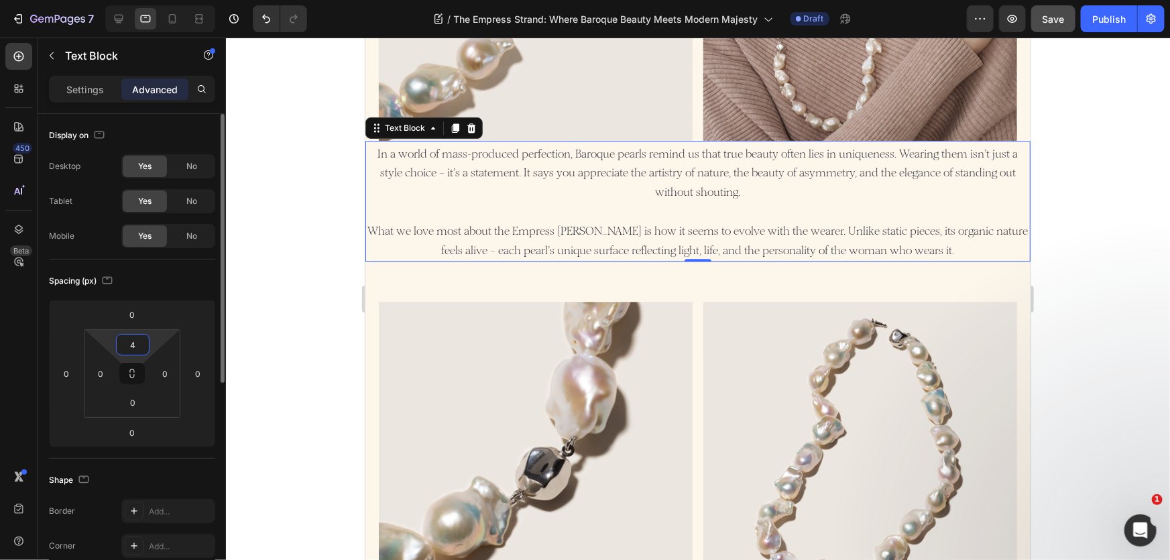
type input "40"
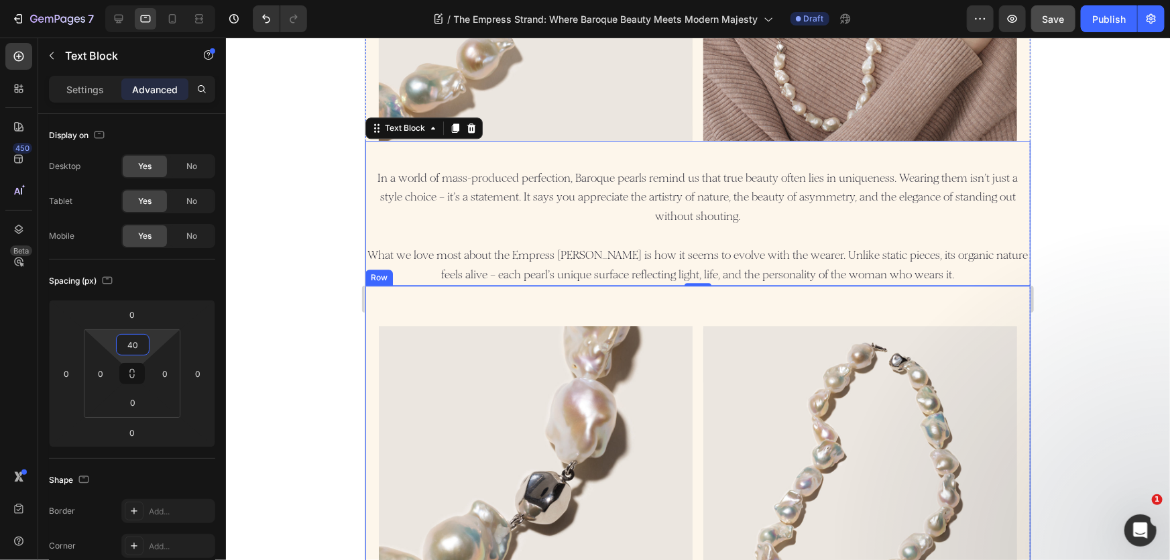
click at [617, 285] on div "Image Image Row" at bounding box center [697, 462] width 665 height 354
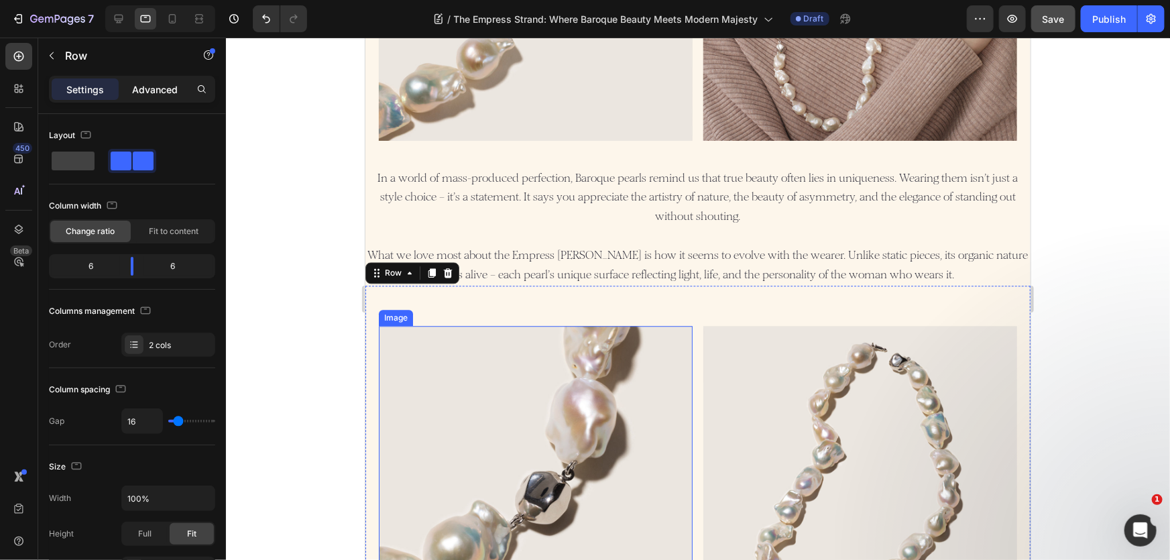
click at [164, 82] on p "Advanced" at bounding box center [155, 89] width 46 height 14
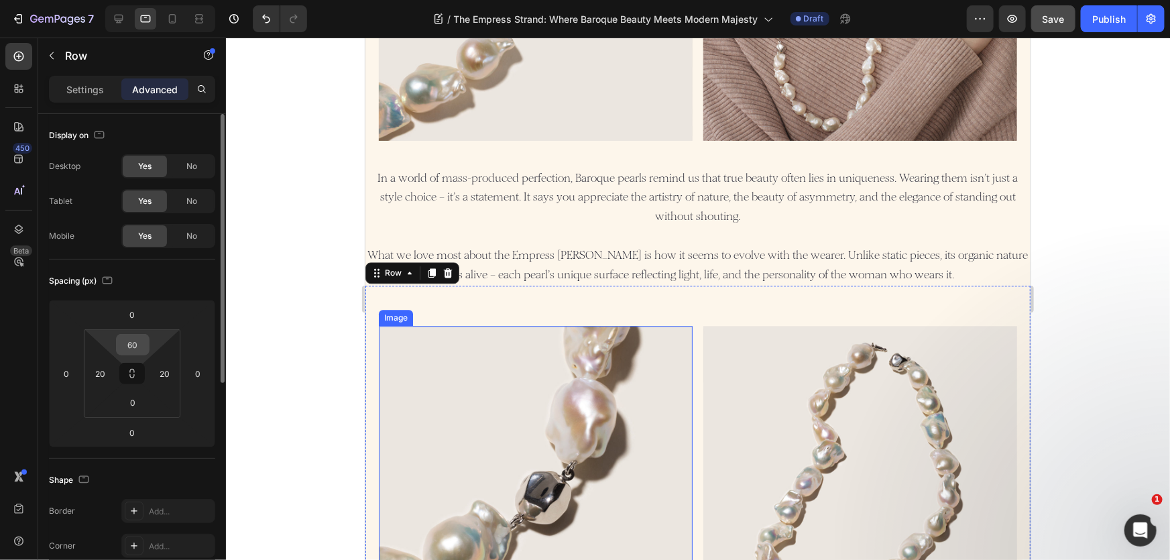
click at [138, 341] on input "60" at bounding box center [132, 345] width 27 height 20
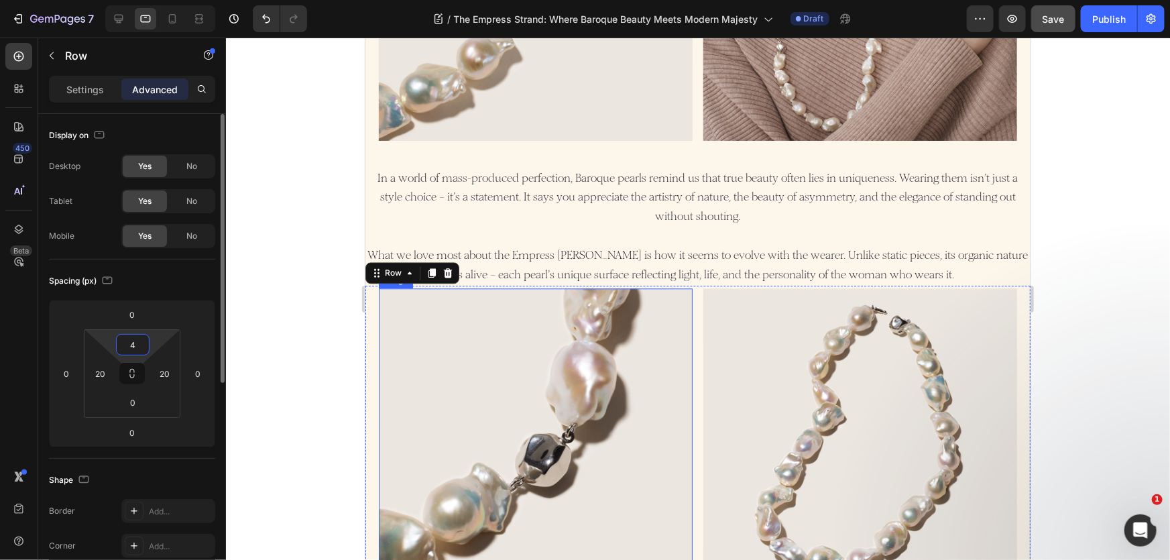
type input "40"
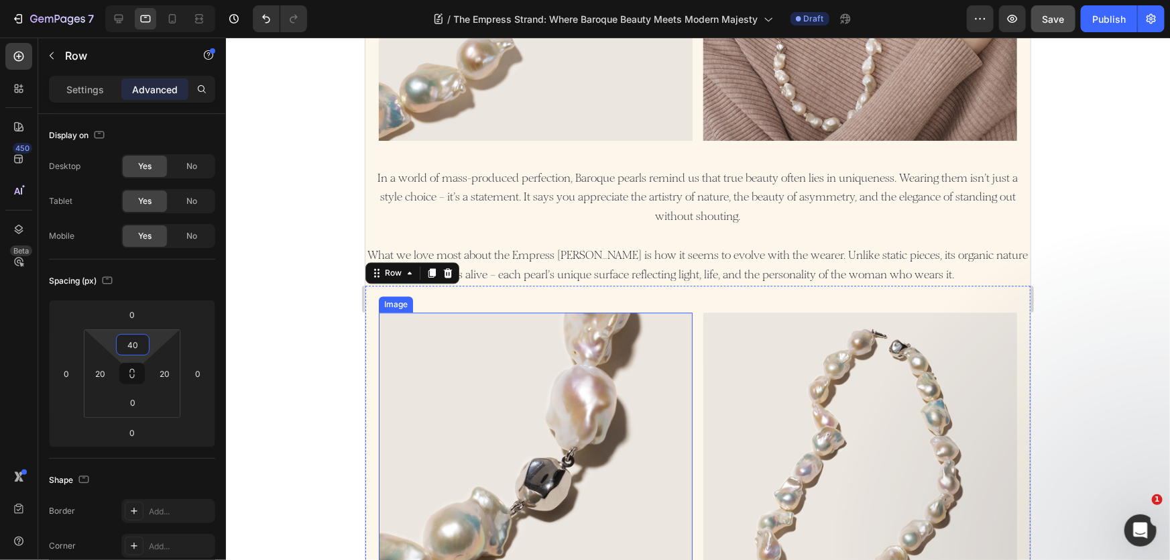
scroll to position [2007, 0]
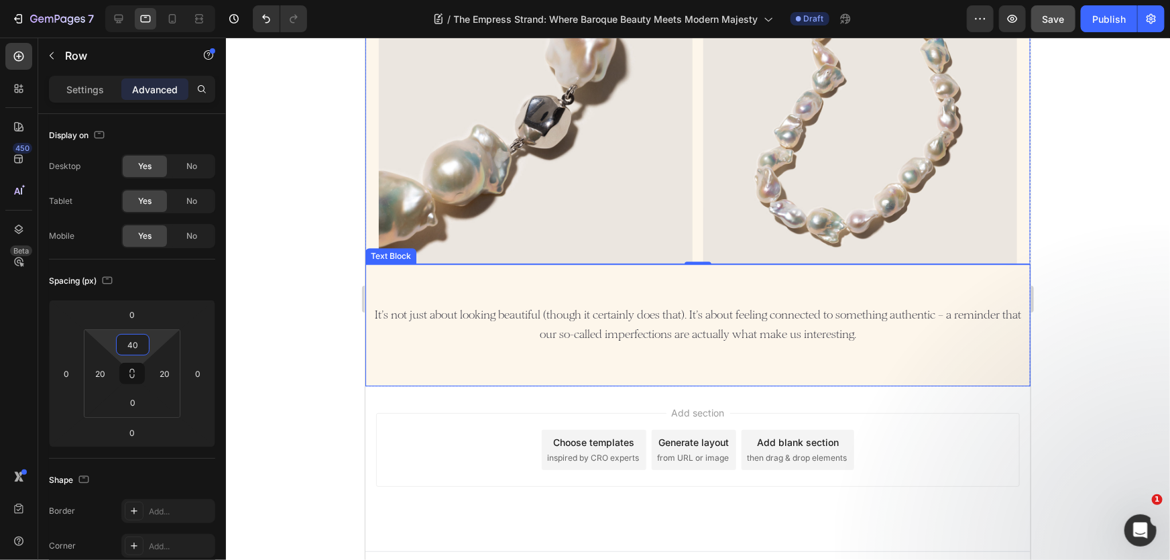
click at [651, 263] on div "It’s not just about looking beautiful (though it certainly does that). It’s abo…" at bounding box center [697, 324] width 665 height 122
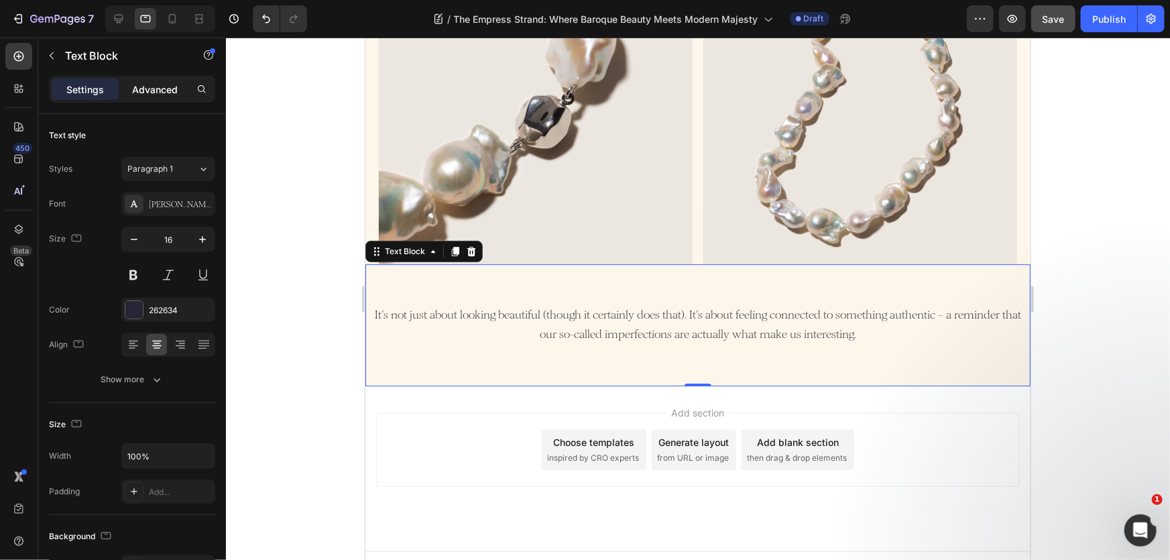
click at [144, 91] on p "Advanced" at bounding box center [155, 89] width 46 height 14
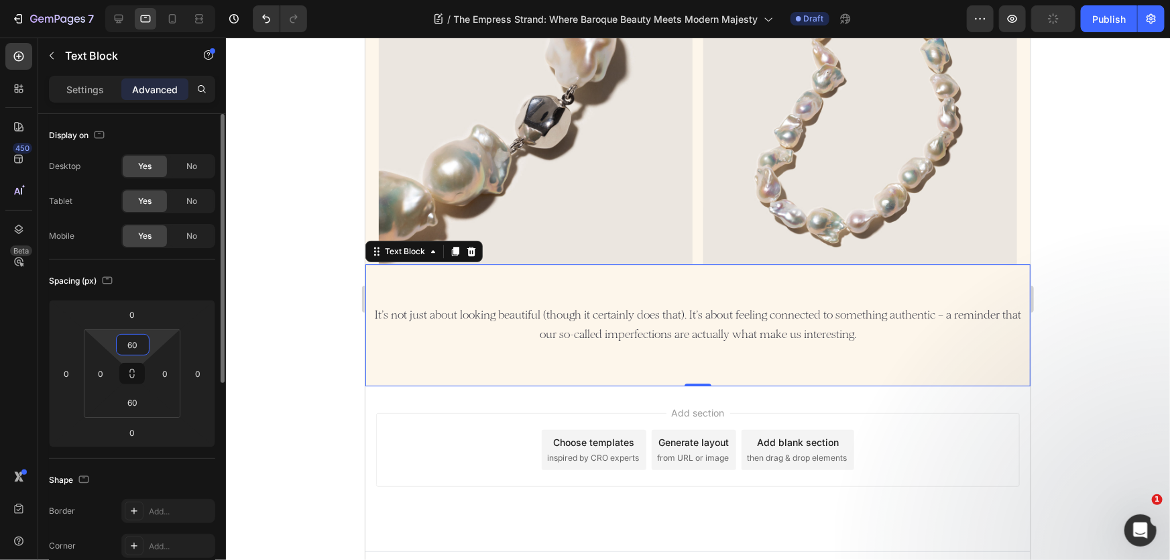
click at [132, 350] on input "60" at bounding box center [132, 345] width 27 height 20
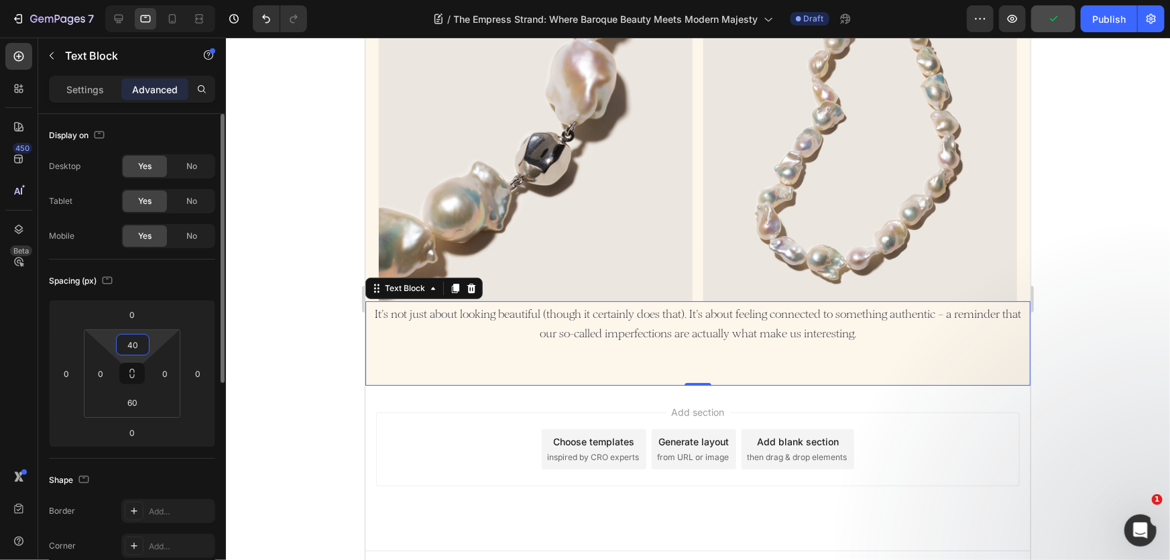
scroll to position [1994, 0]
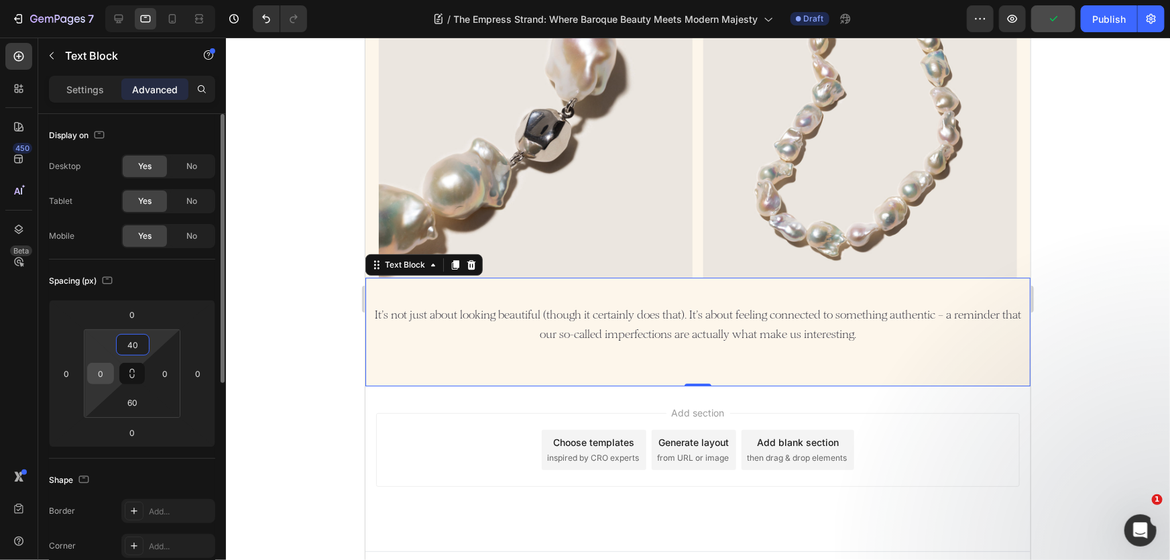
type input "40"
click at [98, 373] on input "0" at bounding box center [101, 373] width 20 height 20
drag, startPoint x: 110, startPoint y: 371, endPoint x: 62, endPoint y: 381, distance: 49.4
click at [62, 381] on div "0 0 0 0 40 20 60 0" at bounding box center [132, 373] width 166 height 147
type input "10"
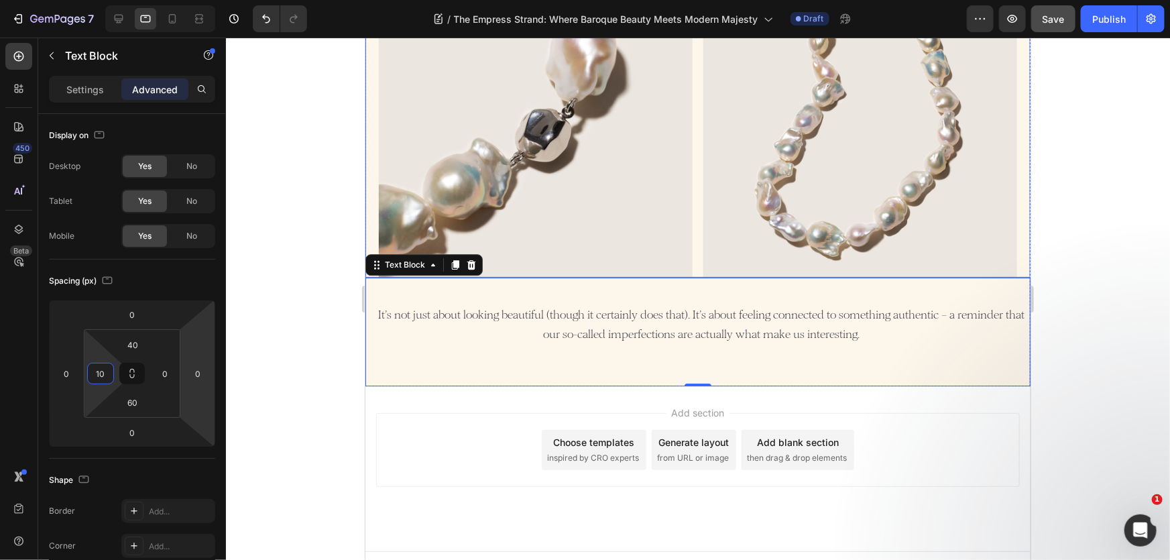
click at [371, 171] on div "Image Image Row" at bounding box center [697, 106] width 665 height 341
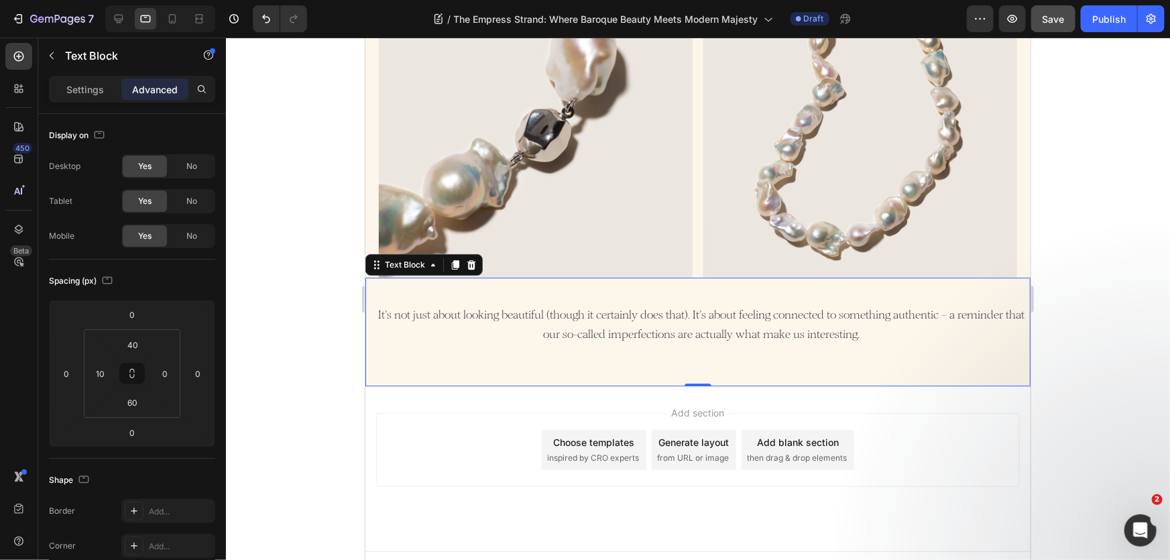
click at [443, 277] on div "It’s not just about looking beautiful (though it certainly does that). It’s abo…" at bounding box center [697, 331] width 665 height 109
click at [111, 366] on div "10" at bounding box center [100, 373] width 27 height 21
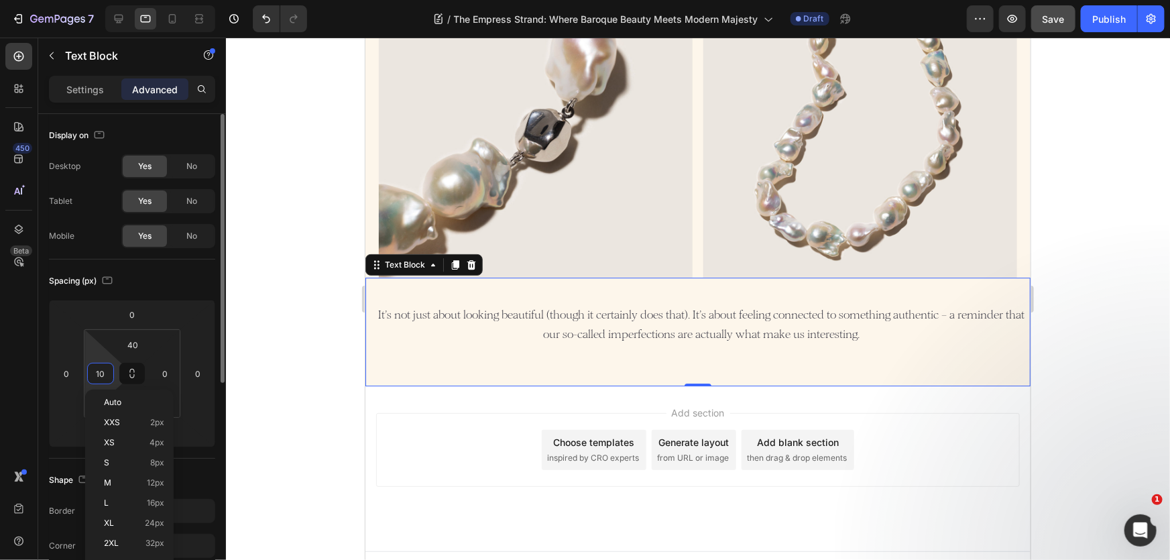
click at [107, 372] on input "10" at bounding box center [101, 373] width 20 height 20
drag, startPoint x: 107, startPoint y: 372, endPoint x: 95, endPoint y: 372, distance: 11.4
click at [97, 372] on input "0" at bounding box center [101, 373] width 20 height 20
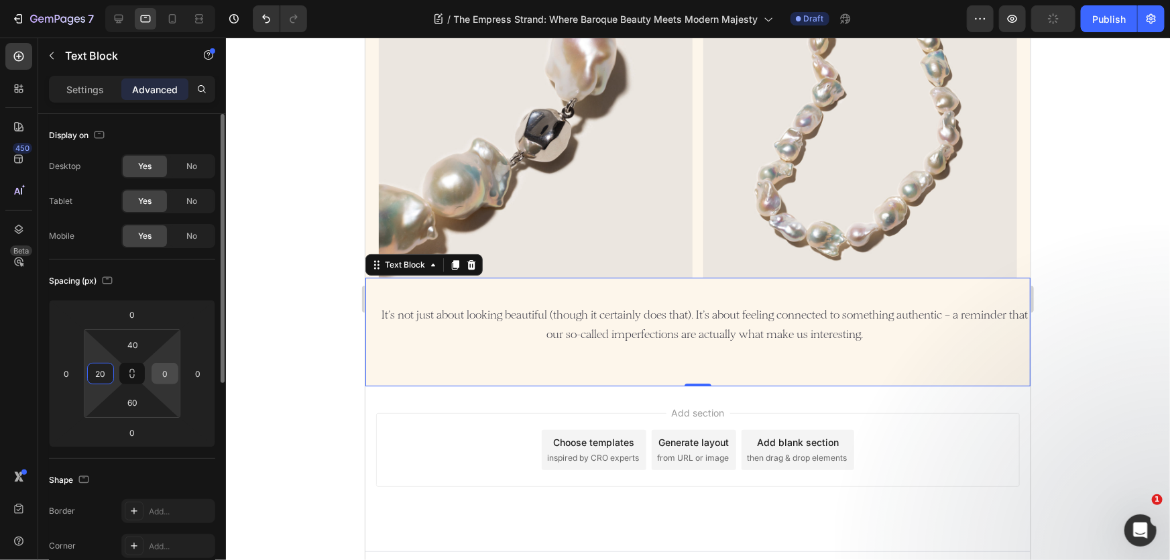
type input "20"
click at [170, 374] on input "0" at bounding box center [165, 373] width 20 height 20
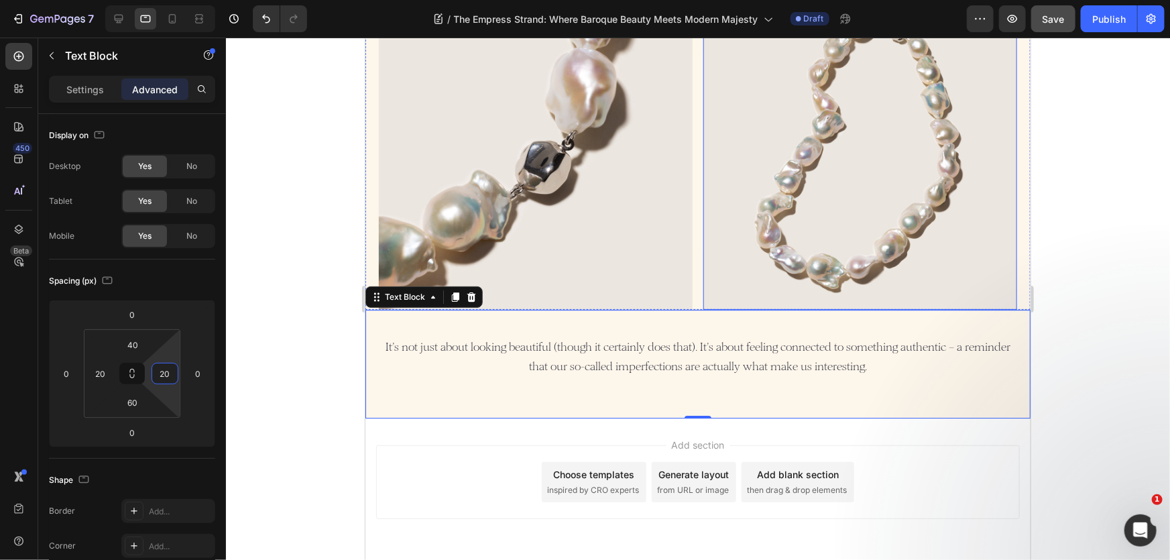
scroll to position [1933, 0]
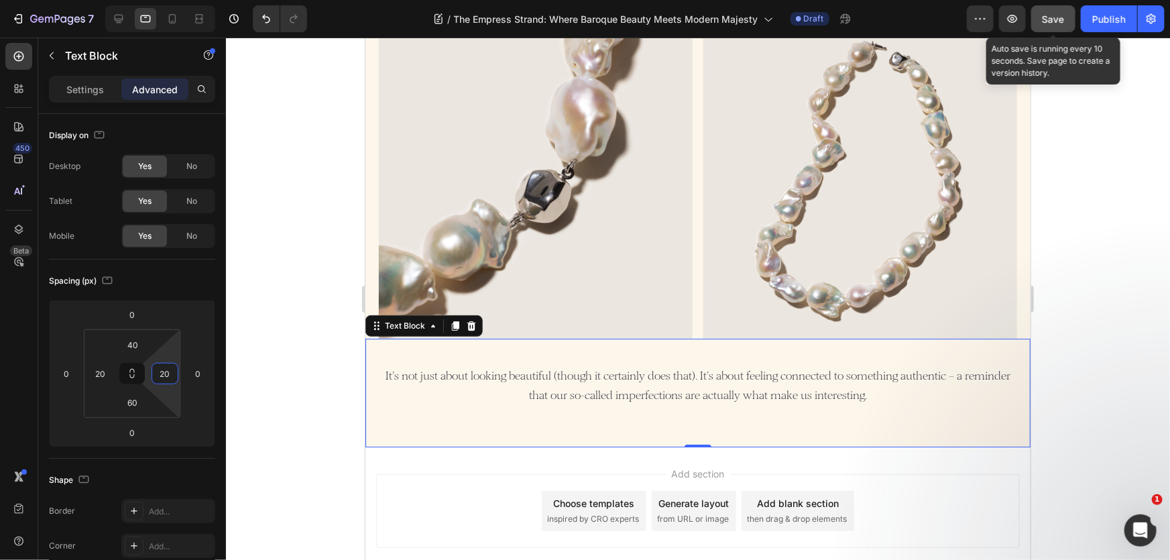
type input "20"
click at [1058, 19] on span "Save" at bounding box center [1053, 18] width 22 height 11
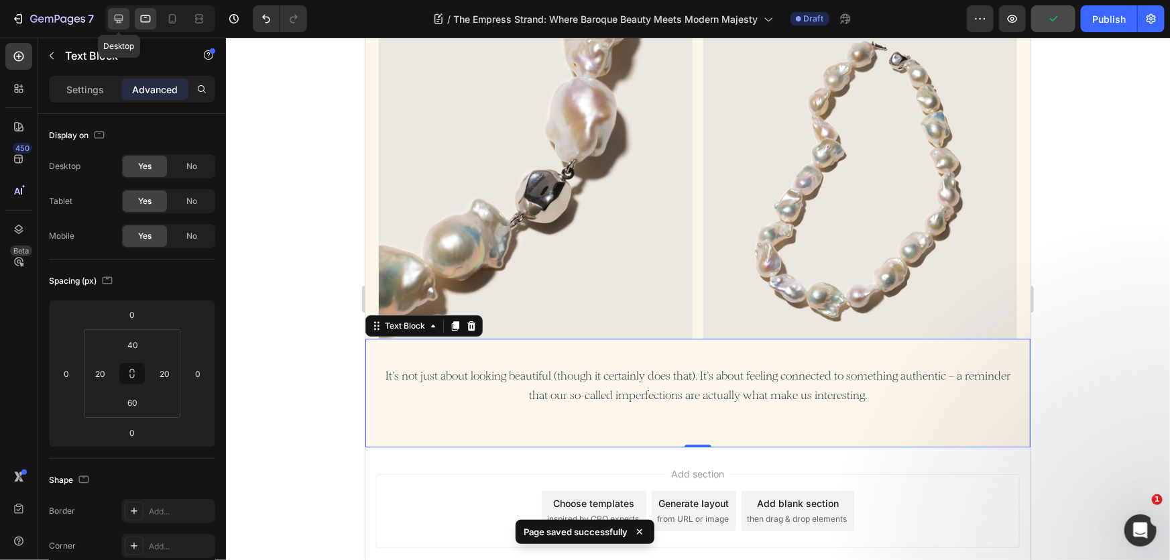
click at [121, 12] on icon at bounding box center [118, 18] width 13 height 13
type input "60"
type input "0"
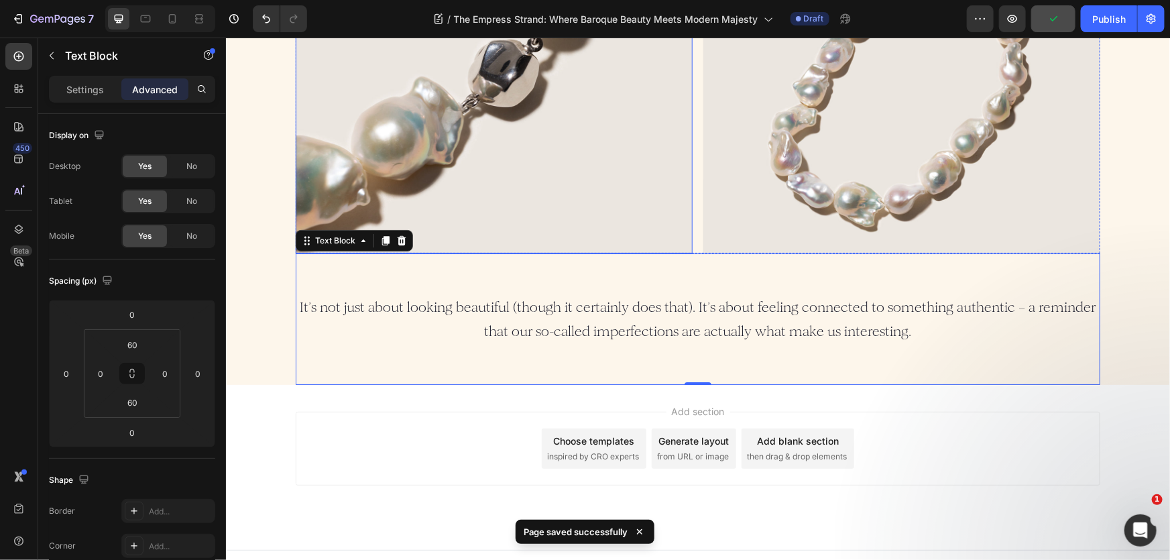
scroll to position [2505, 0]
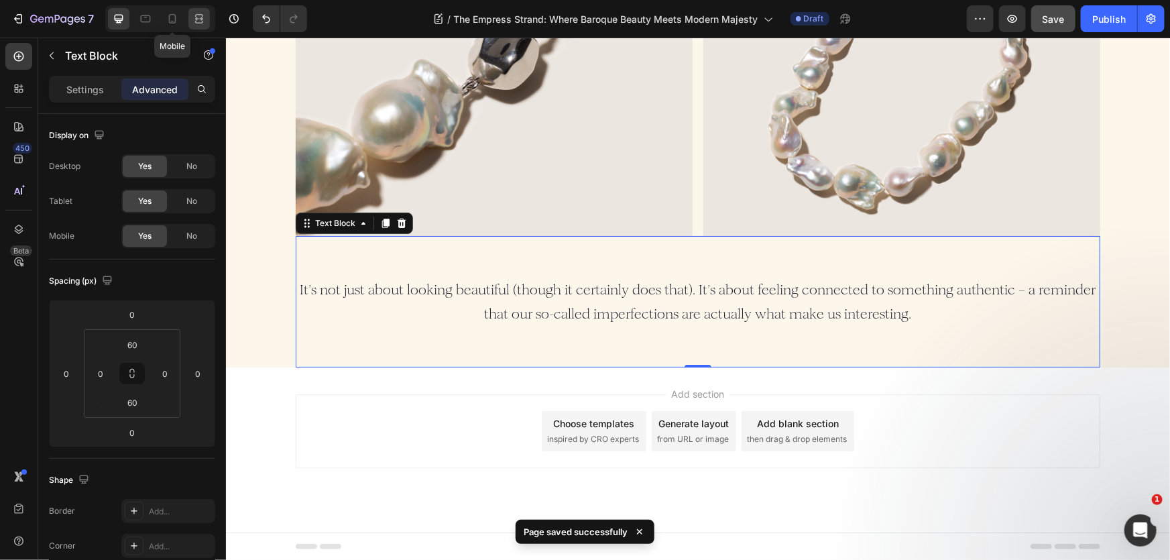
drag, startPoint x: 165, startPoint y: 17, endPoint x: 204, endPoint y: 19, distance: 38.9
click at [164, 17] on div at bounding box center [172, 18] width 21 height 21
type input "40"
type input "20"
type input "40"
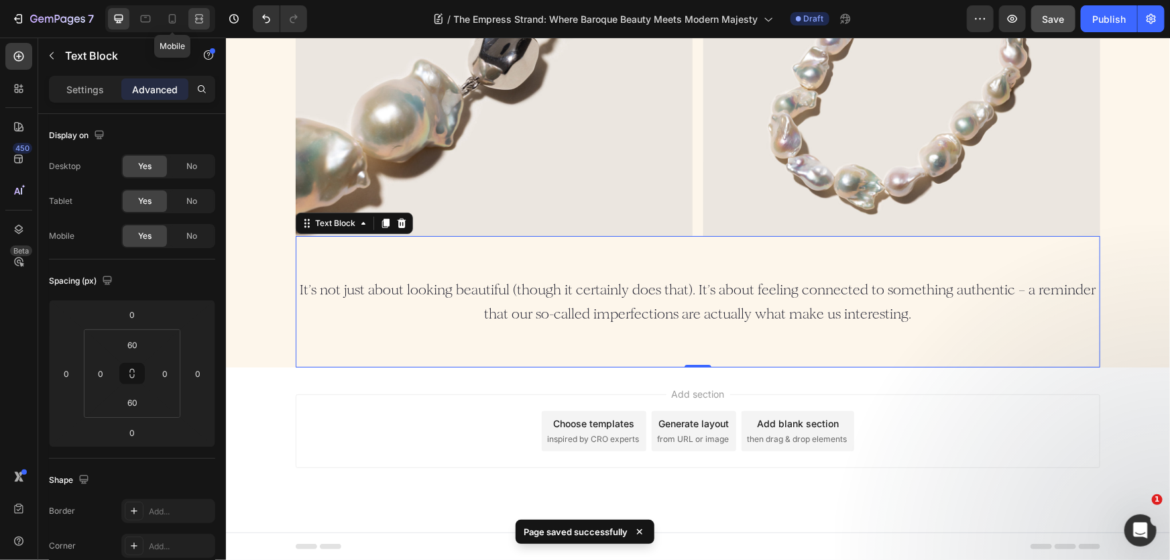
type input "20"
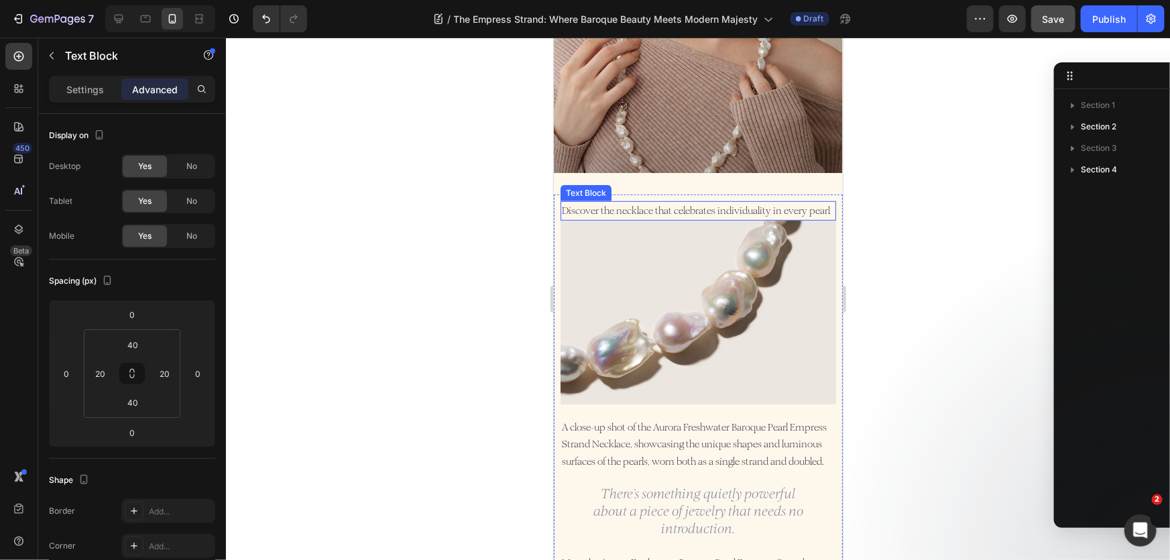
scroll to position [94, 0]
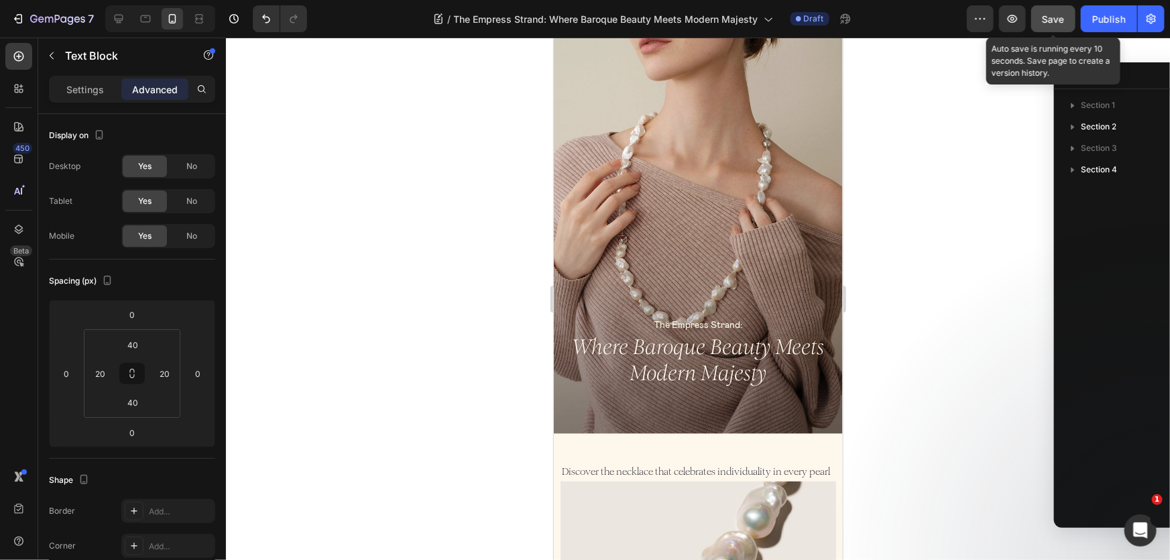
drag, startPoint x: 1057, startPoint y: 15, endPoint x: 221, endPoint y: 362, distance: 905.3
click at [1057, 15] on span "Save" at bounding box center [1053, 18] width 22 height 11
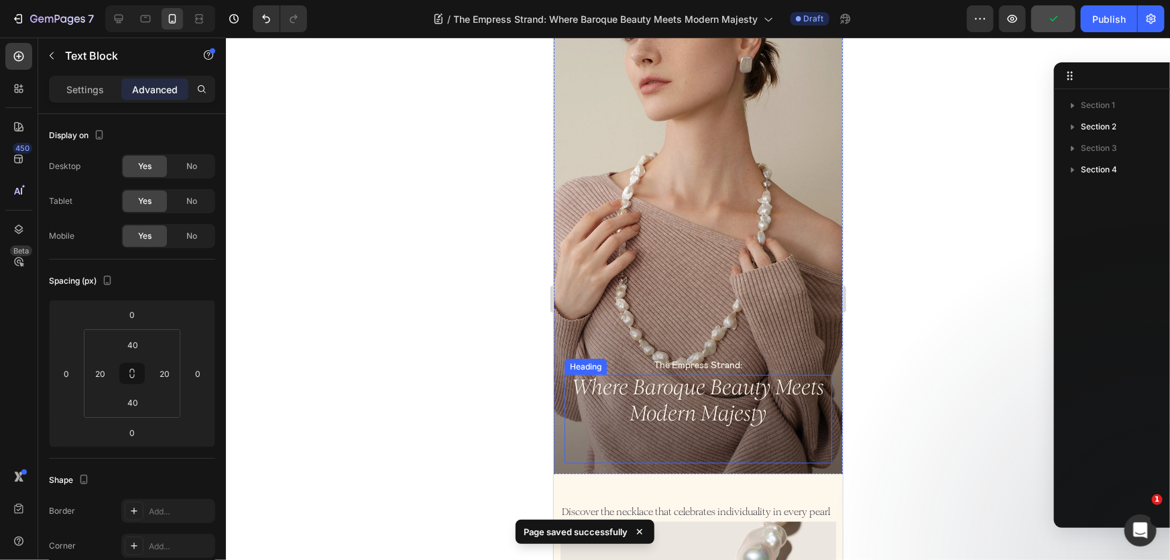
scroll to position [0, 0]
